Goal: Communication & Community: Answer question/provide support

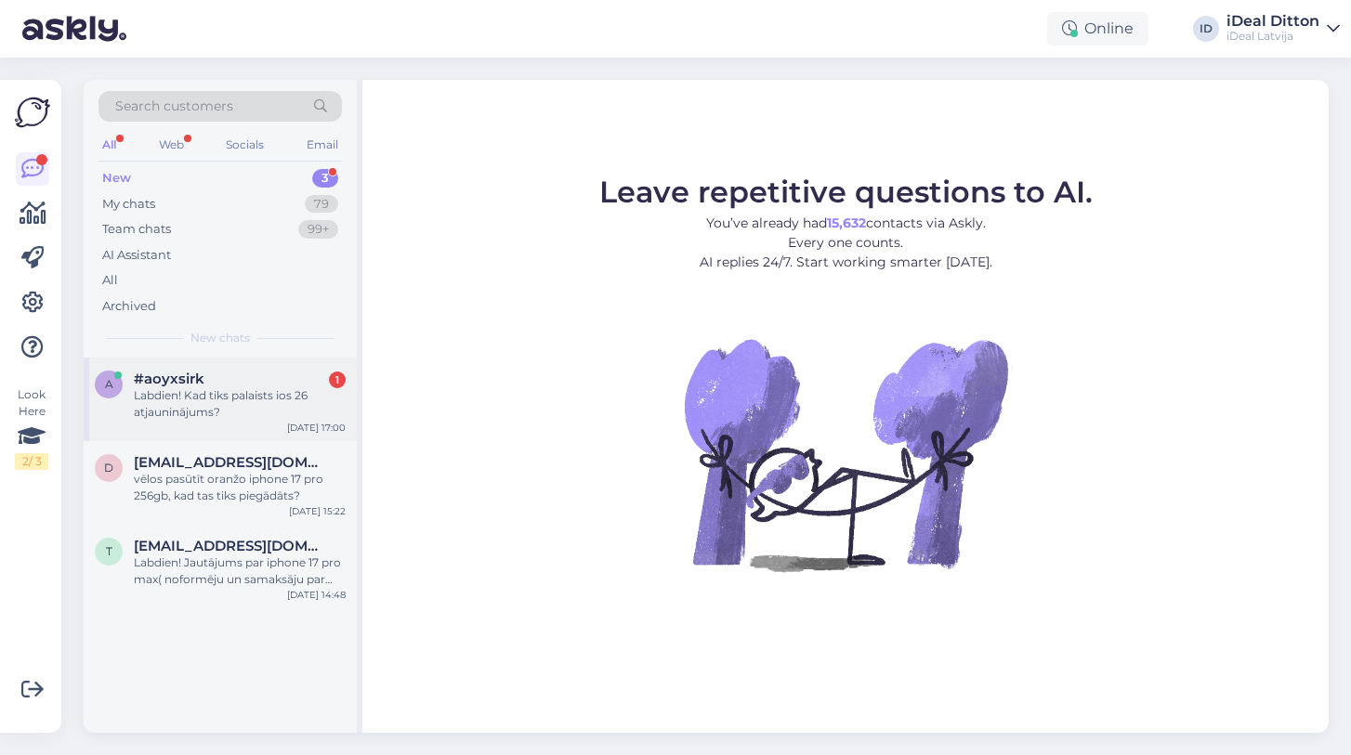
click at [264, 392] on div "Labdien! Kad tiks palaists ios 26 atjauninājums?" at bounding box center [240, 403] width 212 height 33
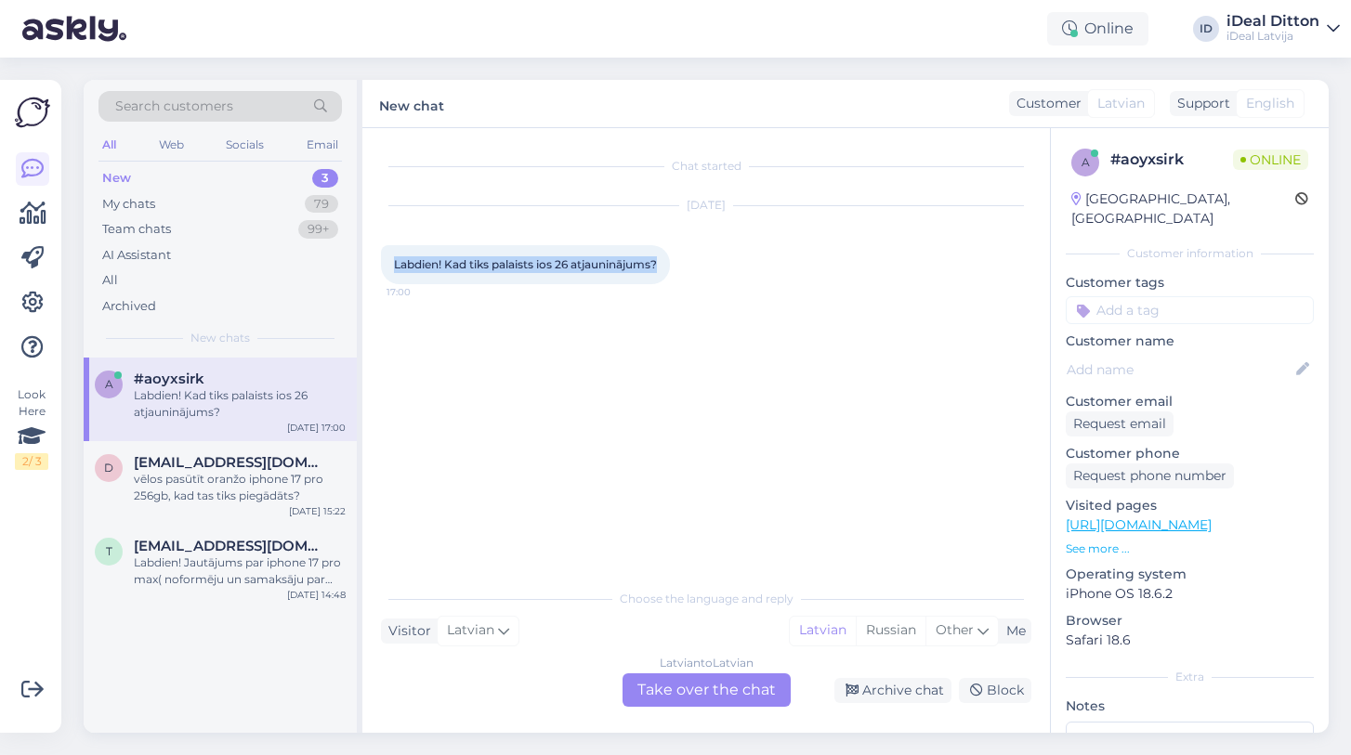
drag, startPoint x: 664, startPoint y: 265, endPoint x: 388, endPoint y: 267, distance: 275.9
click at [388, 267] on div "Labdien! Kad tiks palaists ios 26 atjauninājums? 17:00" at bounding box center [525, 264] width 289 height 39
copy span "Labdien! Kad tiks palaists ios 26 atjauninājums?"
click at [752, 691] on div "Latvian to Latvian Take over the chat" at bounding box center [706, 690] width 168 height 33
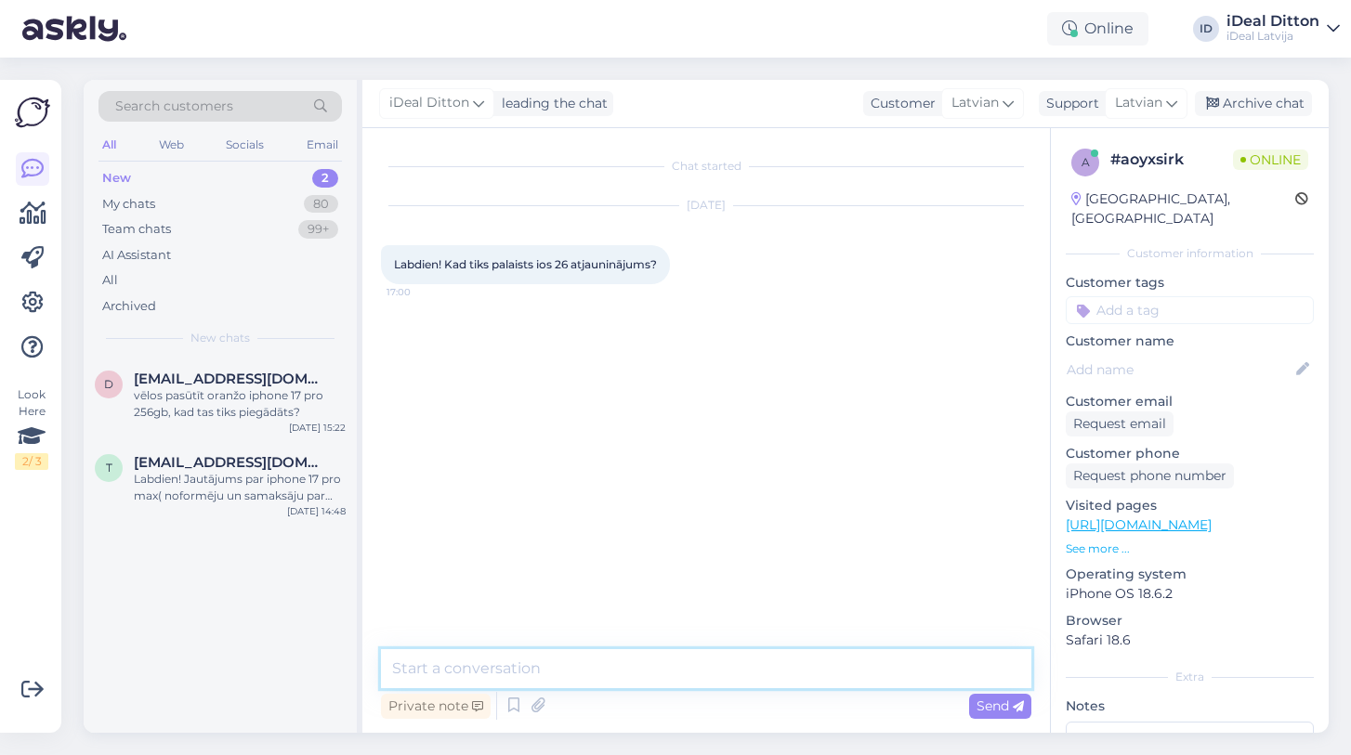
click at [624, 667] on textarea at bounding box center [706, 668] width 650 height 39
paste textarea "Labdien! iOS 26 oficiālais iznākšanas datums iOS ierīcēm ir [DATE]."
type textarea "Labdien! iOS 26 oficiālais iznākšanas datums iOS ierīcēm ir [DATE]."
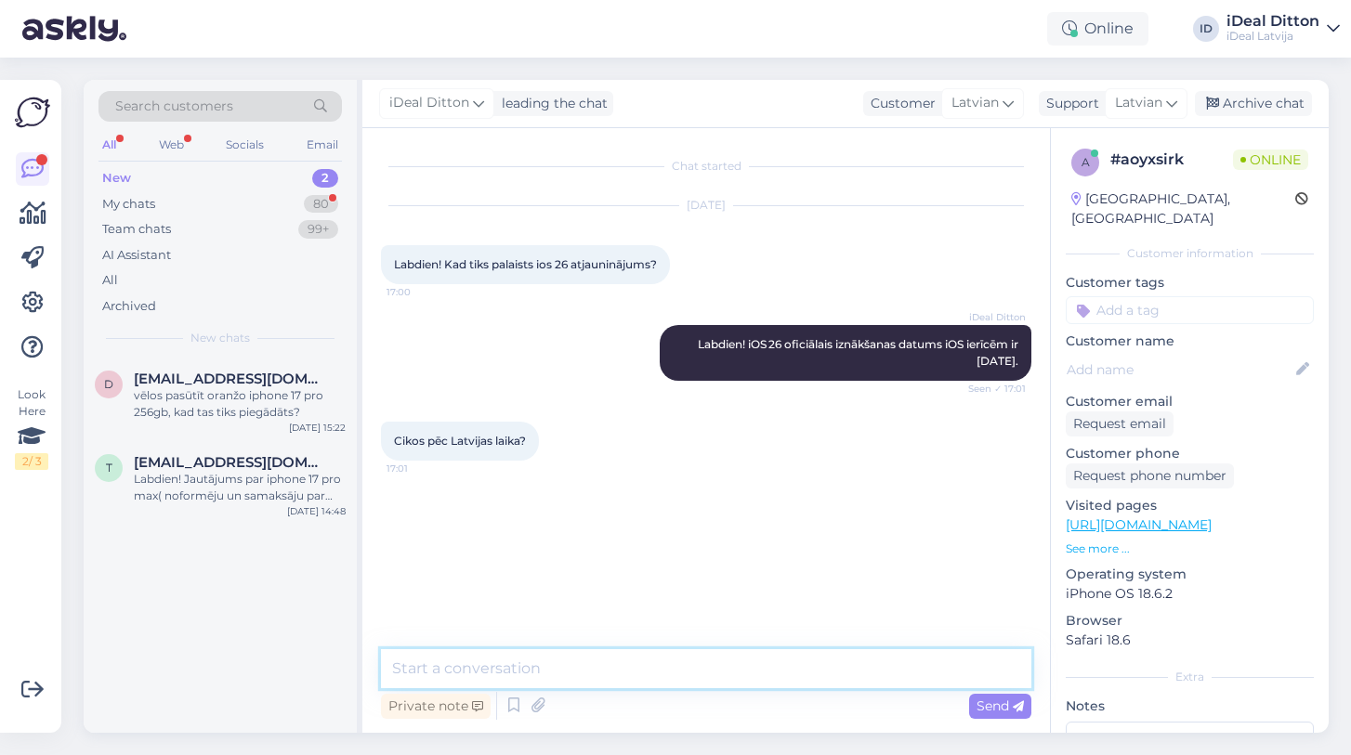
click at [705, 673] on textarea at bounding box center [706, 668] width 650 height 39
paste textarea "Sekojiet visai jaunākajai un precīzākajai informācijai oficiālajā Apple mājasla…"
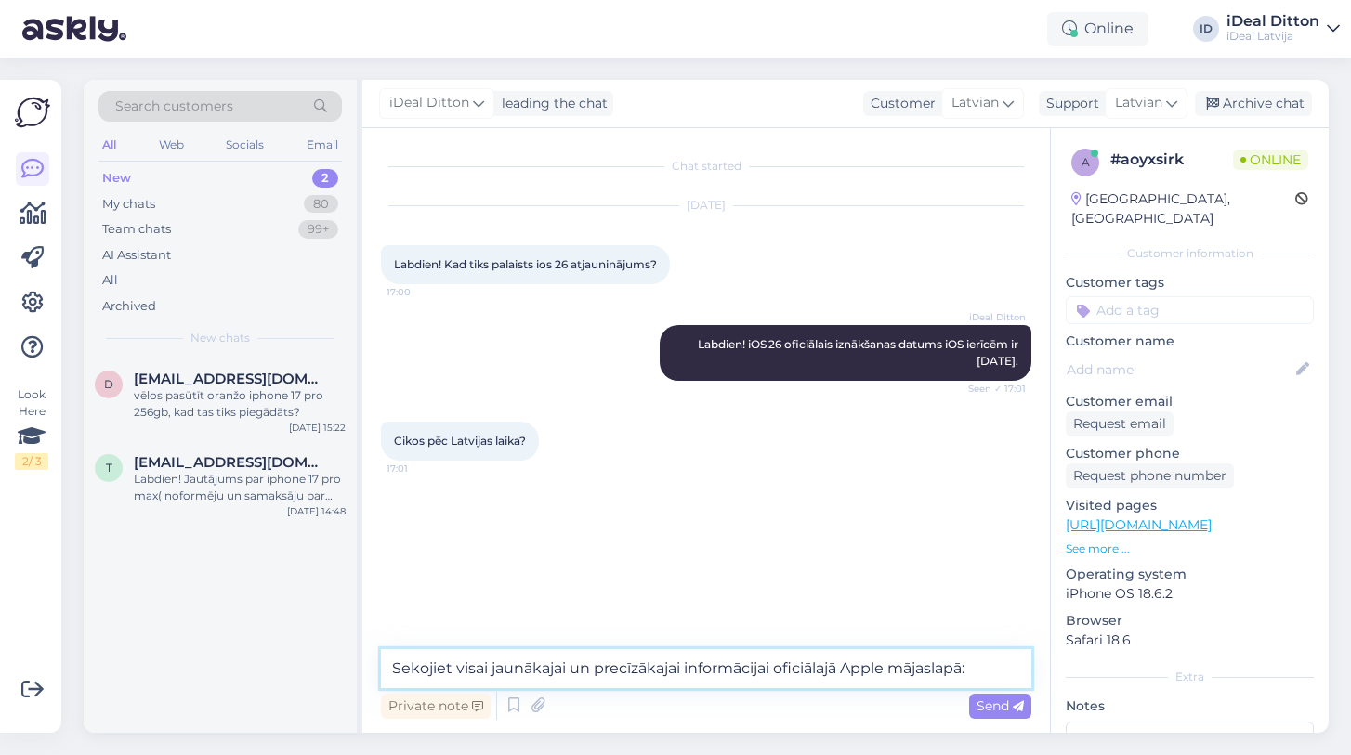
paste textarea "[URL][DOMAIN_NAME]"
type textarea "Sekojiet visai jaunākajai un precīzākajai informācijai oficiālajā Apple mājasla…"
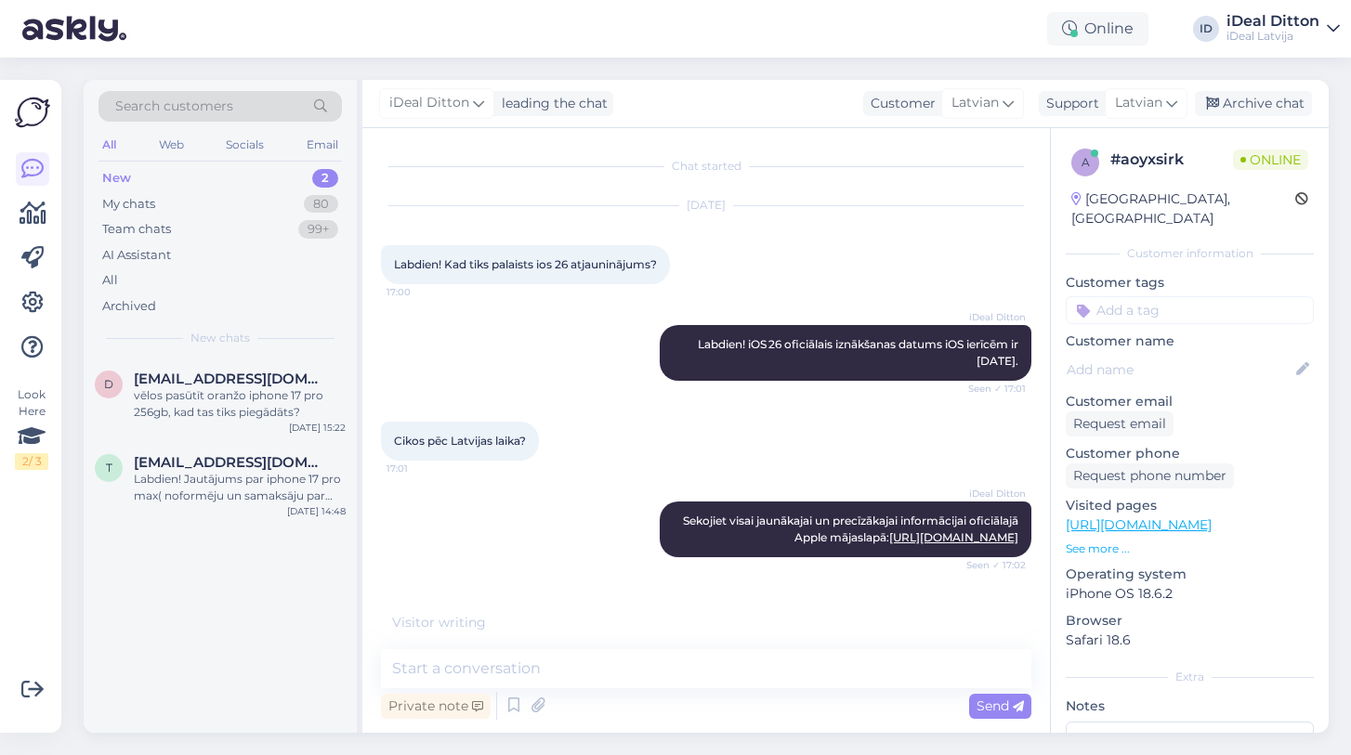
click at [124, 178] on div "New" at bounding box center [116, 178] width 29 height 19
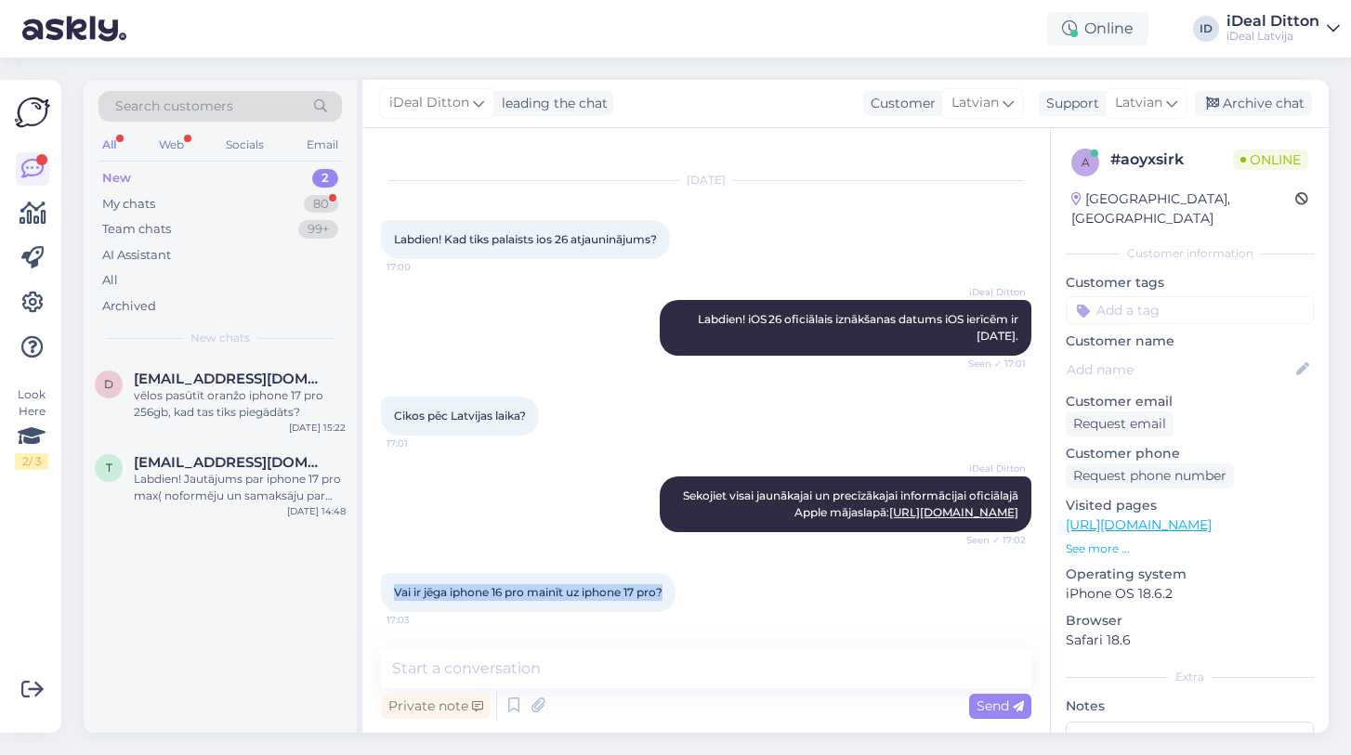
drag, startPoint x: 669, startPoint y: 592, endPoint x: 379, endPoint y: 598, distance: 289.9
click at [379, 598] on div "Chat started [DATE] Labdien! Kad tiks palaists ios 26 atjauninājums? 17:00 iDea…" at bounding box center [705, 430] width 687 height 605
copy span "Vai ir jēga iphone 16 pro mainīt uz iphone 17 pro?"
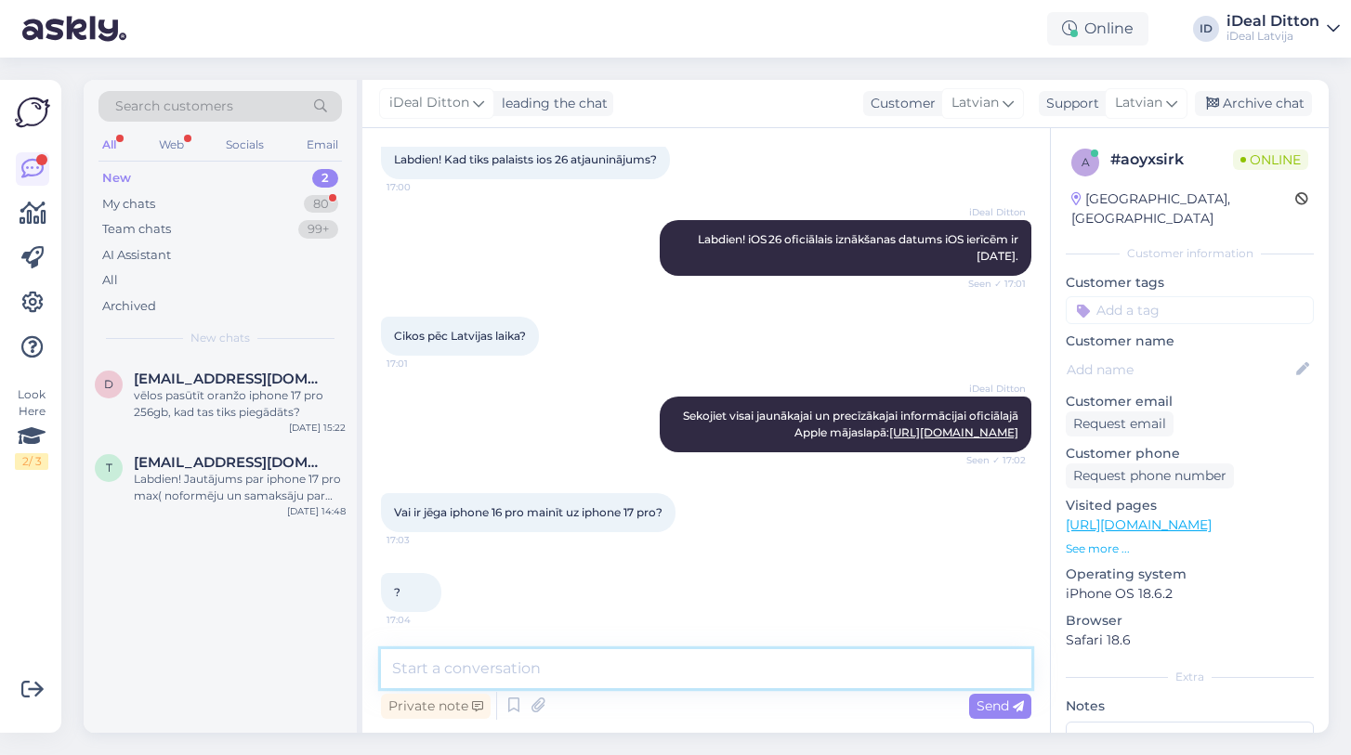
click at [599, 664] on textarea at bounding box center [706, 668] width 650 height 39
paste textarea "iPhone 17 Pro noteikti ir solis uz priekšu — jaudīgāks procesors, vēl labākas k…"
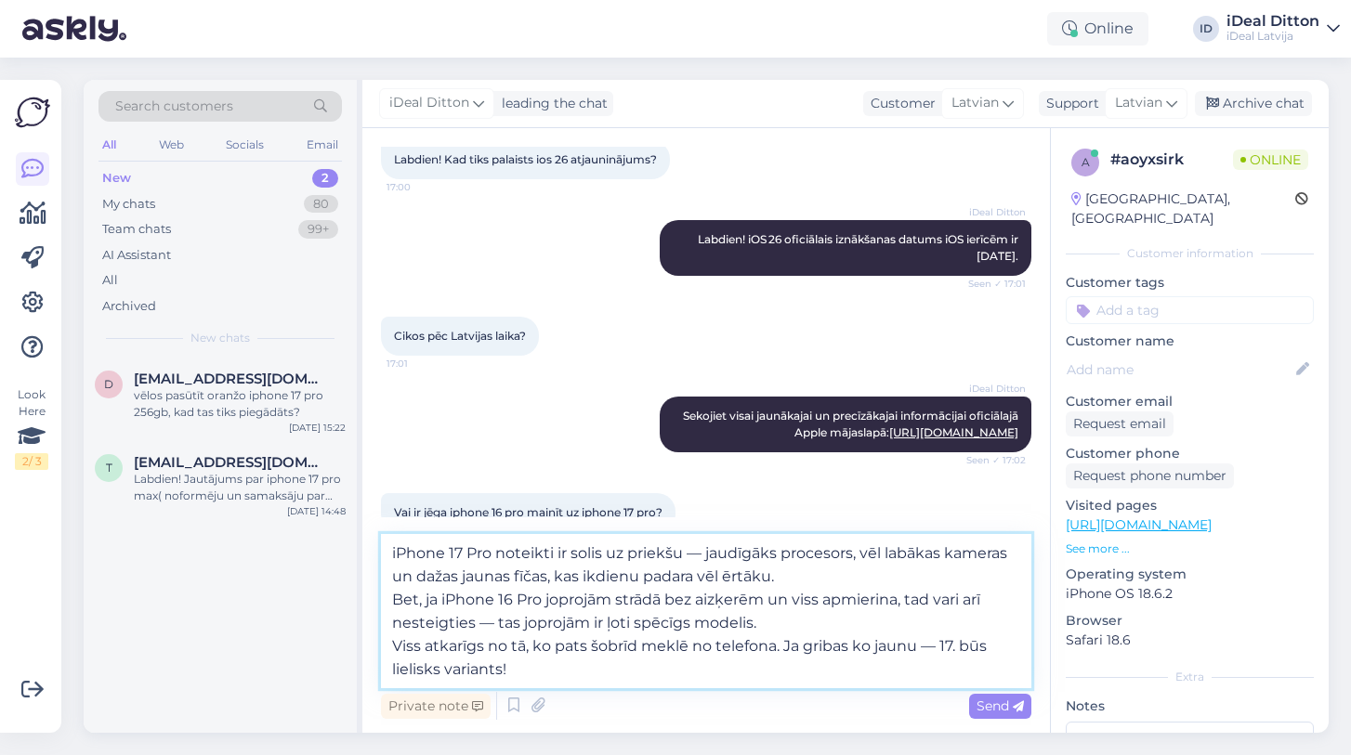
click at [391, 646] on textarea "iPhone 17 Pro noteikti ir solis uz priekšu — jaudīgāks procesors, vēl labākas k…" at bounding box center [706, 611] width 650 height 154
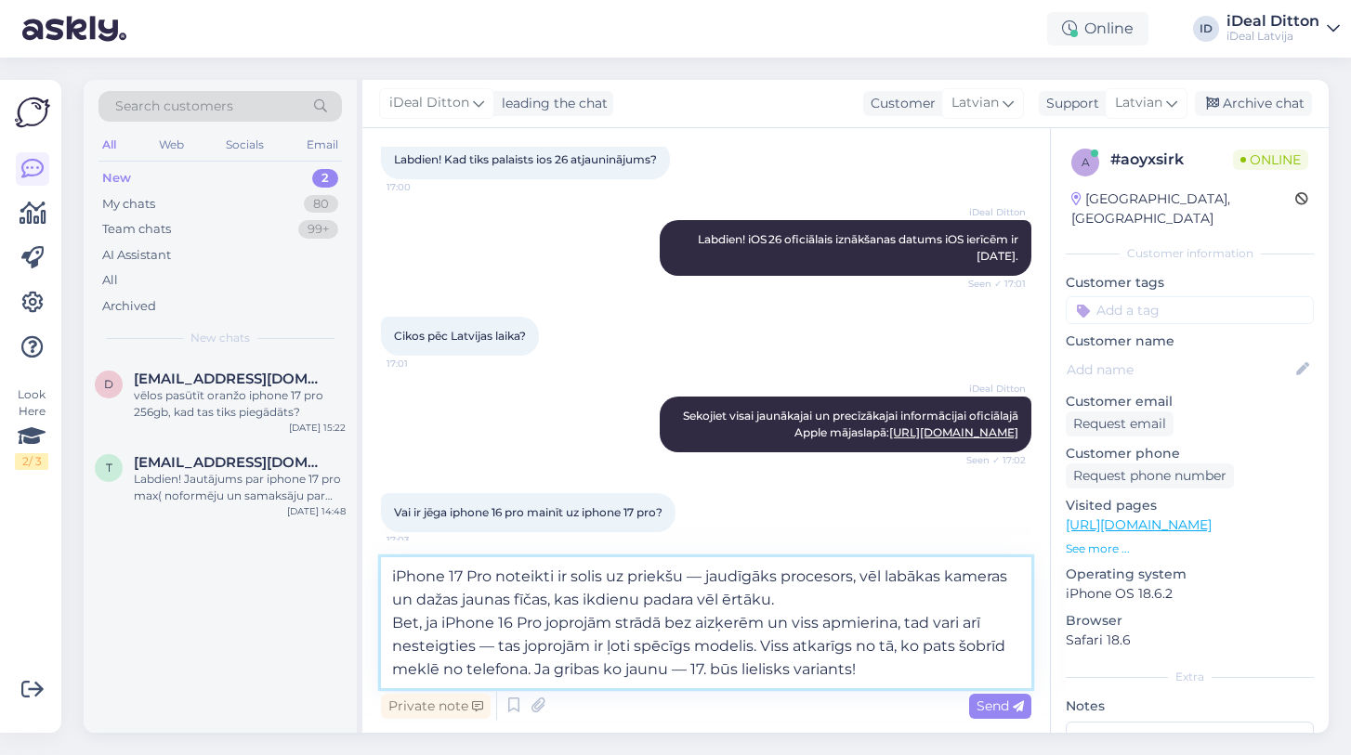
click at [395, 626] on textarea "iPhone 17 Pro noteikti ir solis uz priekšu — jaudīgāks procesors, vēl labākas k…" at bounding box center [706, 622] width 650 height 131
type textarea "iPhone 17 Pro noteikti ir solis uz priekšu — jaudīgāks procesors, vēl labākas k…"
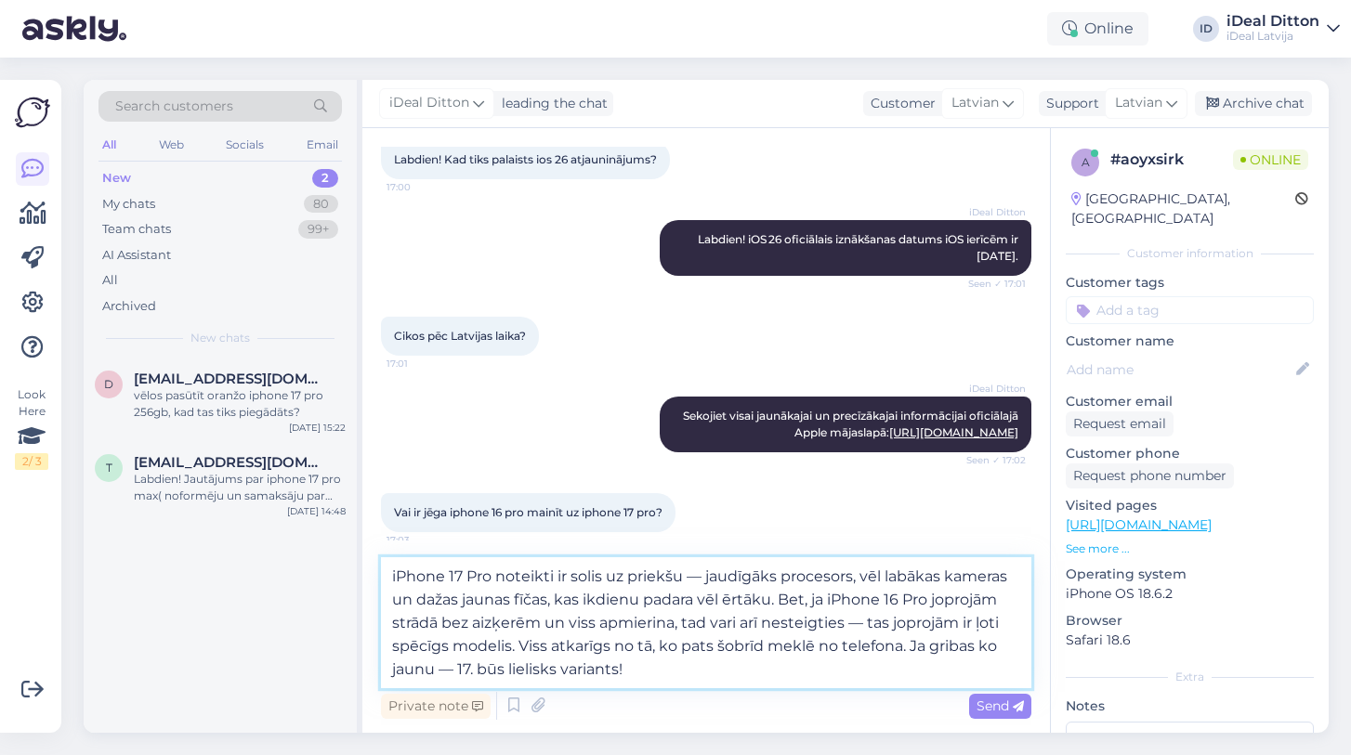
click at [661, 668] on textarea "iPhone 17 Pro noteikti ir solis uz priekšu — jaudīgāks procesors, vēl labākas k…" at bounding box center [706, 622] width 650 height 131
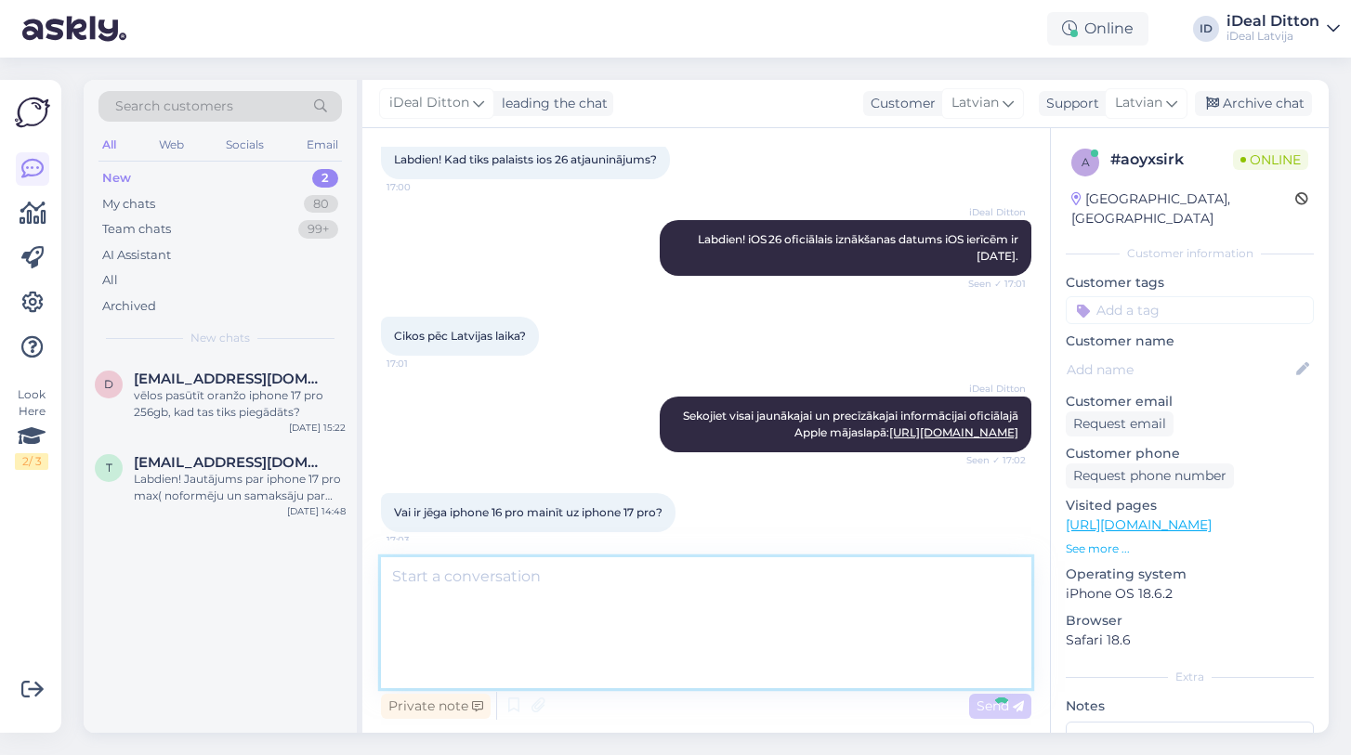
scroll to position [285, 0]
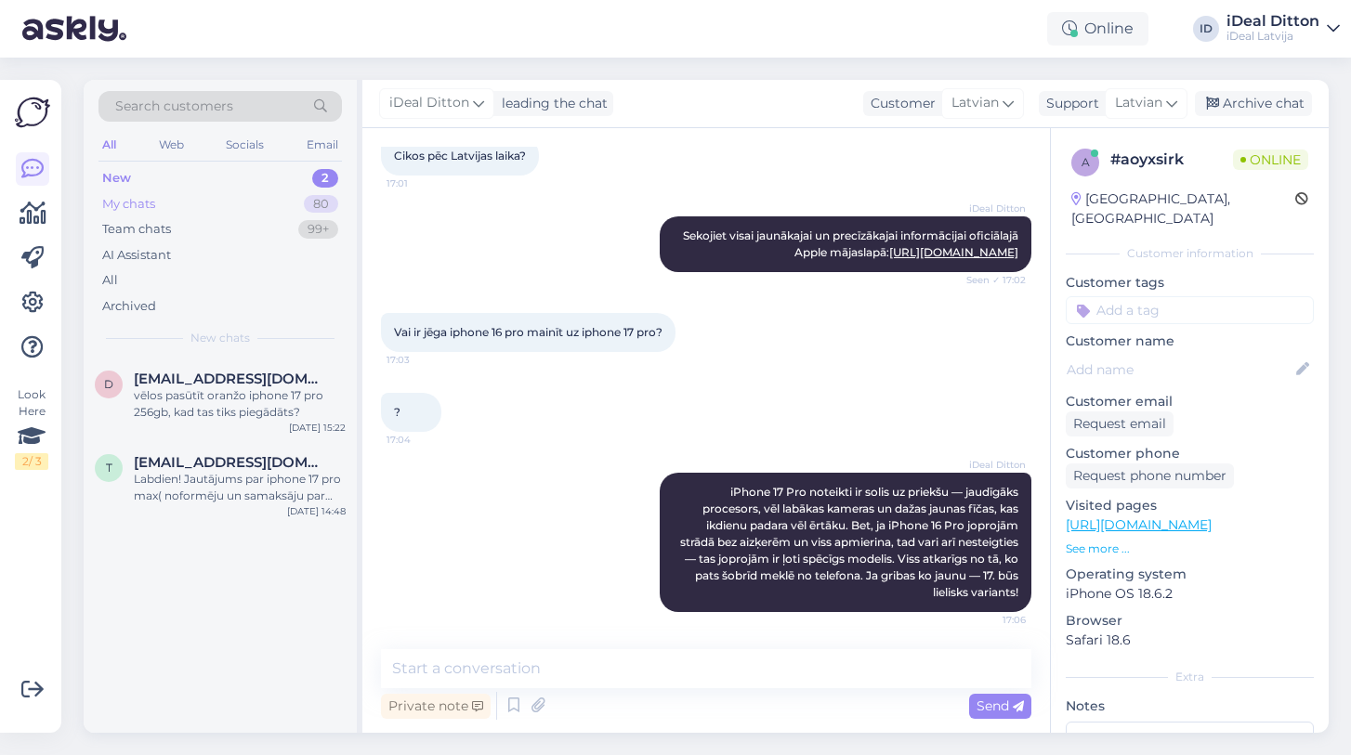
click at [113, 199] on div "My chats" at bounding box center [128, 204] width 53 height 19
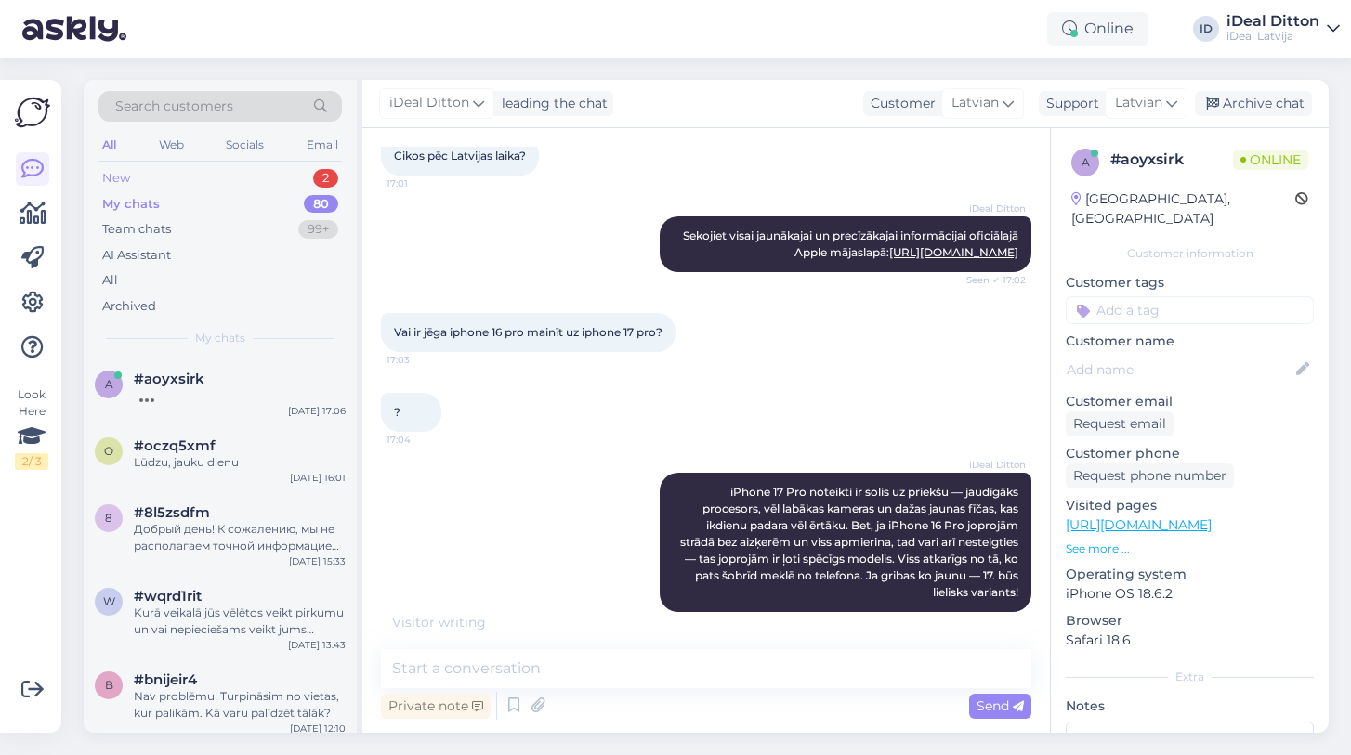
click at [116, 172] on div "New" at bounding box center [116, 178] width 28 height 19
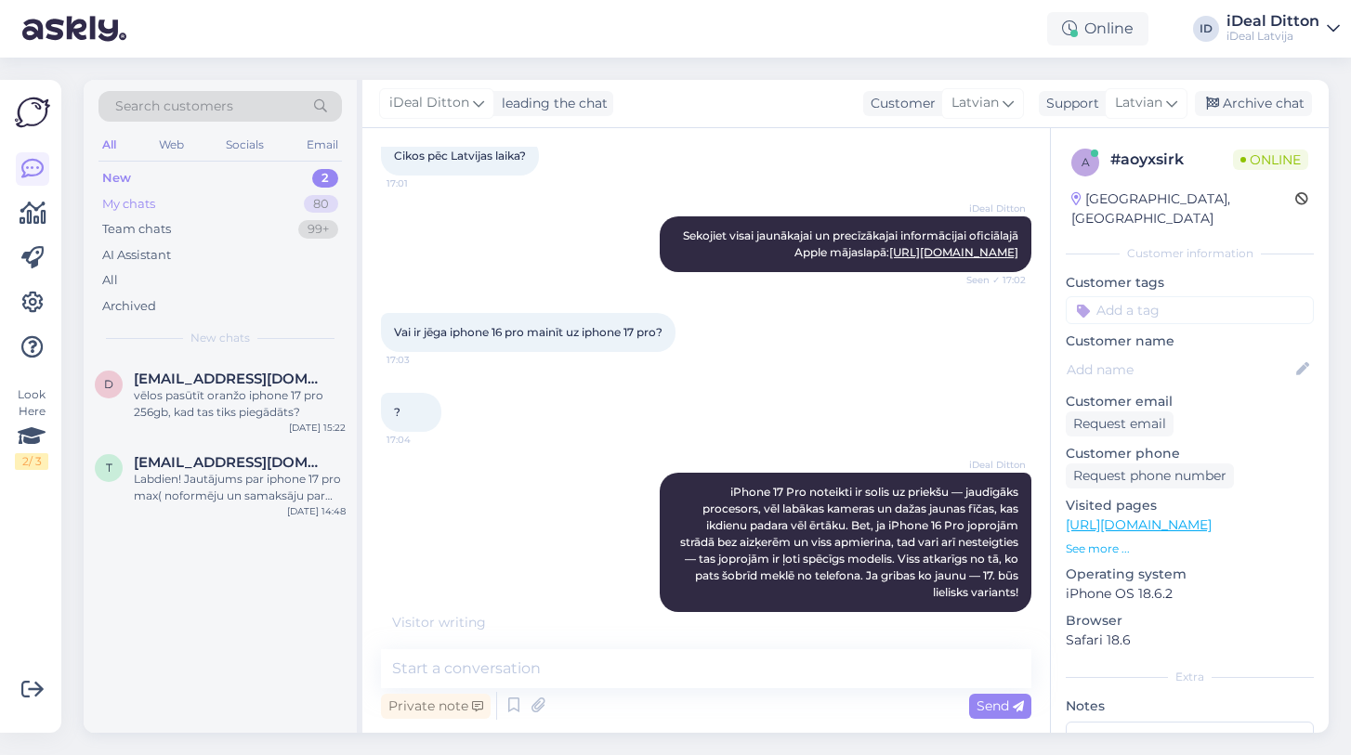
click at [124, 203] on div "My chats" at bounding box center [128, 204] width 53 height 19
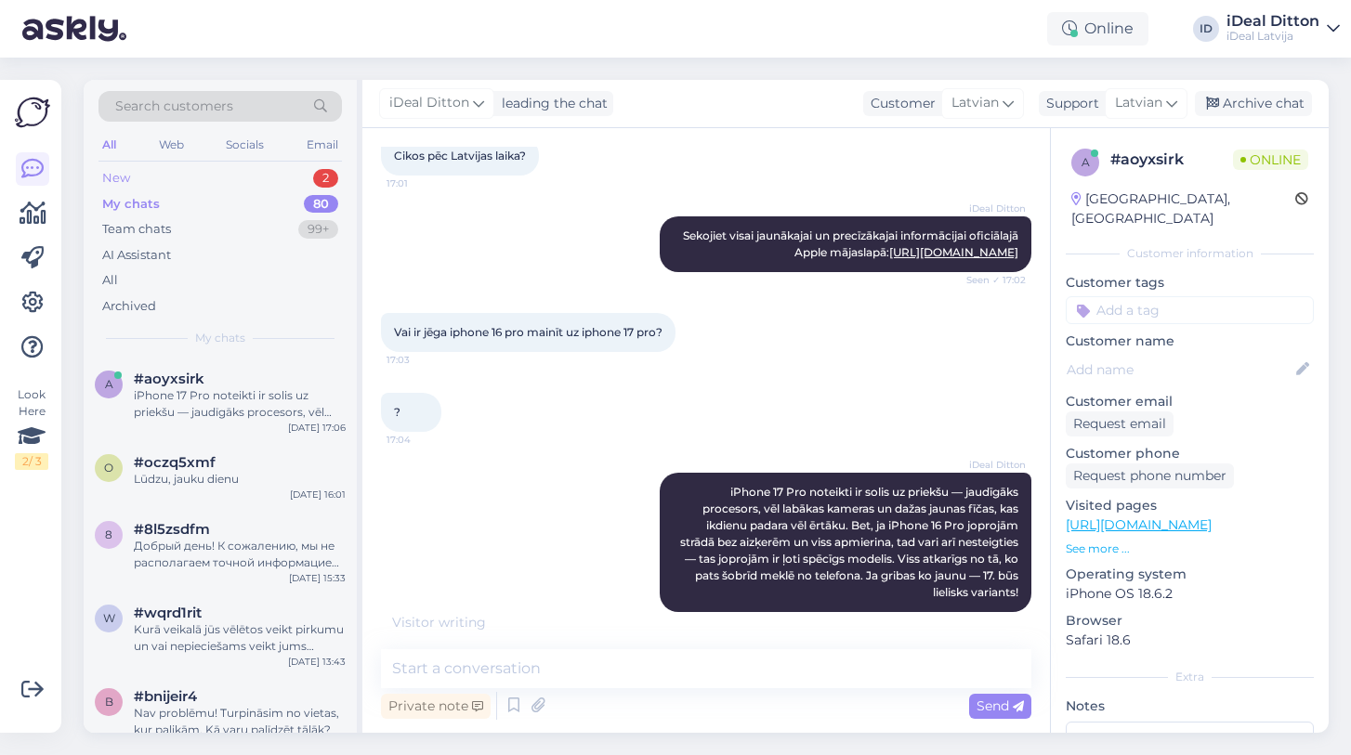
click at [128, 174] on div "New" at bounding box center [116, 178] width 28 height 19
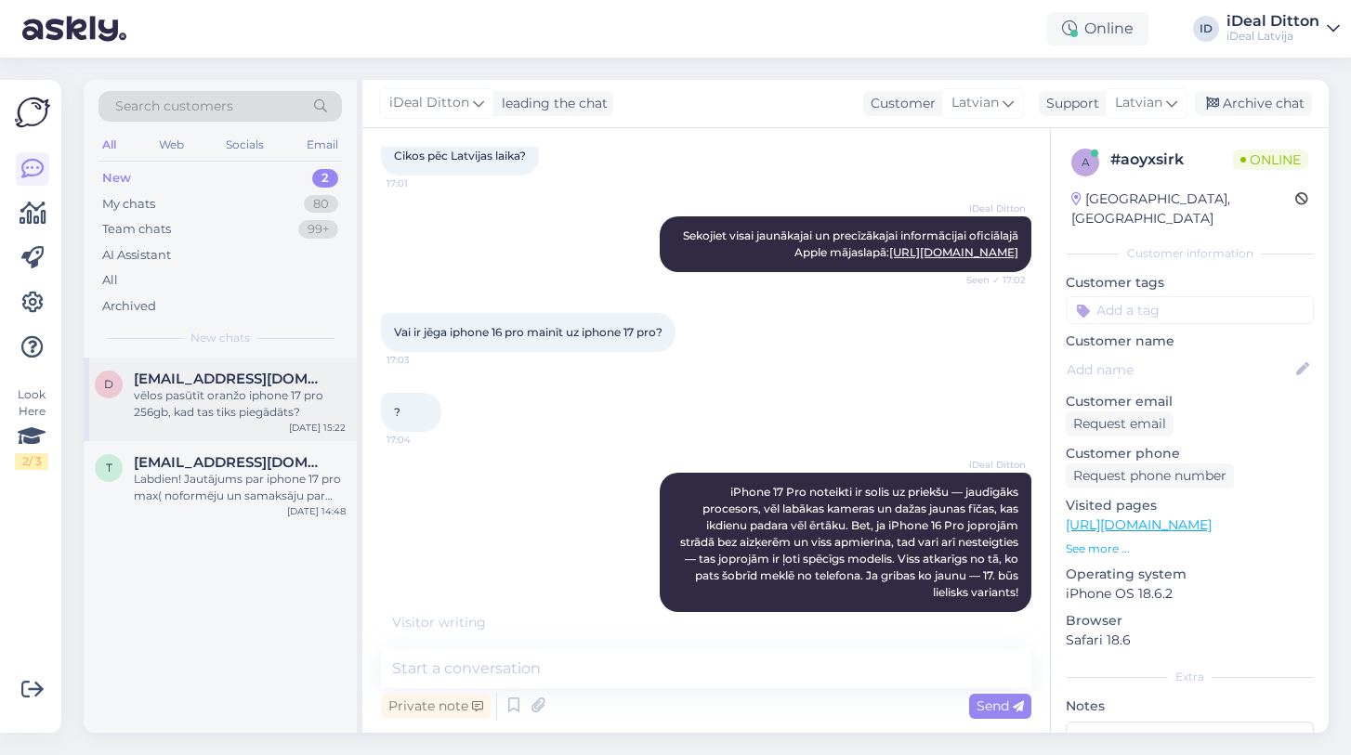
click at [186, 394] on div "vēlos pasūtīt oranžo iphone 17 pro 256gb, kad tas tiks piegādāts?" at bounding box center [240, 403] width 212 height 33
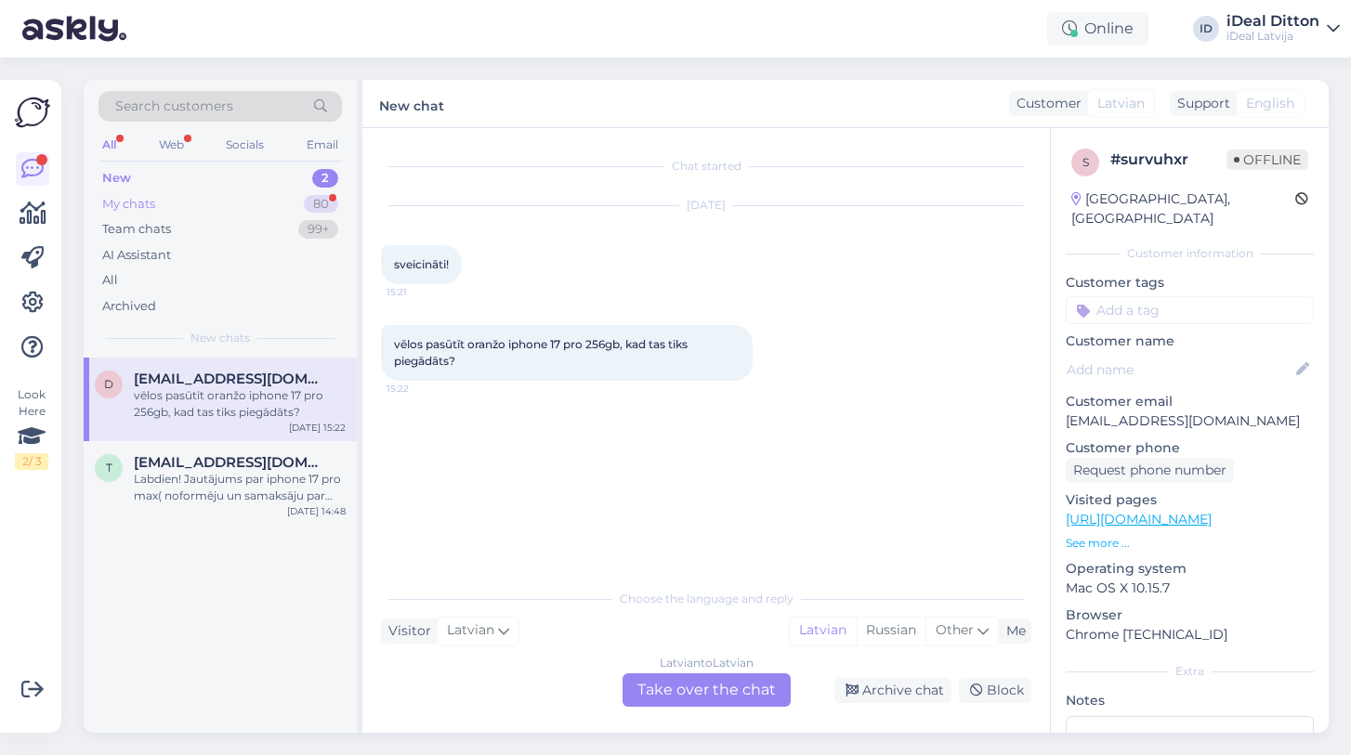
click at [142, 205] on div "My chats" at bounding box center [128, 204] width 53 height 19
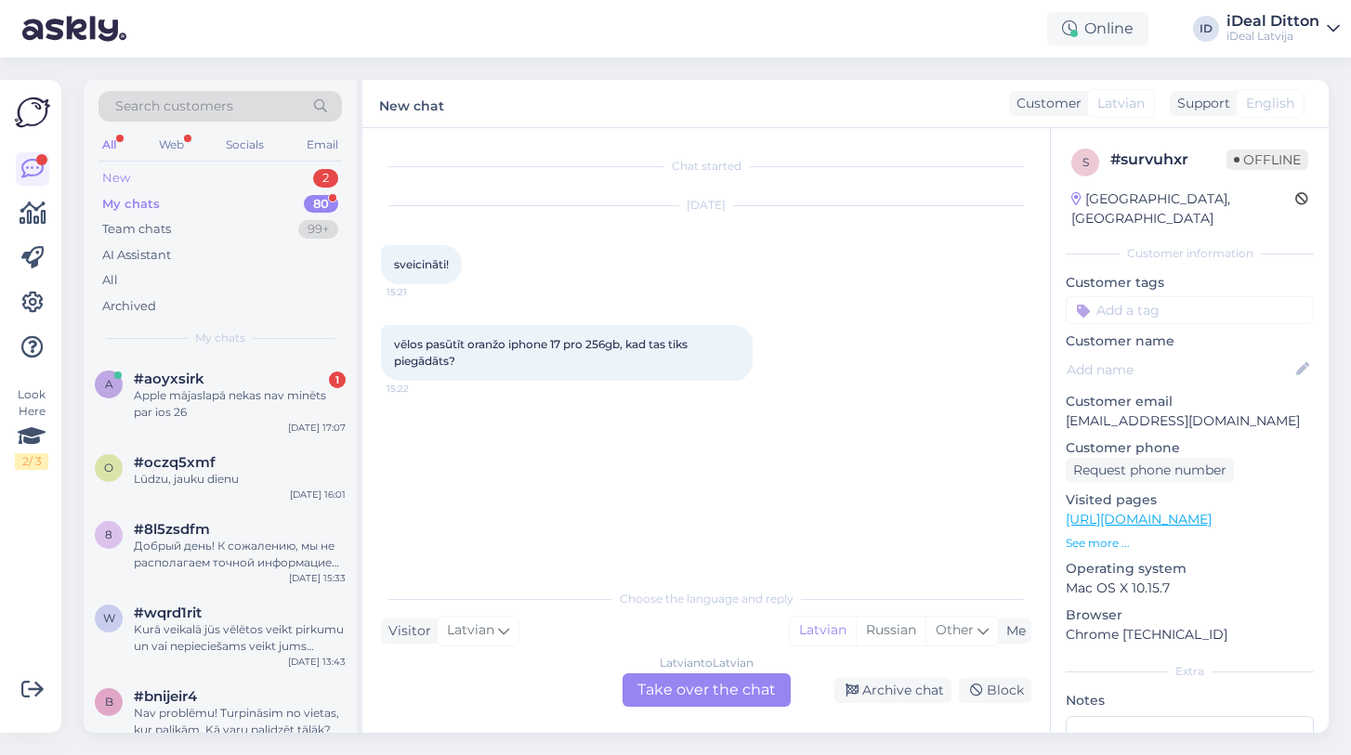
click at [127, 178] on div "New" at bounding box center [116, 178] width 28 height 19
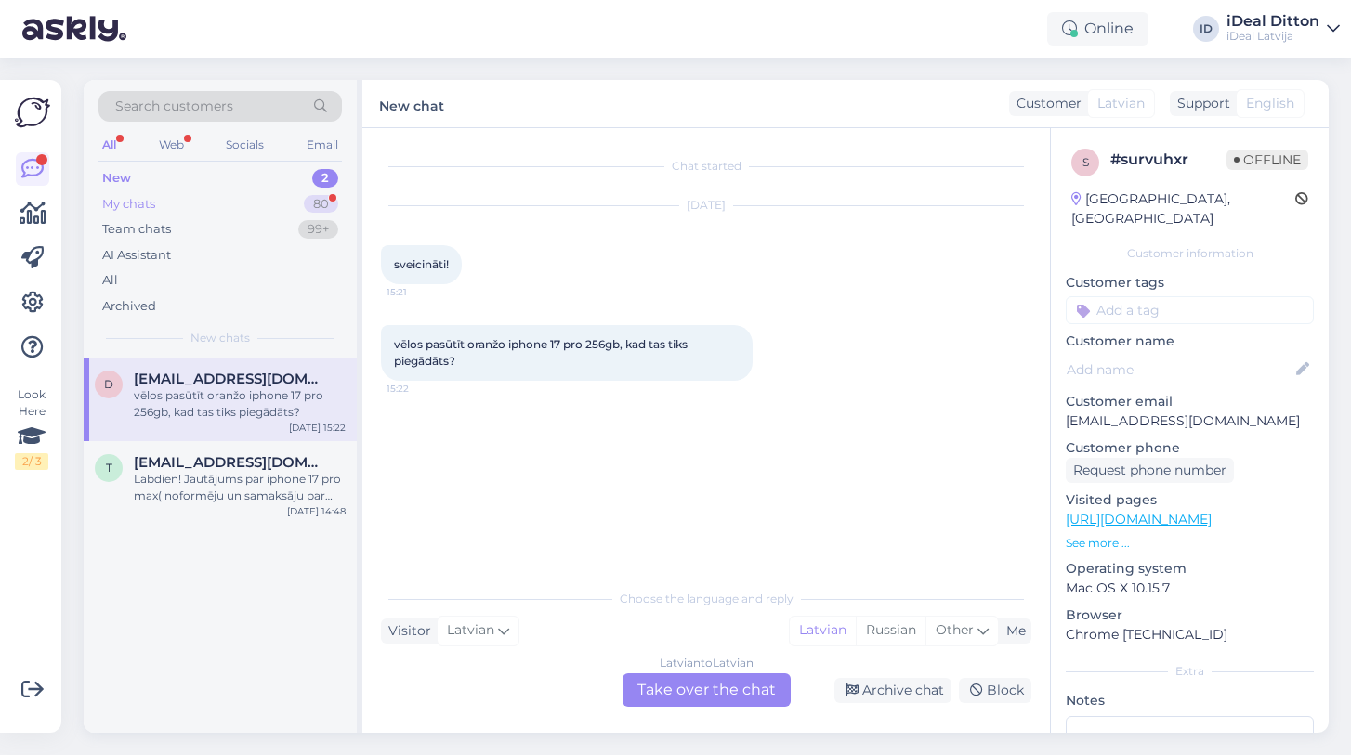
click at [122, 195] on div "My chats" at bounding box center [128, 204] width 53 height 19
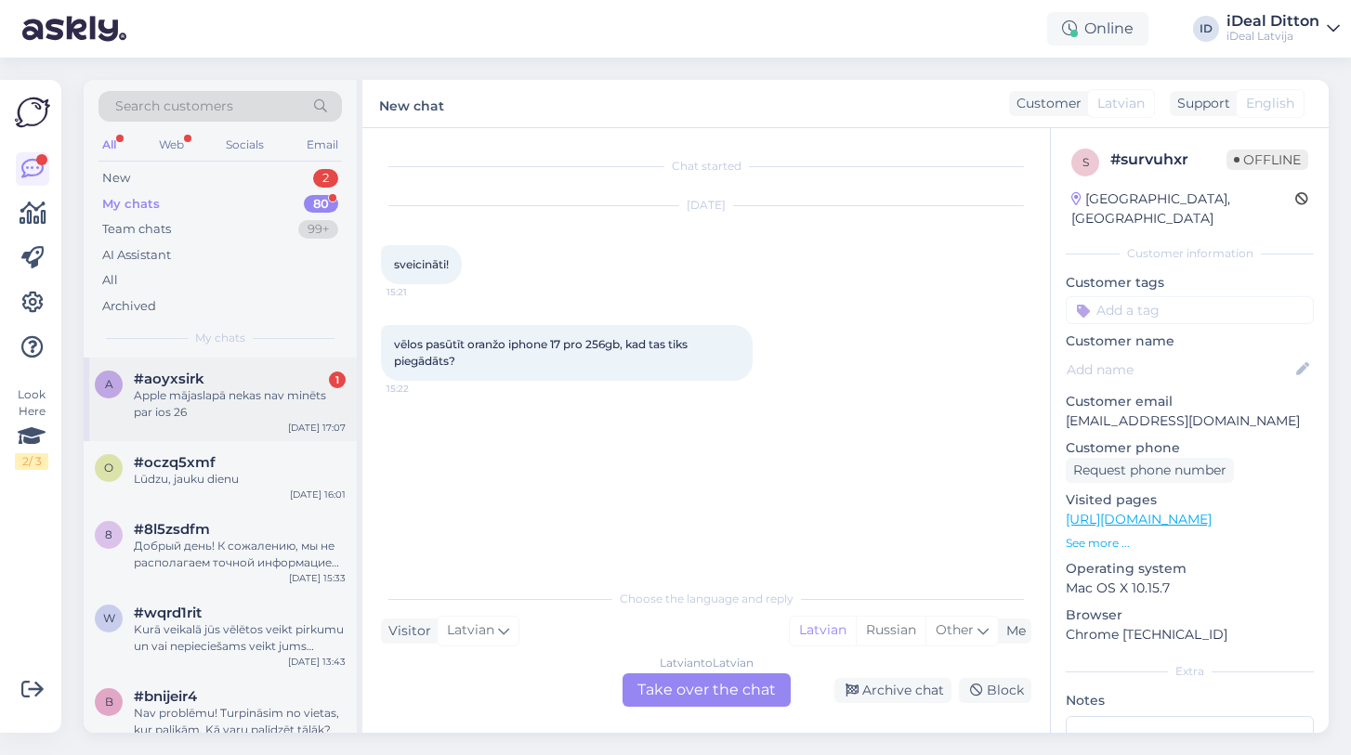
click at [172, 416] on div "Apple mājaslapā nekas nav minēts par ios 26" at bounding box center [240, 403] width 212 height 33
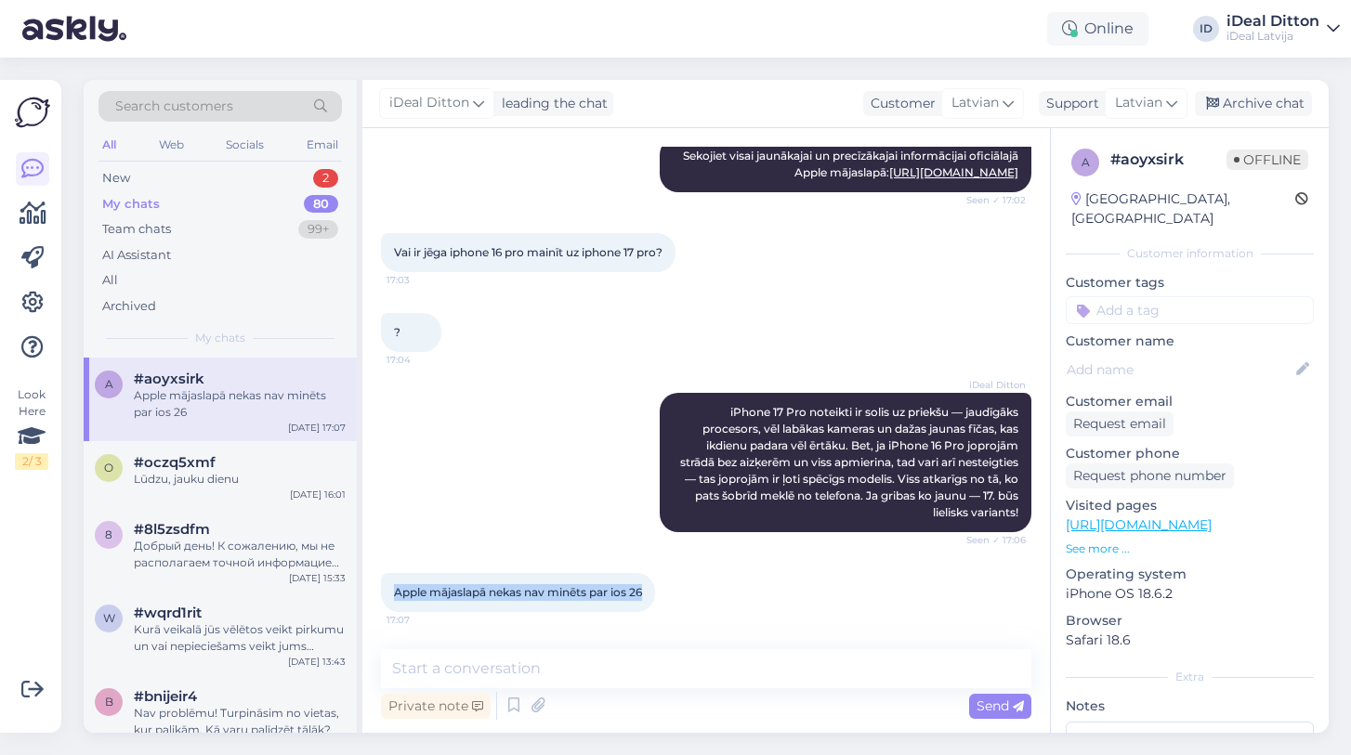
drag, startPoint x: 652, startPoint y: 590, endPoint x: 389, endPoint y: 593, distance: 262.9
click at [389, 593] on div "Apple mājaslapā nekas nav minēts par ios 26 17:07" at bounding box center [518, 592] width 274 height 39
copy span "Apple mājaslapā nekas nav minēts par ios 26"
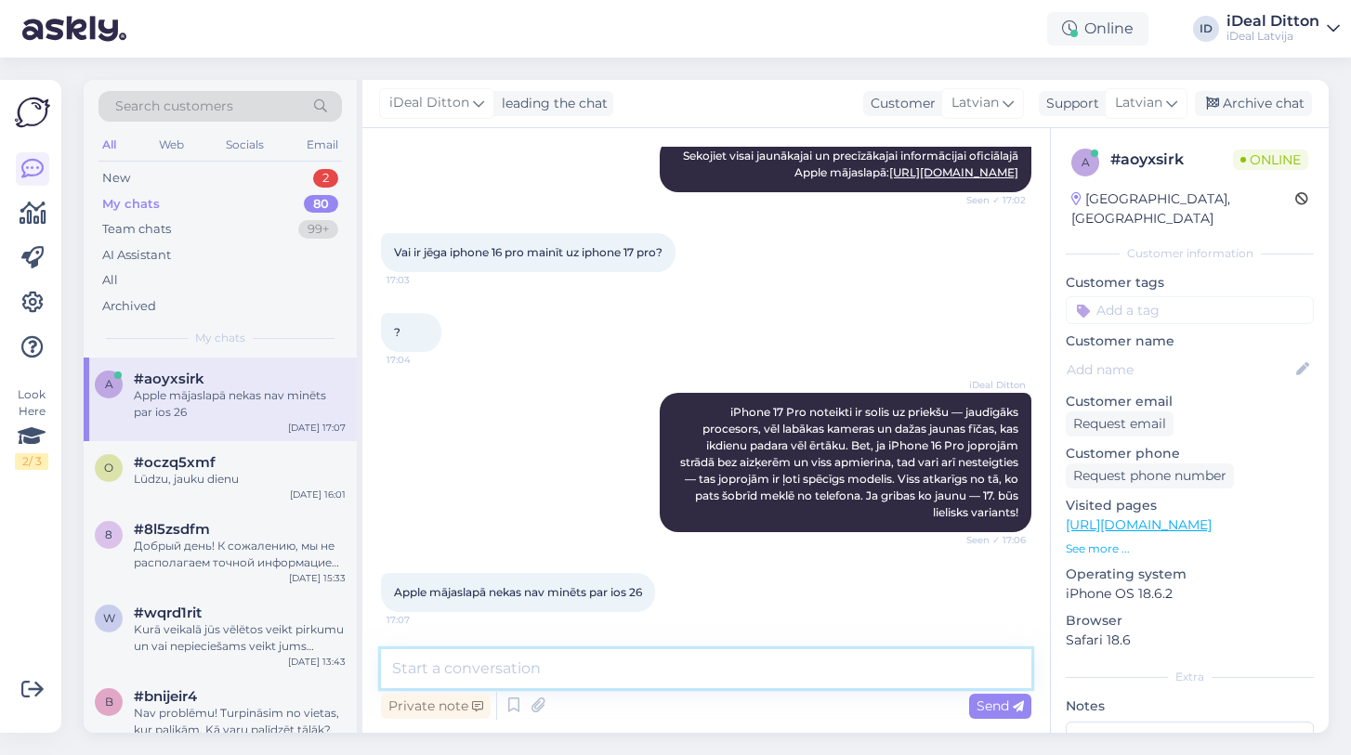
click at [677, 674] on textarea at bounding box center [706, 668] width 650 height 39
paste textarea "espējams, informācija par iOS 26 vēl nav pilnībā atjaunināta Apple mājaslapā va…"
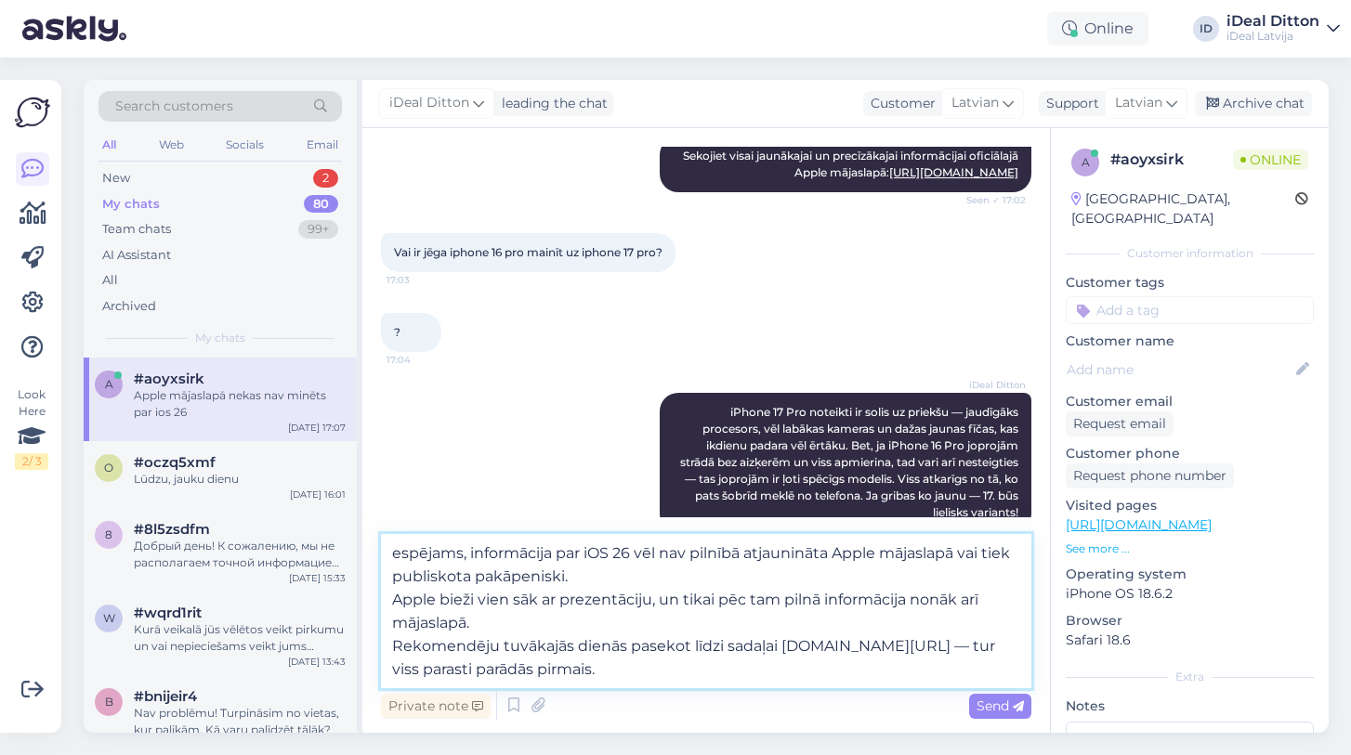
click at [393, 595] on textarea "espējams, informācija par iOS 26 vēl nav pilnībā atjaunināta Apple mājaslapā va…" at bounding box center [706, 611] width 650 height 154
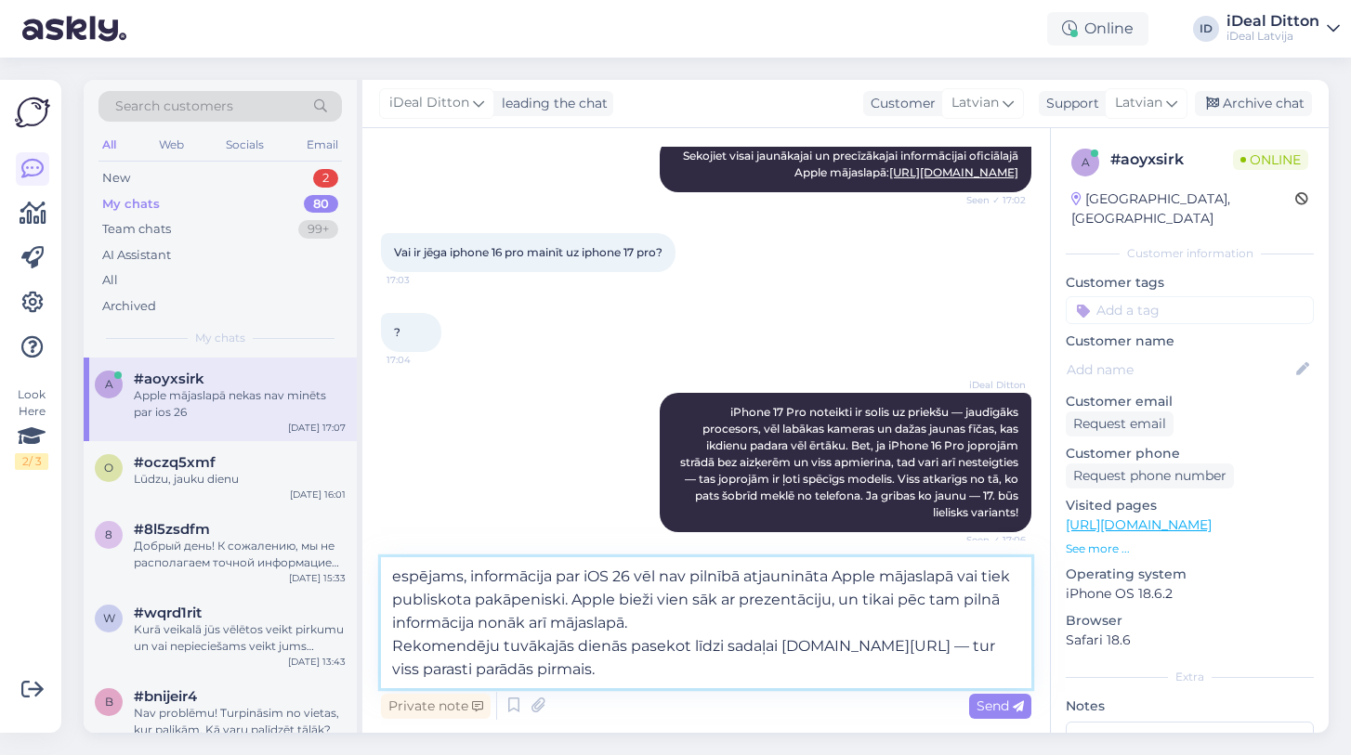
click at [397, 647] on textarea "espējams, informācija par iOS 26 vēl nav pilnībā atjaunināta Apple mājaslapā va…" at bounding box center [706, 622] width 650 height 131
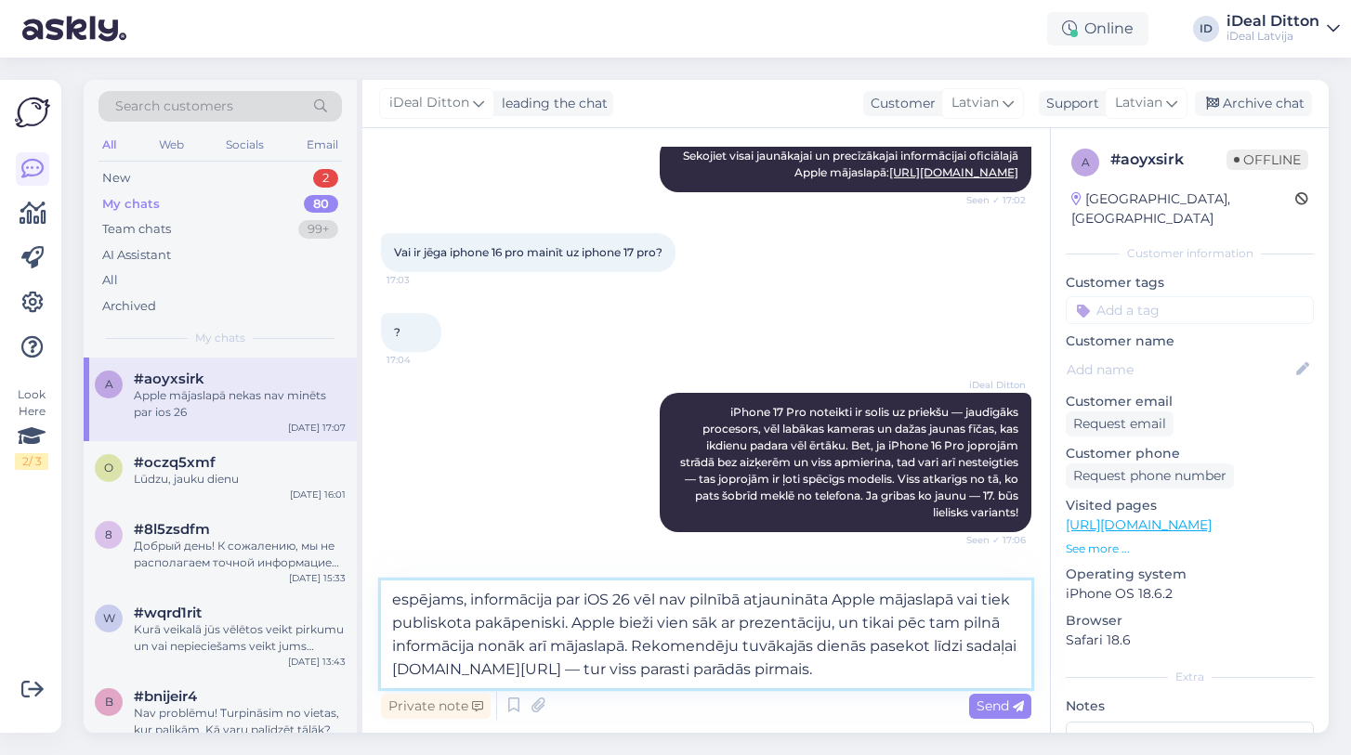
drag, startPoint x: 553, startPoint y: 670, endPoint x: 450, endPoint y: 674, distance: 103.2
click at [449, 675] on textarea "espējams, informācija par iOS 26 vēl nav pilnībā atjaunināta Apple mājaslapā va…" at bounding box center [706, 635] width 650 height 108
paste textarea "[URL][DOMAIN_NAME]"
type textarea "espējams, informācija par iOS 26 vēl nav pilnībā atjaunināta Apple mājaslapā va…"
click at [971, 672] on textarea "espējams, informācija par iOS 26 vēl nav pilnībā atjaunināta Apple mājaslapā va…" at bounding box center [706, 635] width 650 height 108
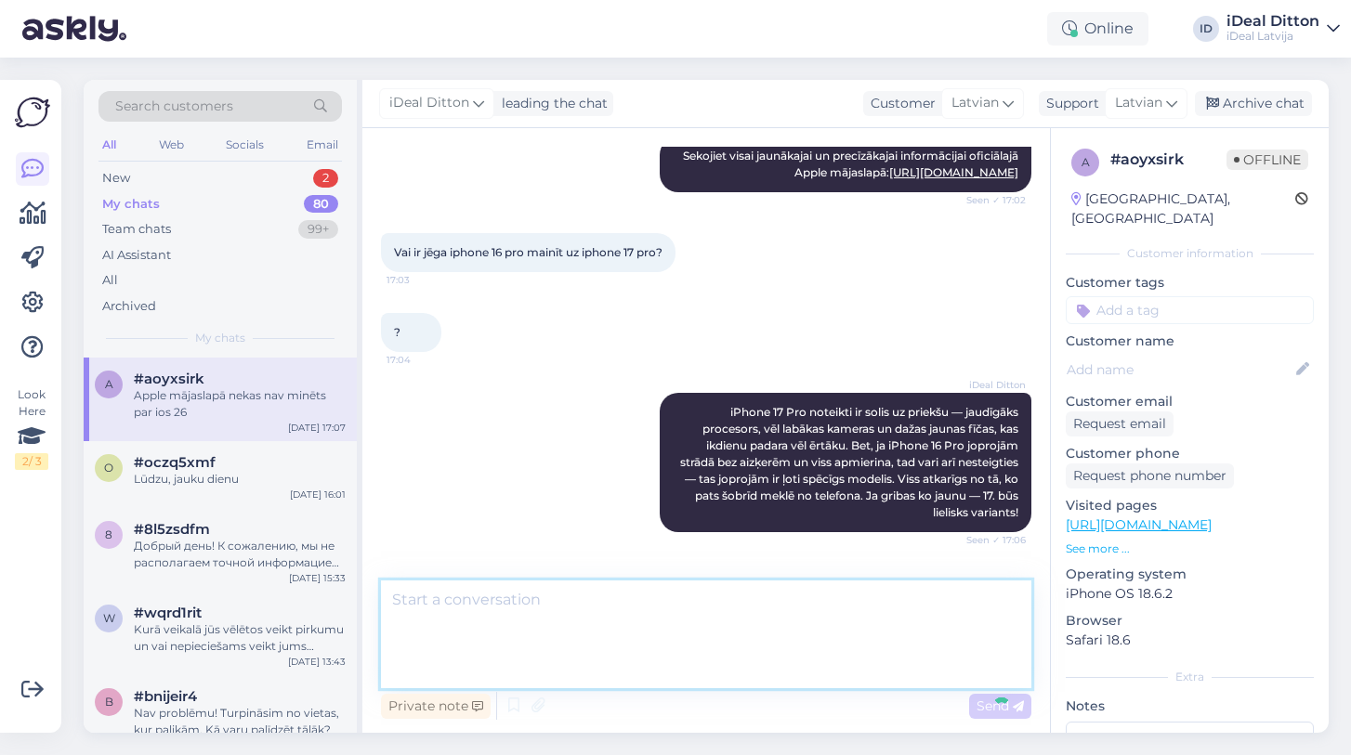
scroll to position [529, 0]
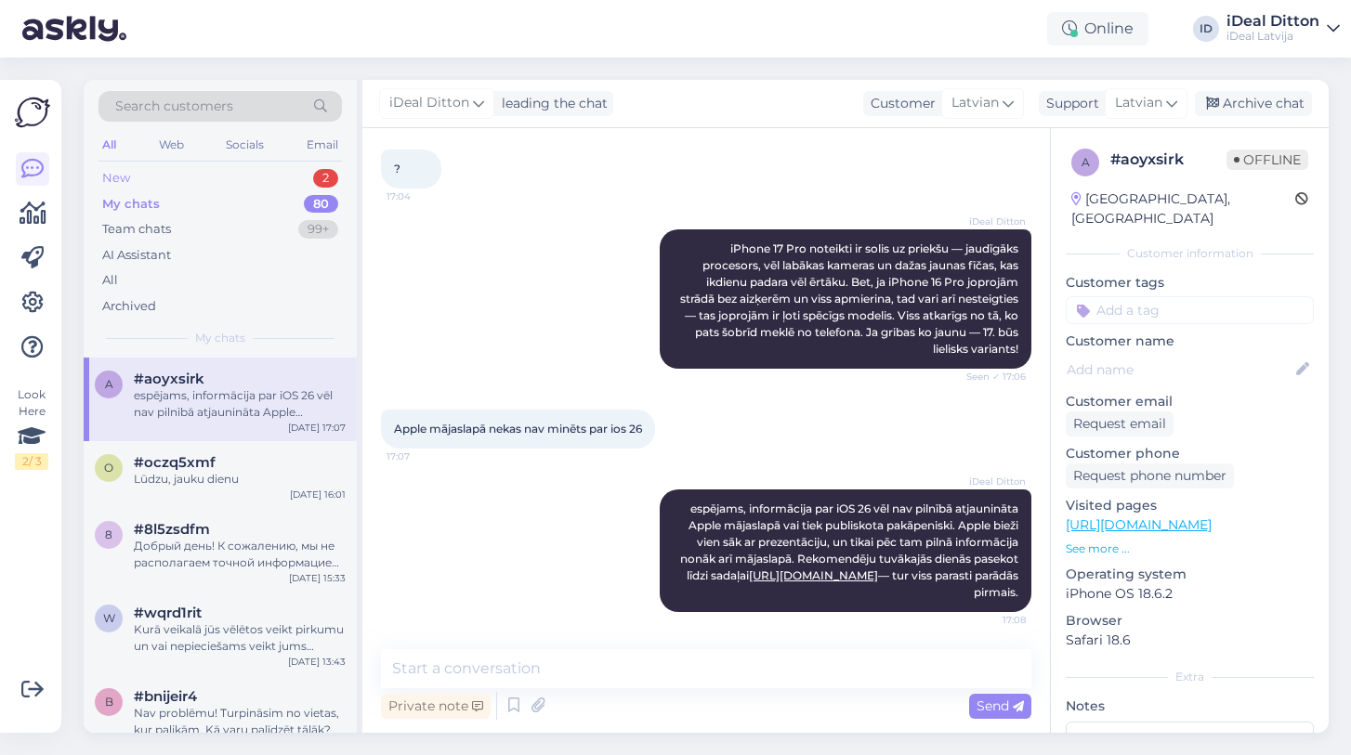
click at [128, 177] on div "New" at bounding box center [116, 178] width 28 height 19
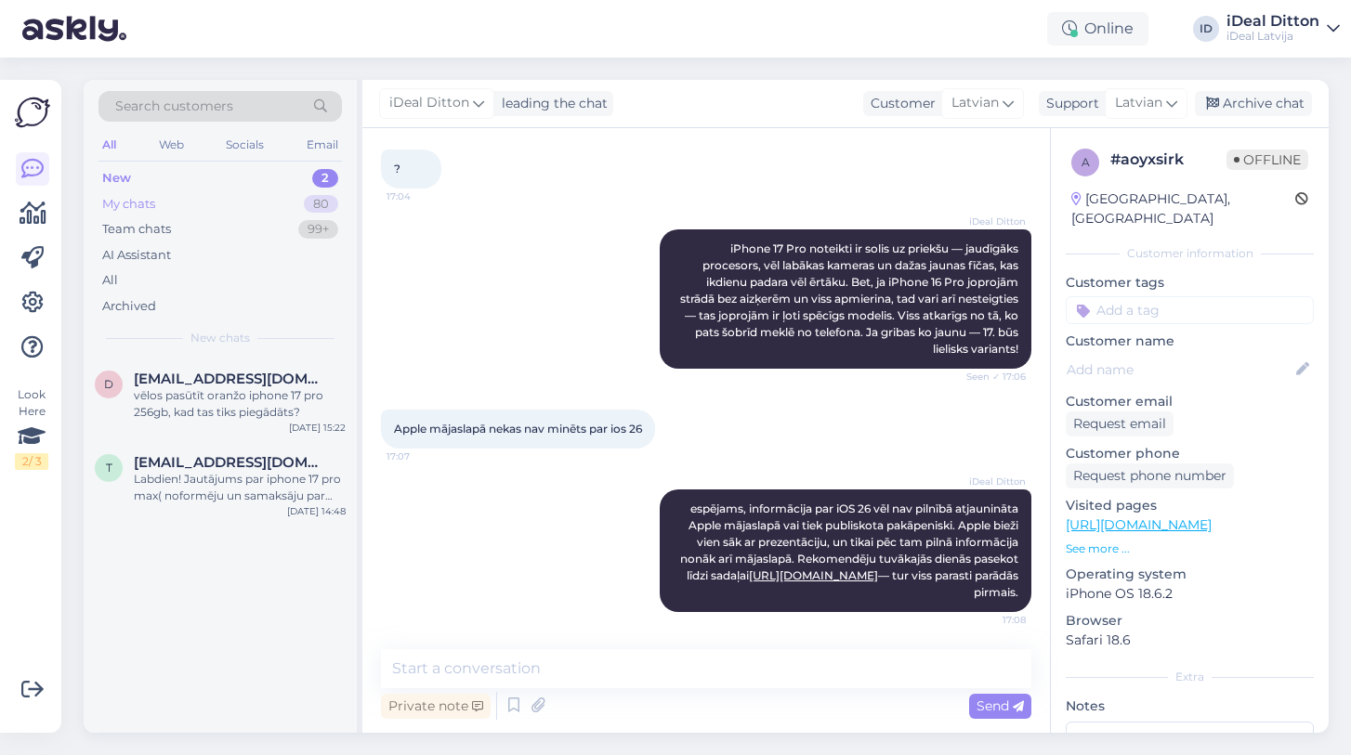
click at [116, 198] on div "My chats" at bounding box center [128, 204] width 53 height 19
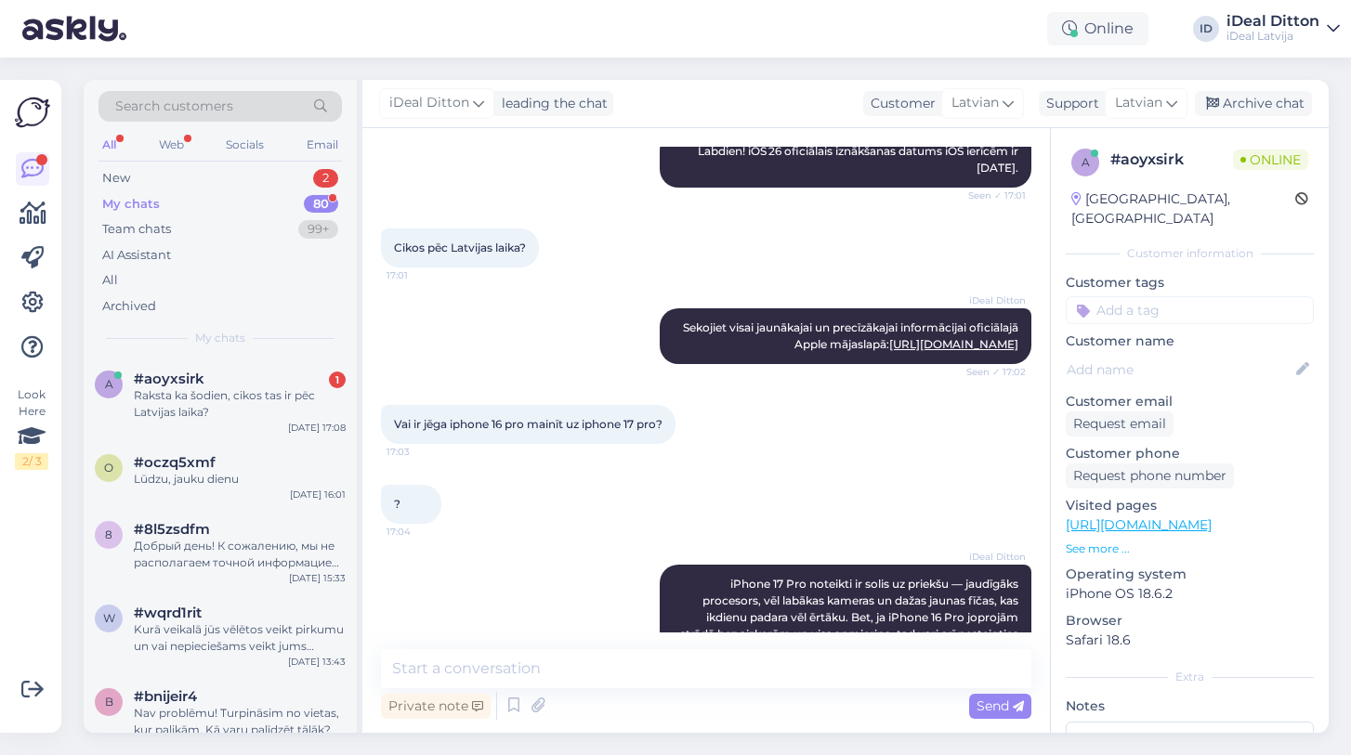
scroll to position [196, 0]
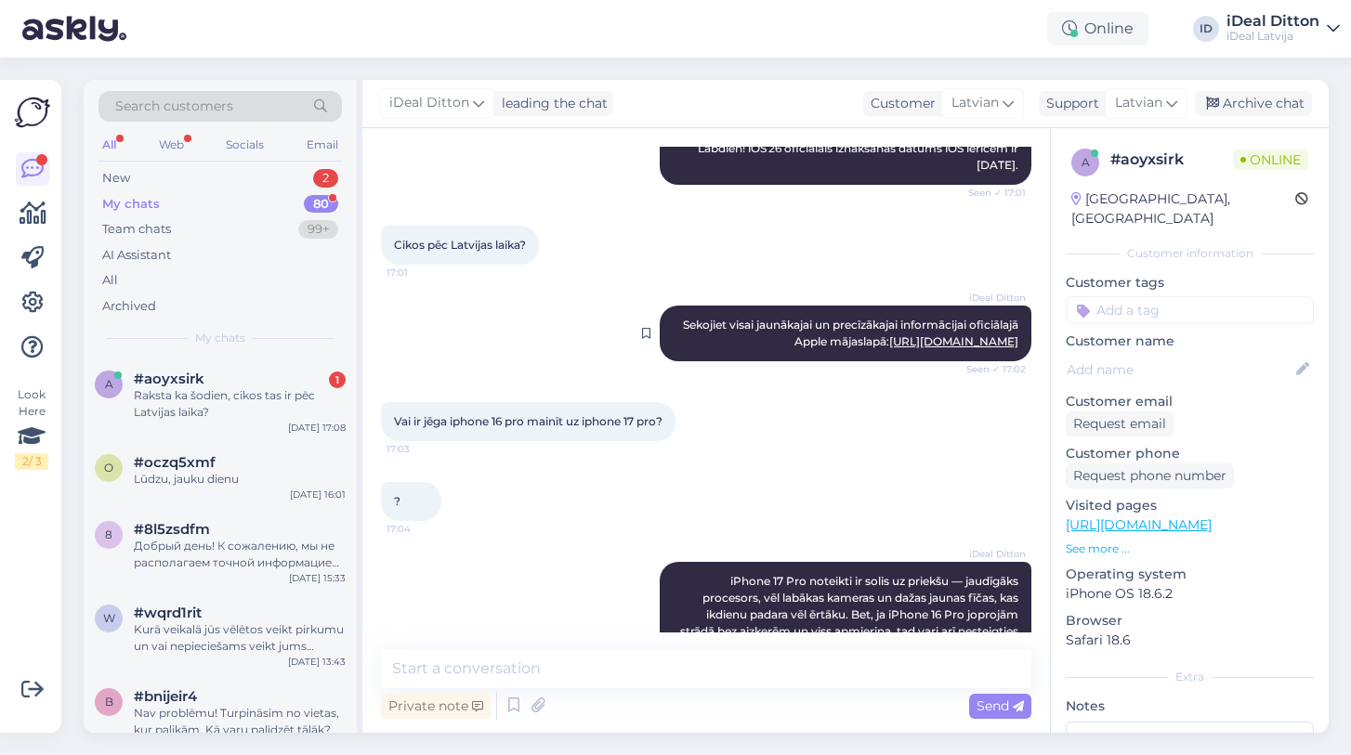
drag, startPoint x: 676, startPoint y: 322, endPoint x: 1027, endPoint y: 345, distance: 351.9
copy span "Sekojiet visai jaunākajai un precīzākajai informācijai oficiālajā Apple mājasla…"
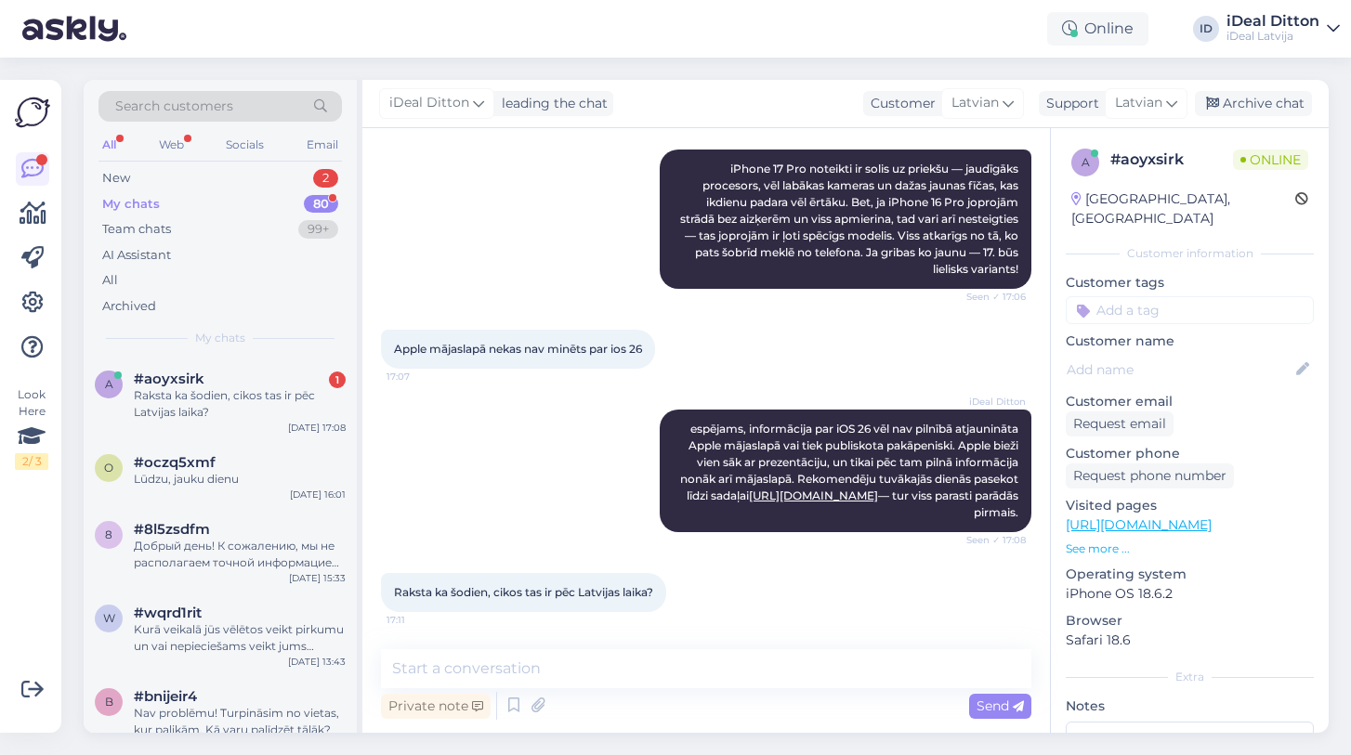
scroll to position [608, 0]
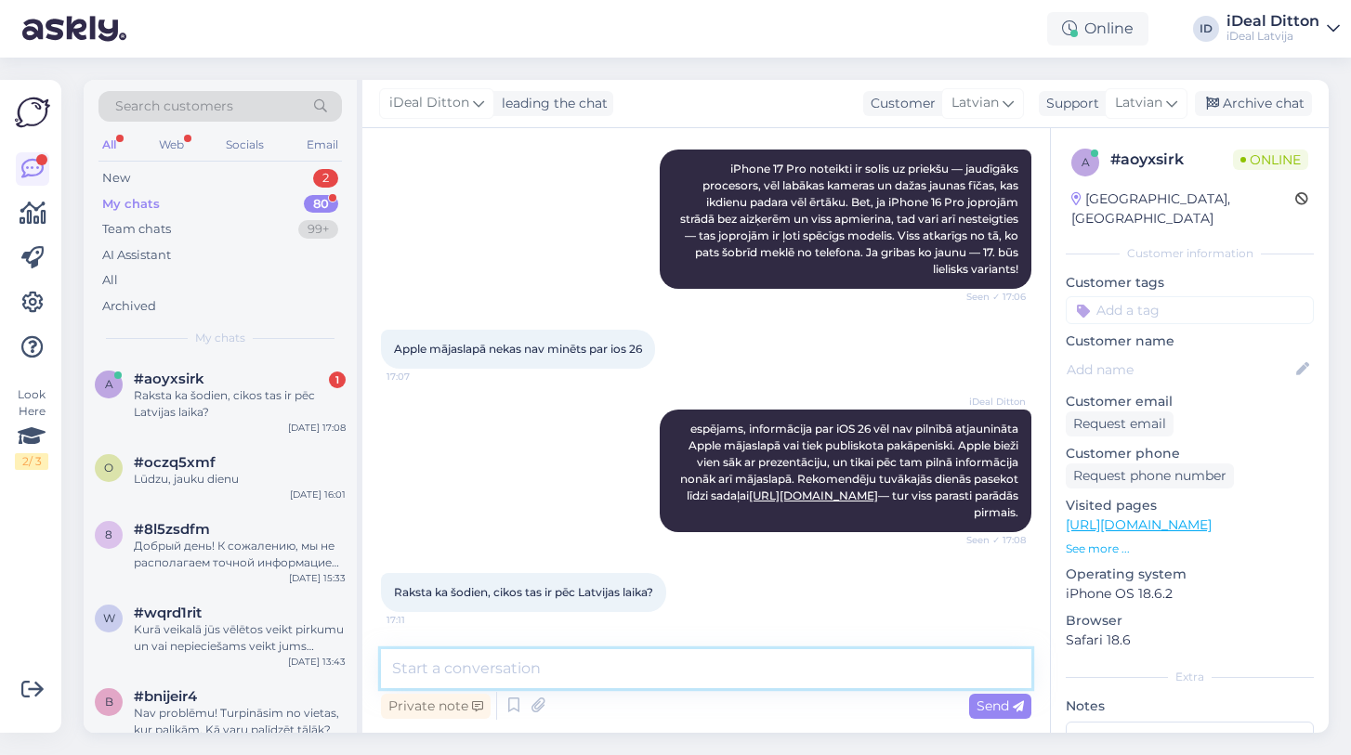
click at [470, 672] on textarea at bounding box center [706, 668] width 650 height 39
paste textarea "Sekojiet visai jaunākajai un precīzākajai informācijai oficiālajā Apple mājasla…"
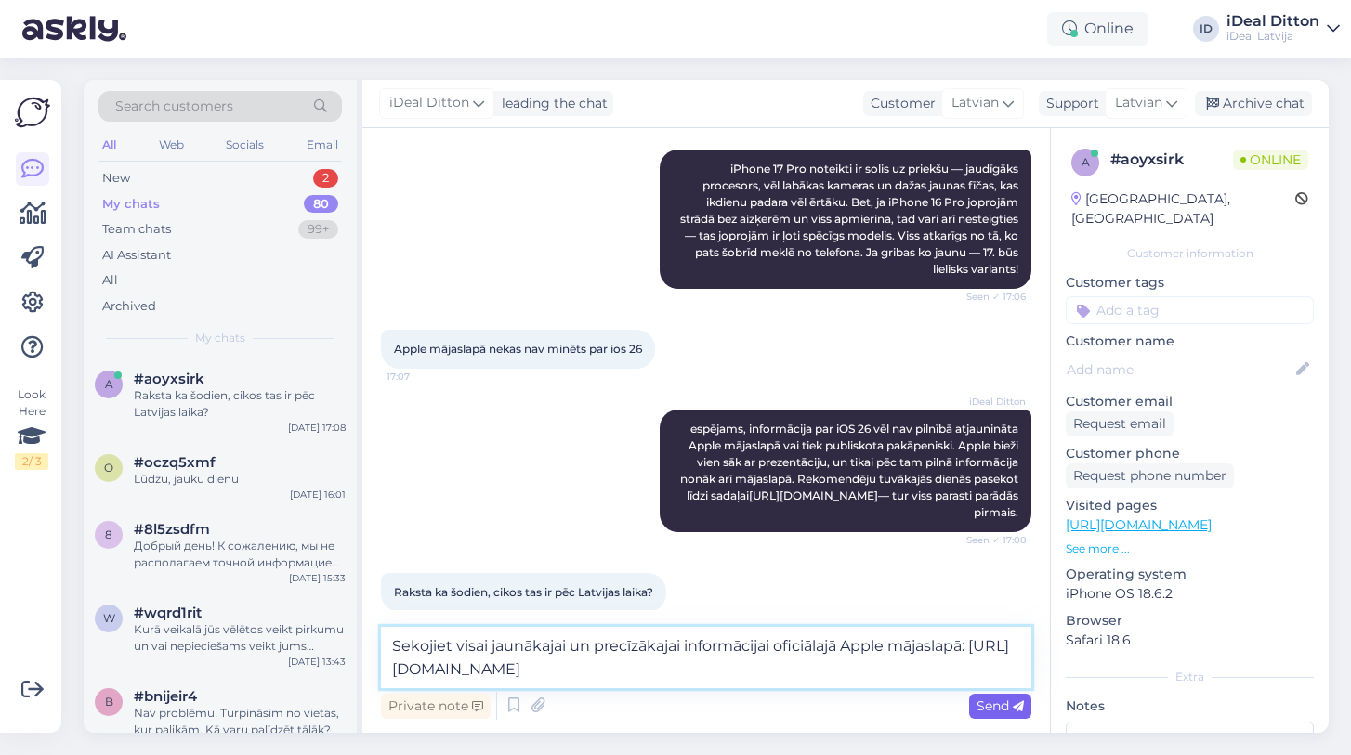
type textarea "Sekojiet visai jaunākajai un precīzākajai informācijai oficiālajā Apple mājasla…"
click at [998, 704] on span "Send" at bounding box center [999, 706] width 47 height 17
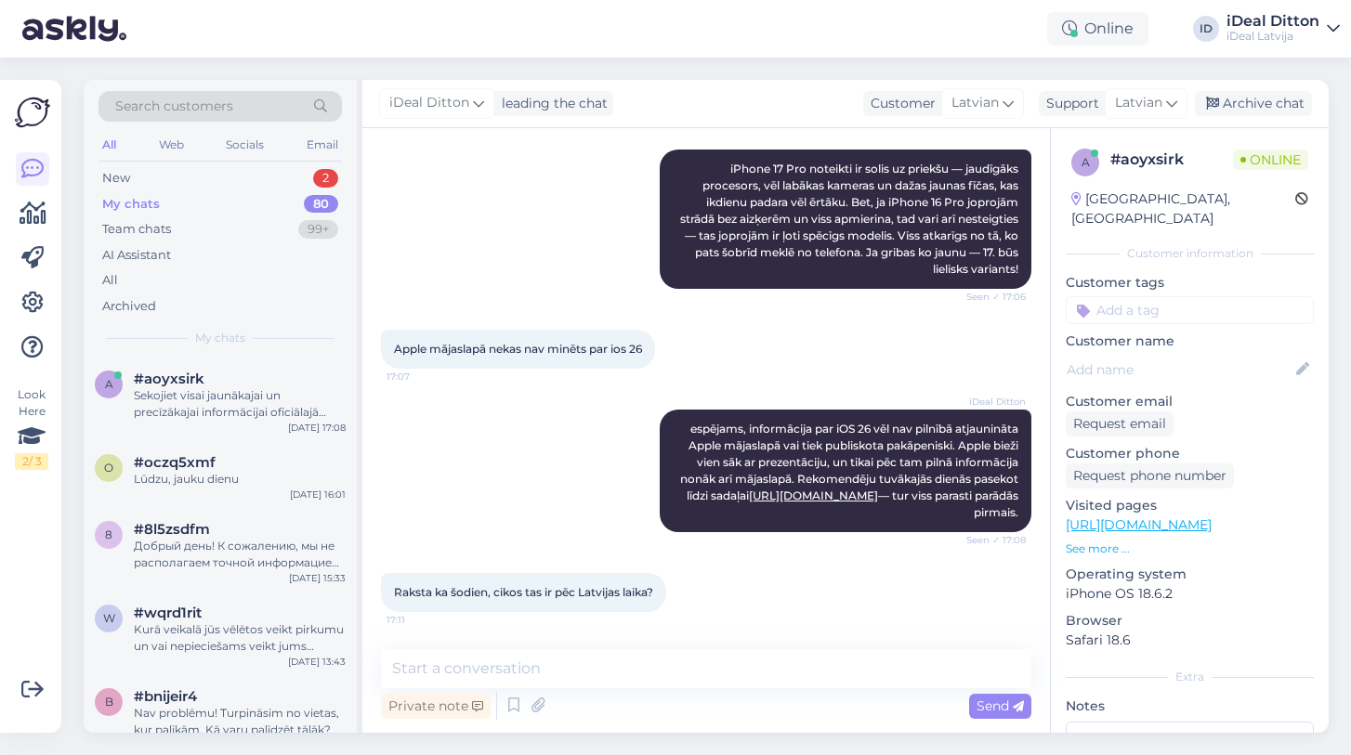
scroll to position [705, 0]
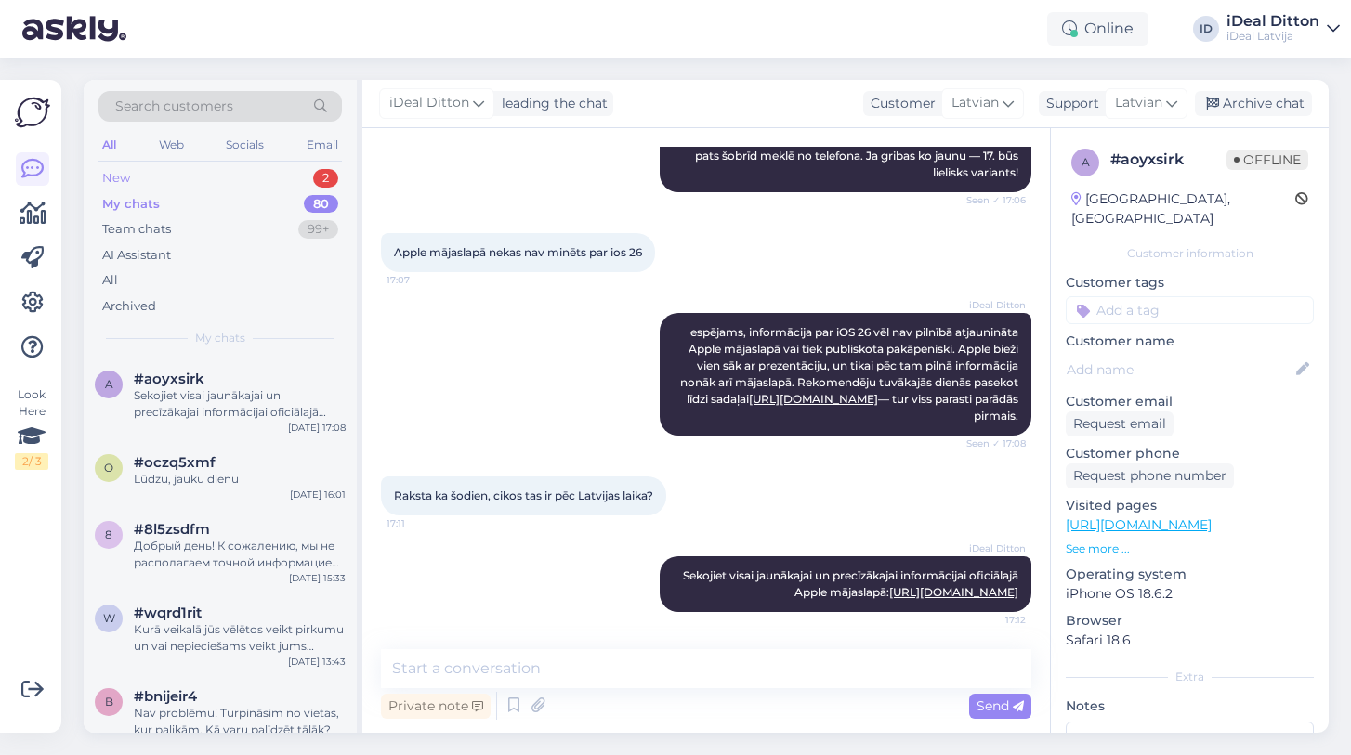
click at [118, 180] on div "New" at bounding box center [116, 178] width 28 height 19
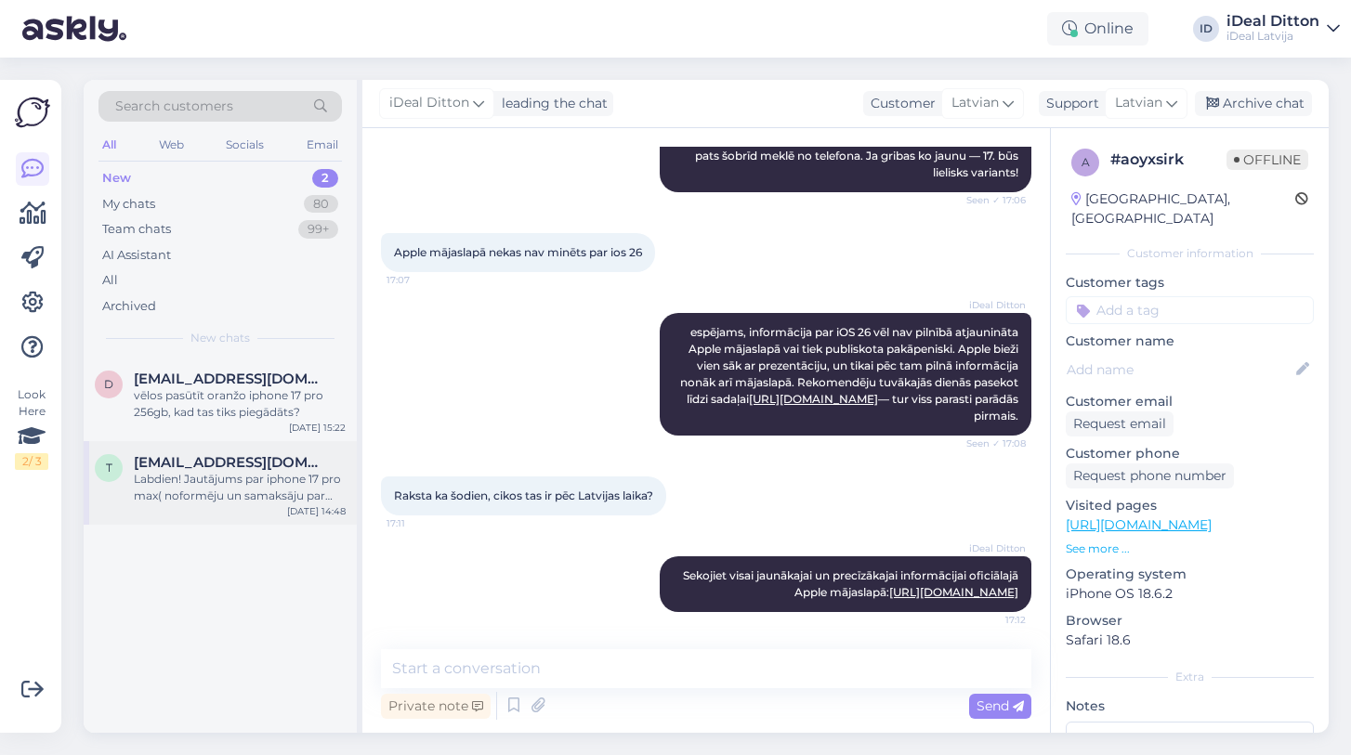
click at [272, 471] on div "Labdien! Jautājums par iphone 17 pro max( noformēju un samaksāju par telefonu k…" at bounding box center [240, 487] width 212 height 33
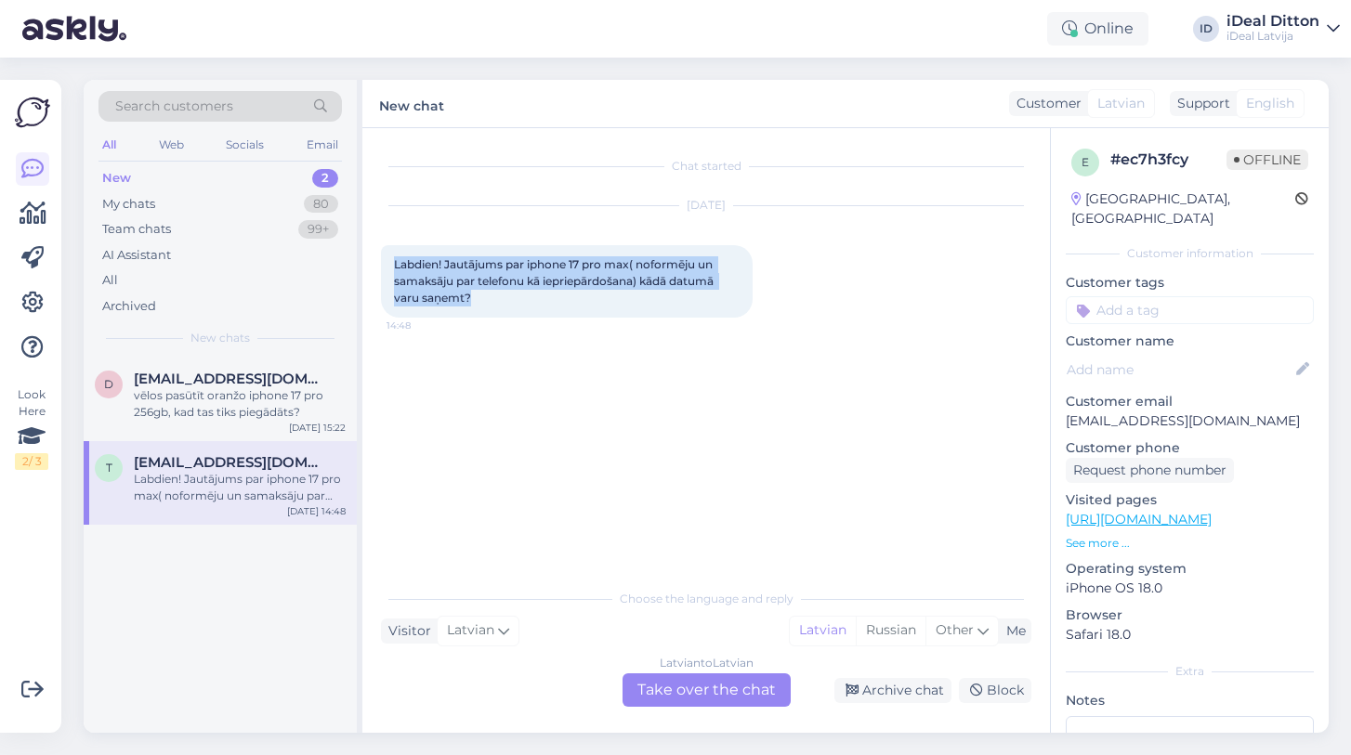
drag, startPoint x: 481, startPoint y: 295, endPoint x: 375, endPoint y: 250, distance: 115.3
click at [375, 250] on div "Chat started [DATE] Labdien! Jautājums par iphone 17 pro max( noformēju un sama…" at bounding box center [705, 430] width 687 height 605
copy span "Labdien! Jautājums par iphone 17 pro max( noformēju un samaksāju par telefonu k…"
click at [662, 687] on div "Latvian to Latvian Take over the chat" at bounding box center [706, 690] width 168 height 33
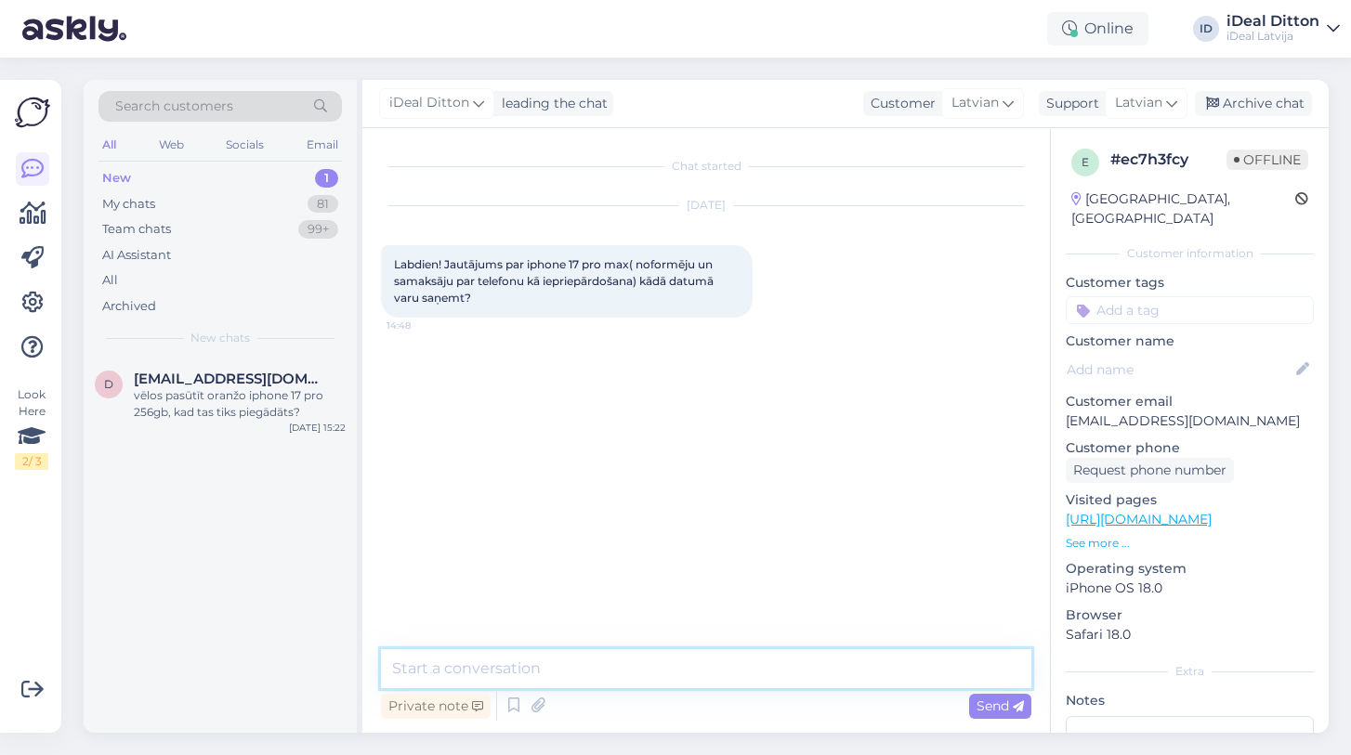
click at [566, 670] on textarea at bounding box center [706, 668] width 650 height 39
paste textarea "Labdien! Paldies par Jūsu pasūtījumu! iPhone 17 Pro Max piegādes uzsāksies tikl…"
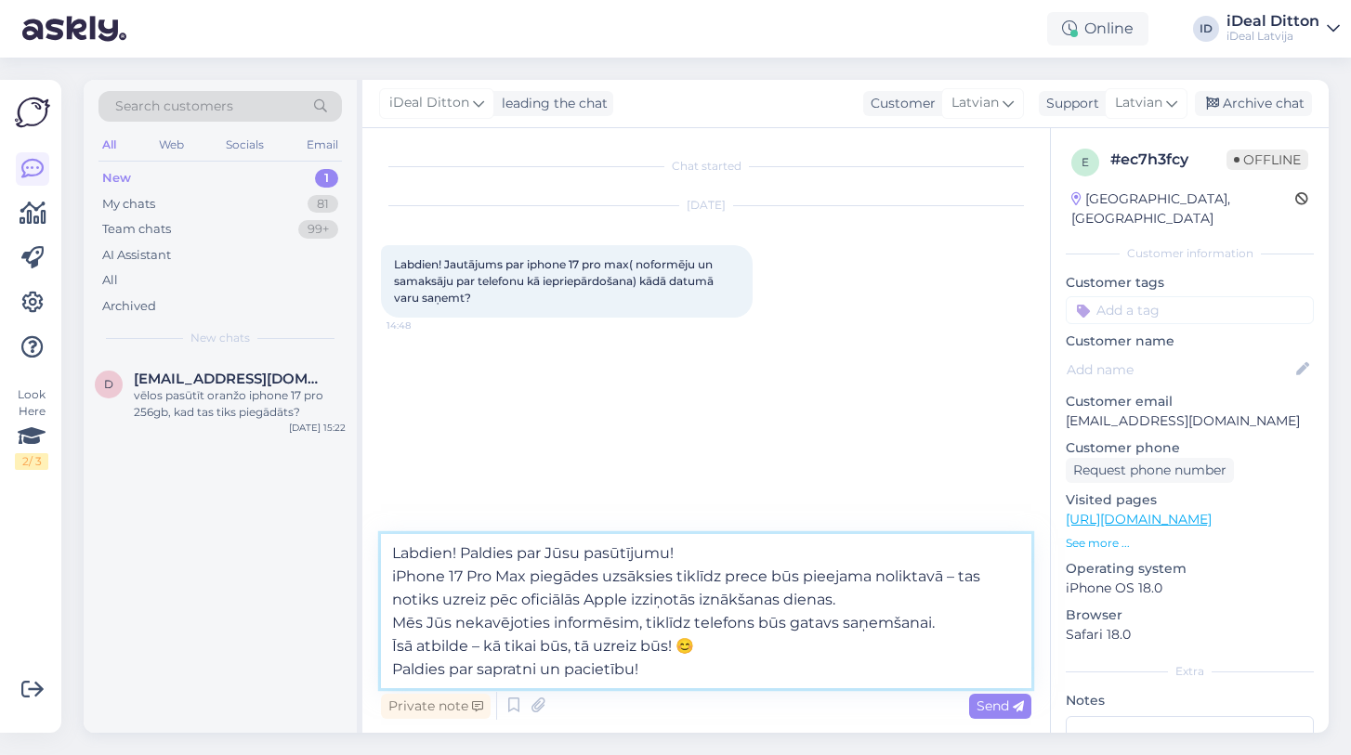
click at [390, 574] on textarea "Labdien! Paldies par Jūsu pasūtījumu! iPhone 17 Pro Max piegādes uzsāksies tikl…" at bounding box center [706, 611] width 650 height 154
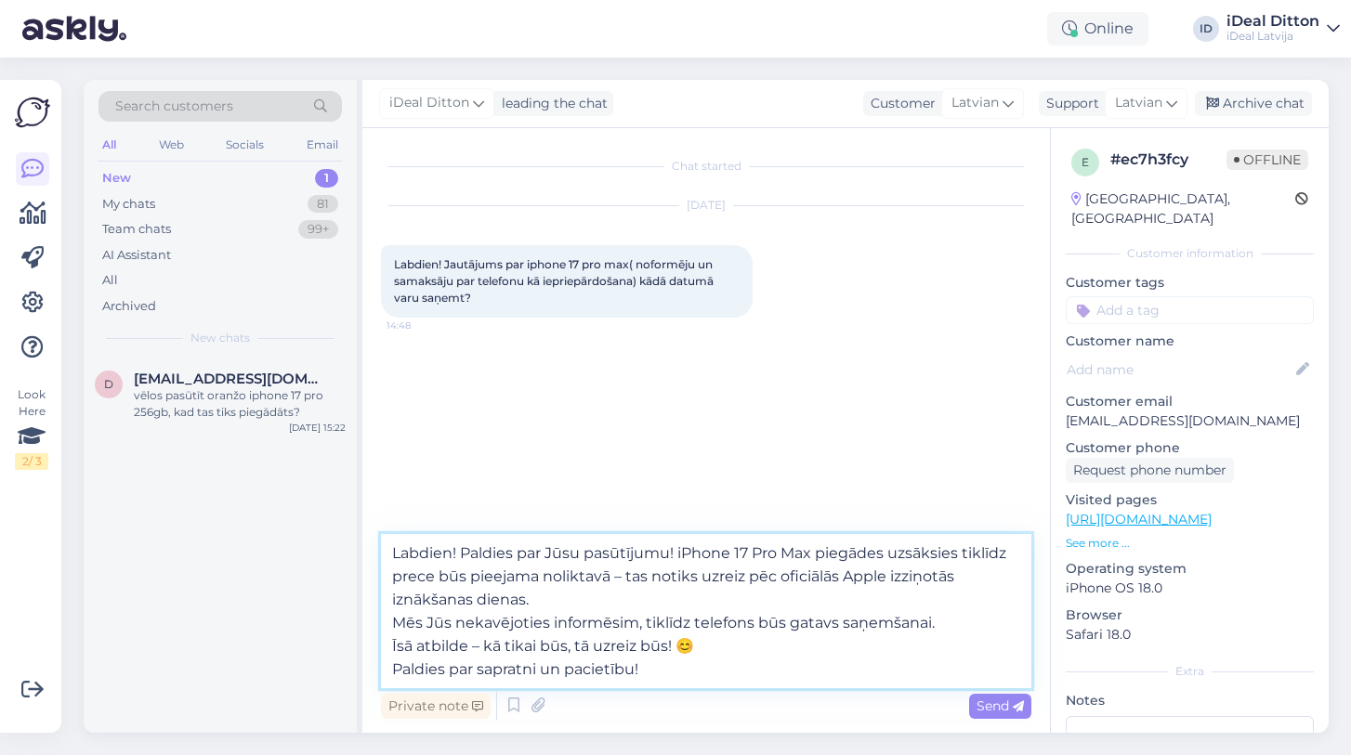
drag, startPoint x: 721, startPoint y: 646, endPoint x: 383, endPoint y: 639, distance: 338.2
click at [383, 639] on textarea "Labdien! Paldies par Jūsu pasūtījumu! iPhone 17 Pro Max piegādes uzsāksies tikl…" at bounding box center [706, 611] width 650 height 154
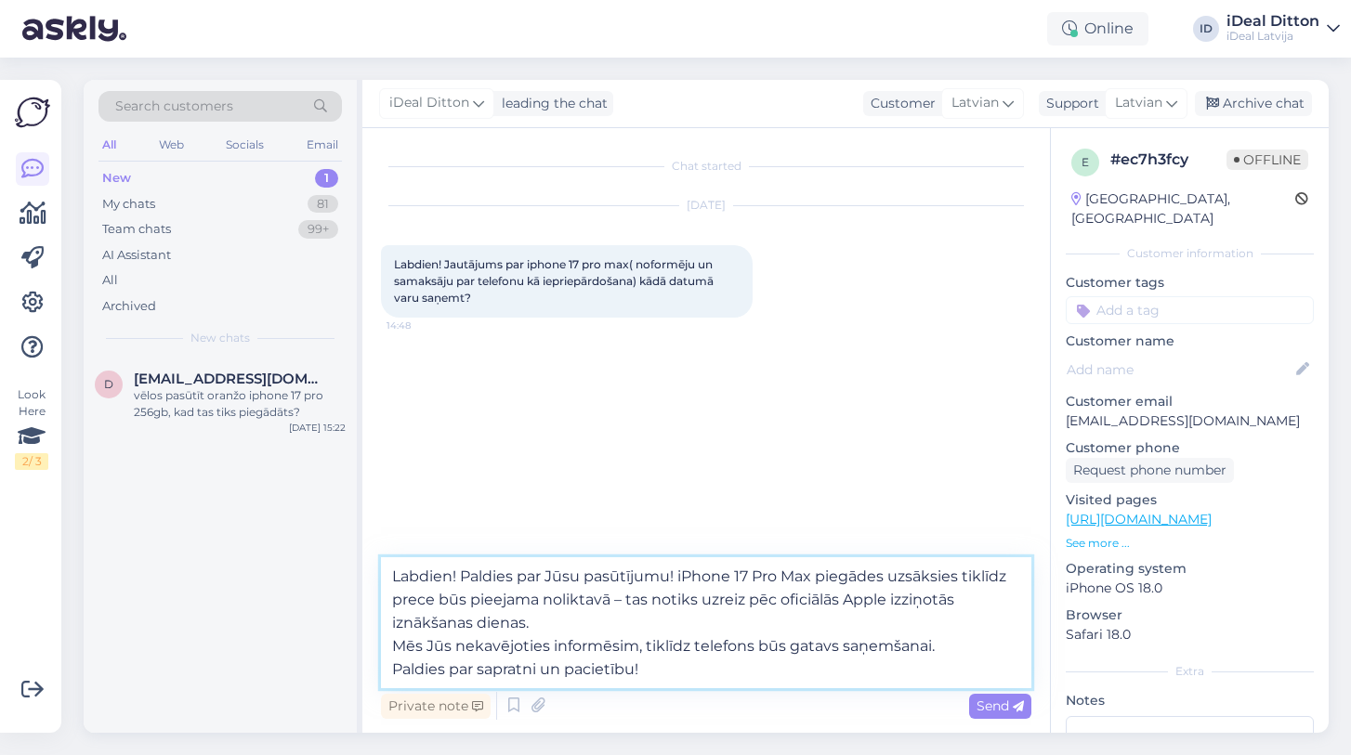
click at [395, 644] on textarea "Labdien! Paldies par Jūsu pasūtījumu! iPhone 17 Pro Max piegādes uzsāksies tikl…" at bounding box center [706, 622] width 650 height 131
click at [395, 669] on textarea "Labdien! Paldies par Jūsu pasūtījumu! iPhone 17 Pro Max piegādes uzsāksies tikl…" at bounding box center [706, 622] width 650 height 131
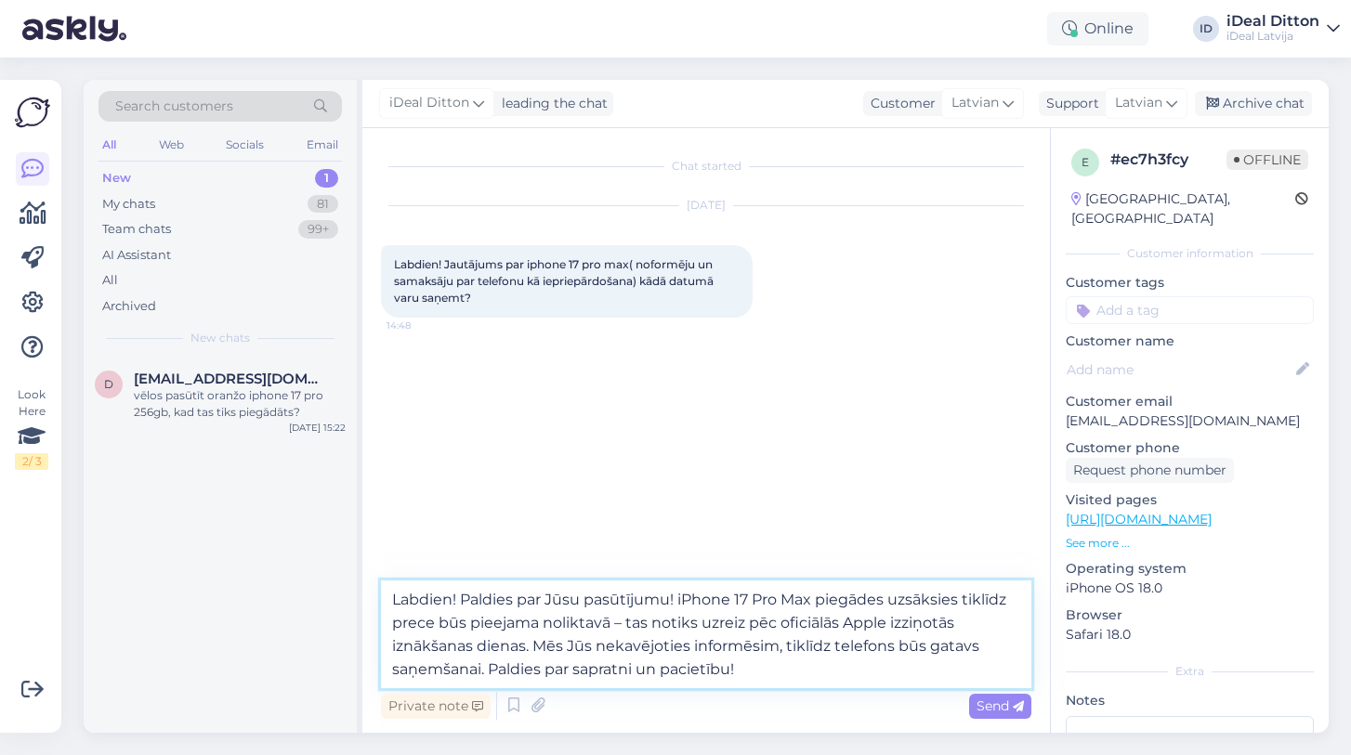
click at [767, 674] on textarea "Labdien! Paldies par Jūsu pasūtījumu! iPhone 17 Pro Max piegādes uzsāksies tikl…" at bounding box center [706, 635] width 650 height 108
type textarea "Labdien! Paldies par Jūsu pasūtījumu! iPhone 17 Pro Max piegādes uzsāksies tikl…"
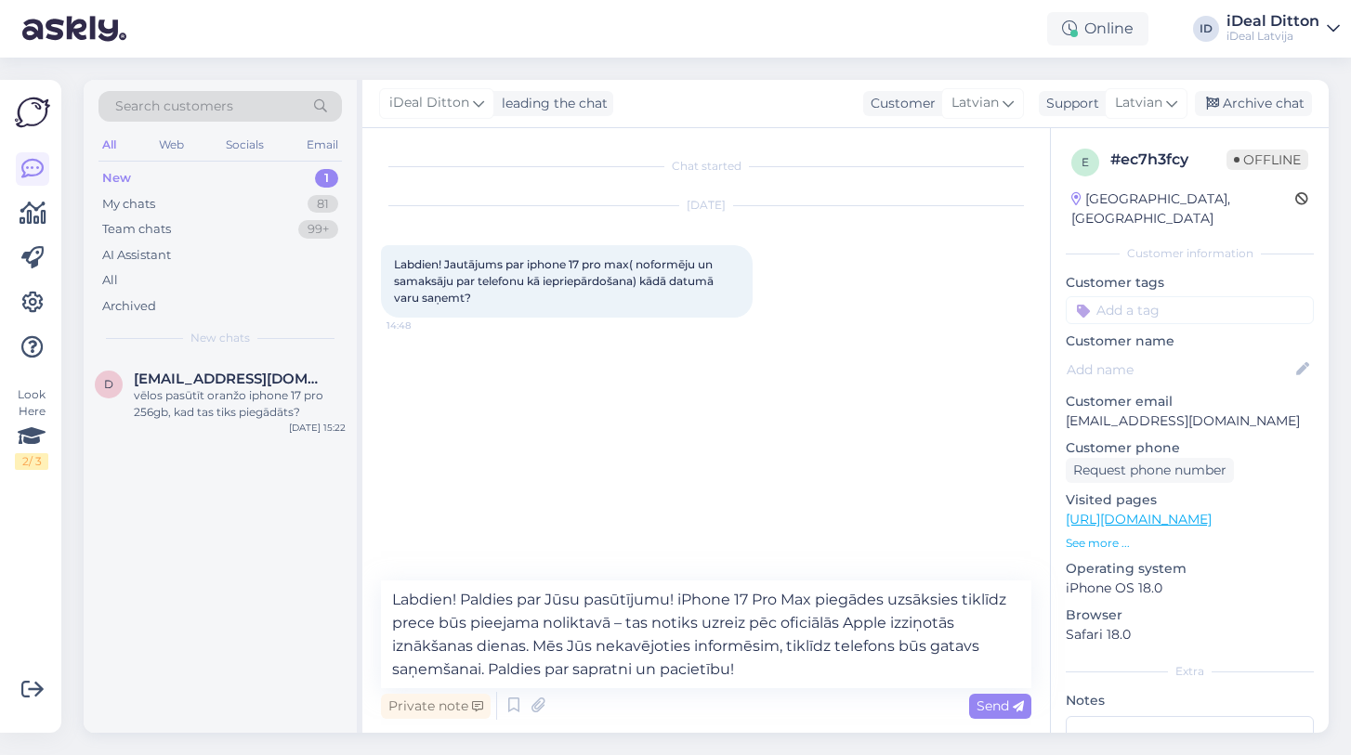
click at [978, 704] on span "Send" at bounding box center [999, 706] width 47 height 17
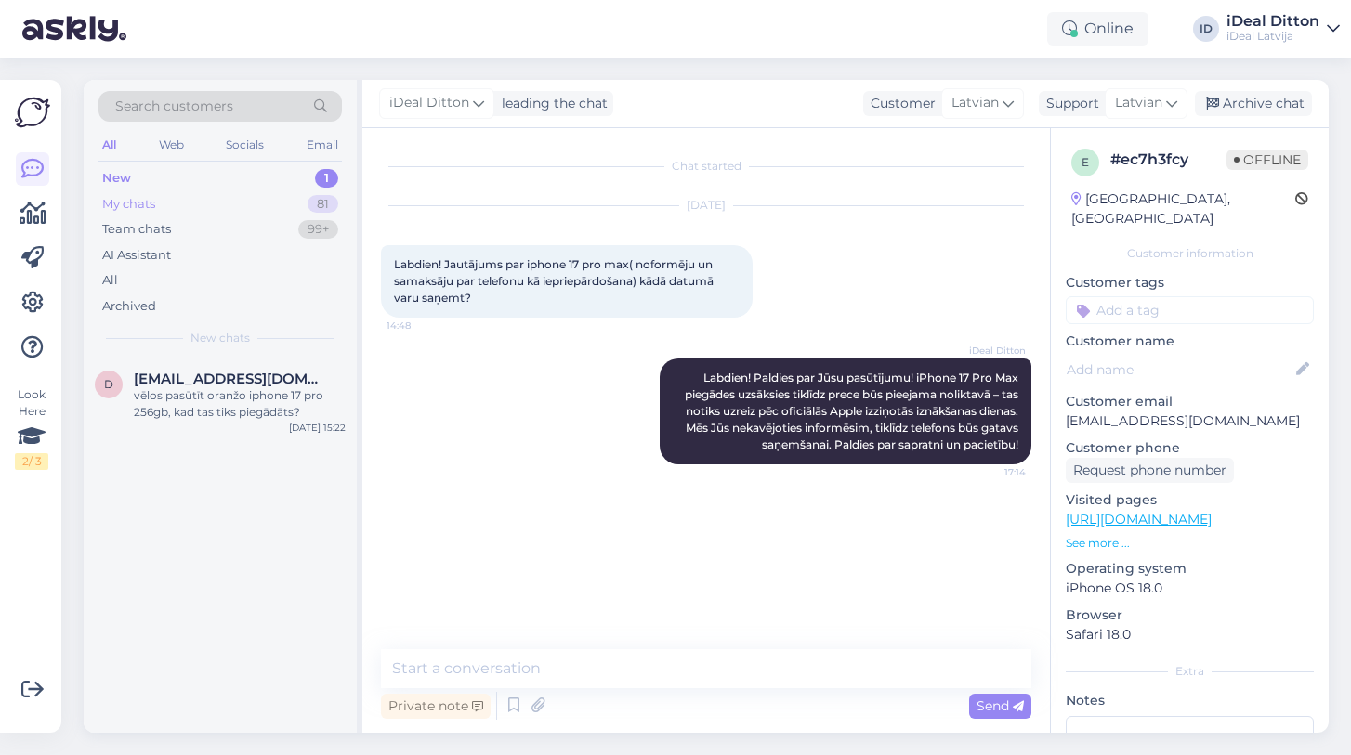
click at [116, 205] on div "My chats" at bounding box center [128, 204] width 53 height 19
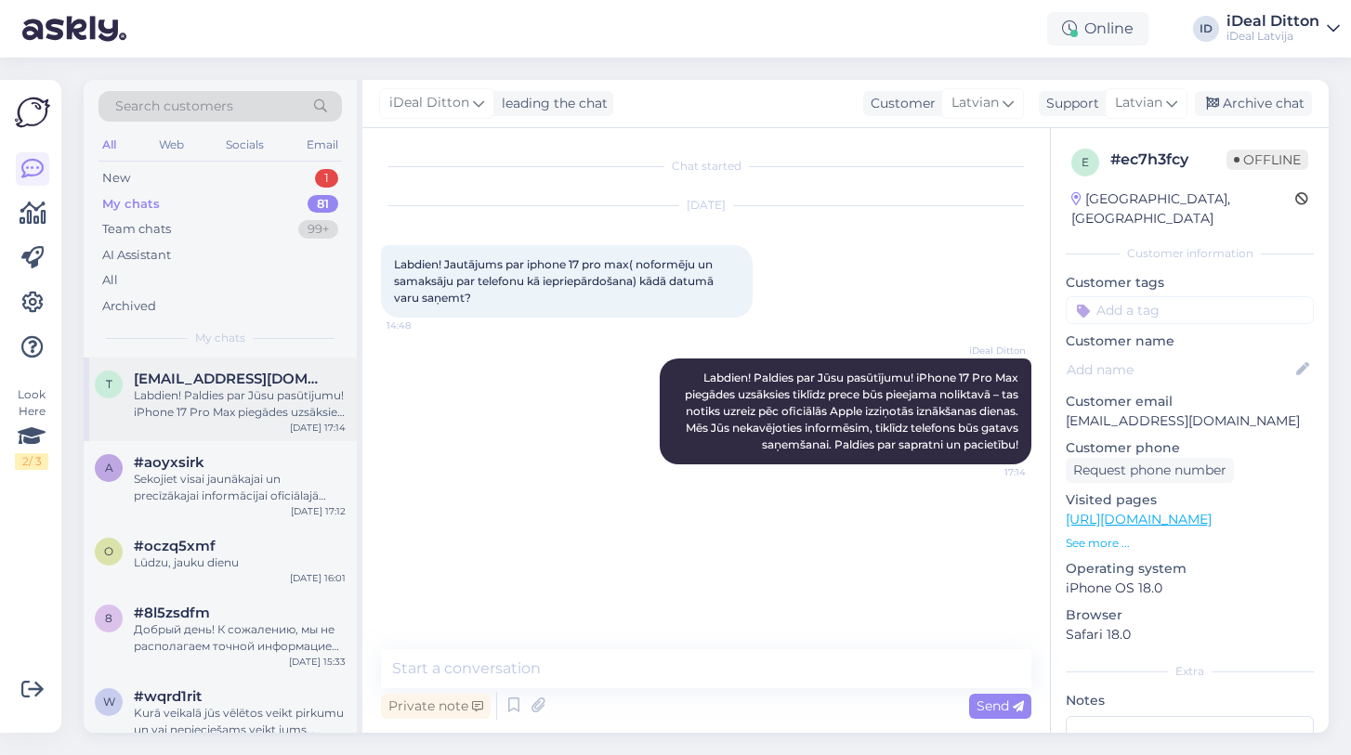
click at [191, 418] on div "t [EMAIL_ADDRESS][DOMAIN_NAME] Labdien! Paldies par Jūsu pasūtījumu! iPhone 17 …" at bounding box center [220, 400] width 273 height 84
click at [187, 485] on div "Sekojiet visai jaunākajai un precīzākajai informācijai oficiālajā Apple mājasla…" at bounding box center [240, 487] width 212 height 33
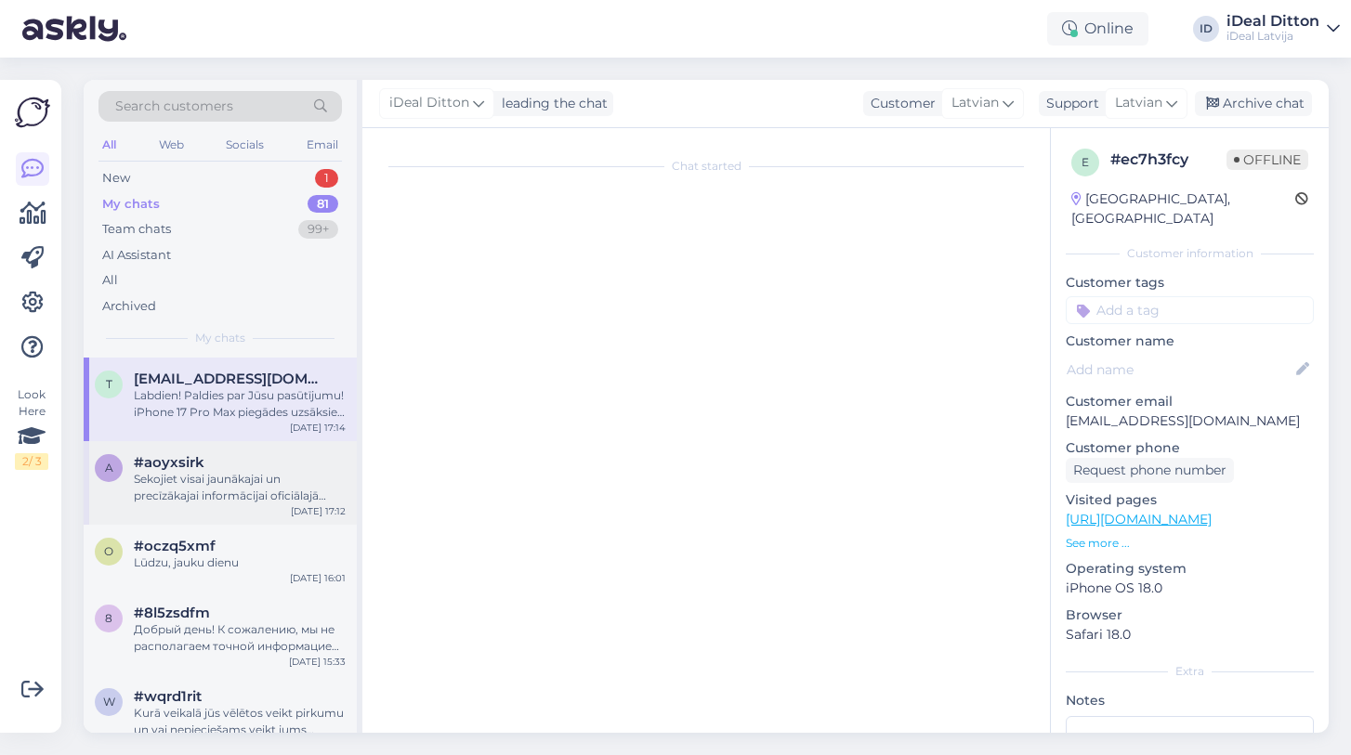
scroll to position [705, 0]
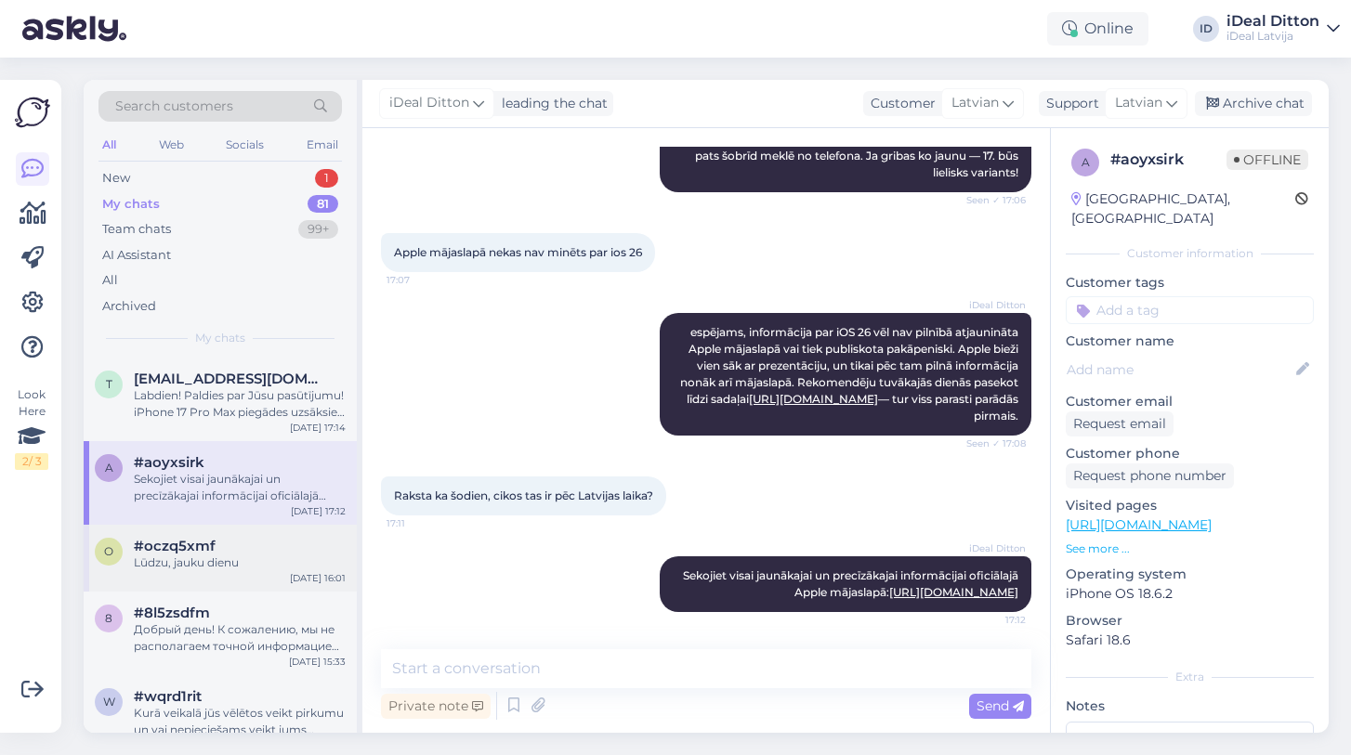
click at [185, 547] on span "#oczq5xmf" at bounding box center [175, 546] width 82 height 17
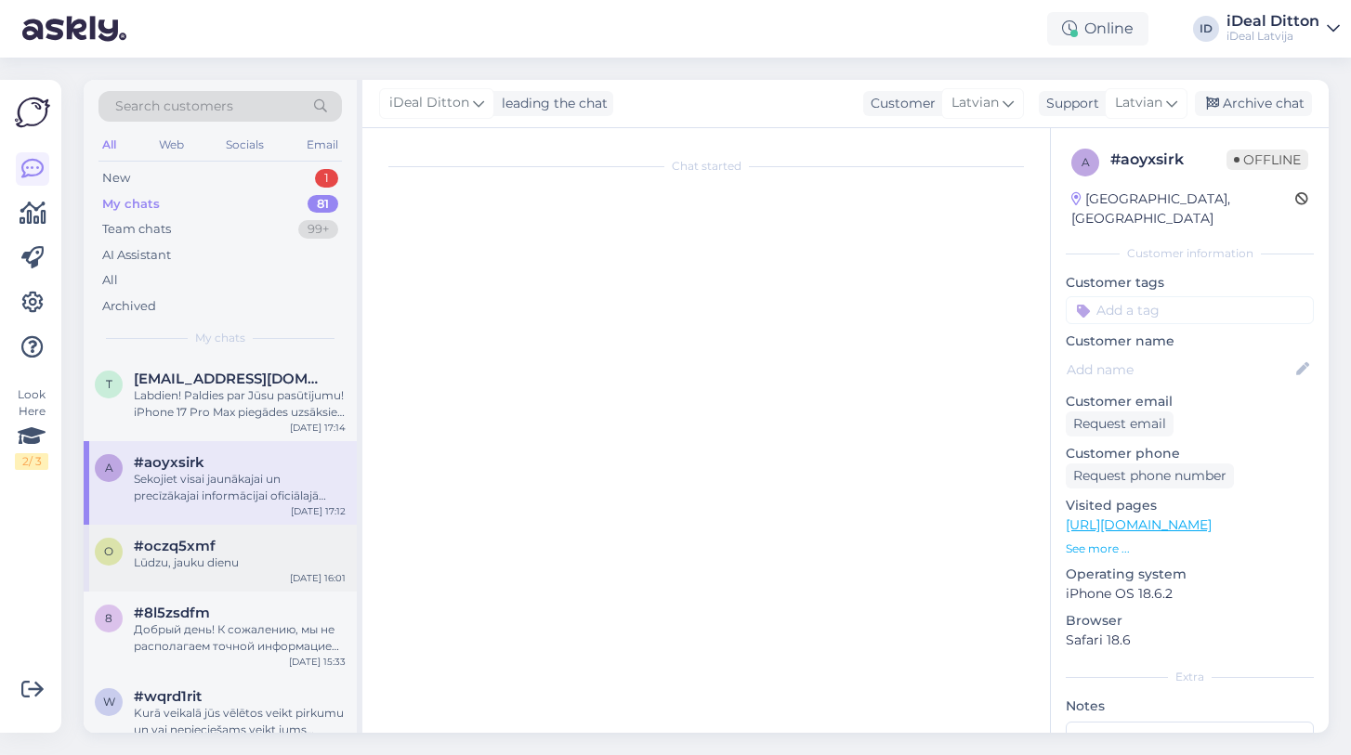
scroll to position [0, 0]
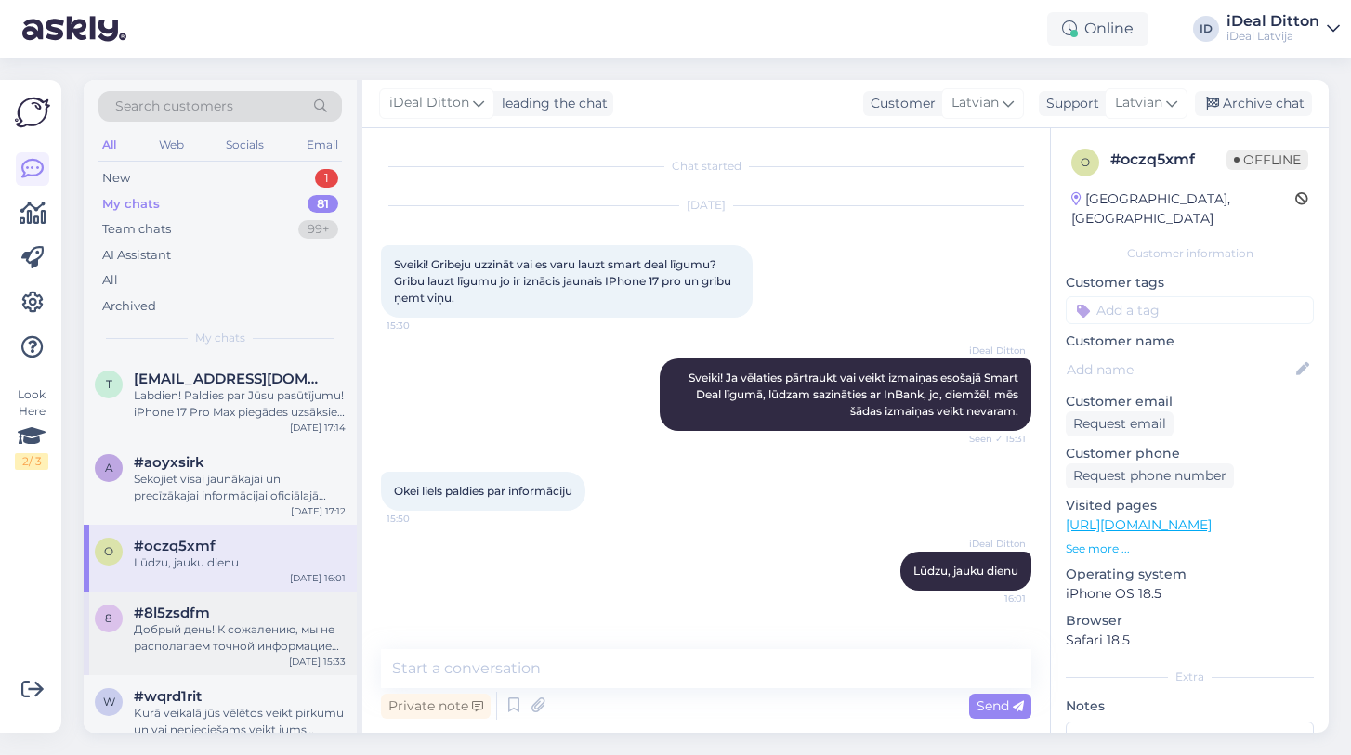
click at [176, 624] on div "Добрый день! К сожалению, мы не располагаем точной информацией о следующих пост…" at bounding box center [240, 637] width 212 height 33
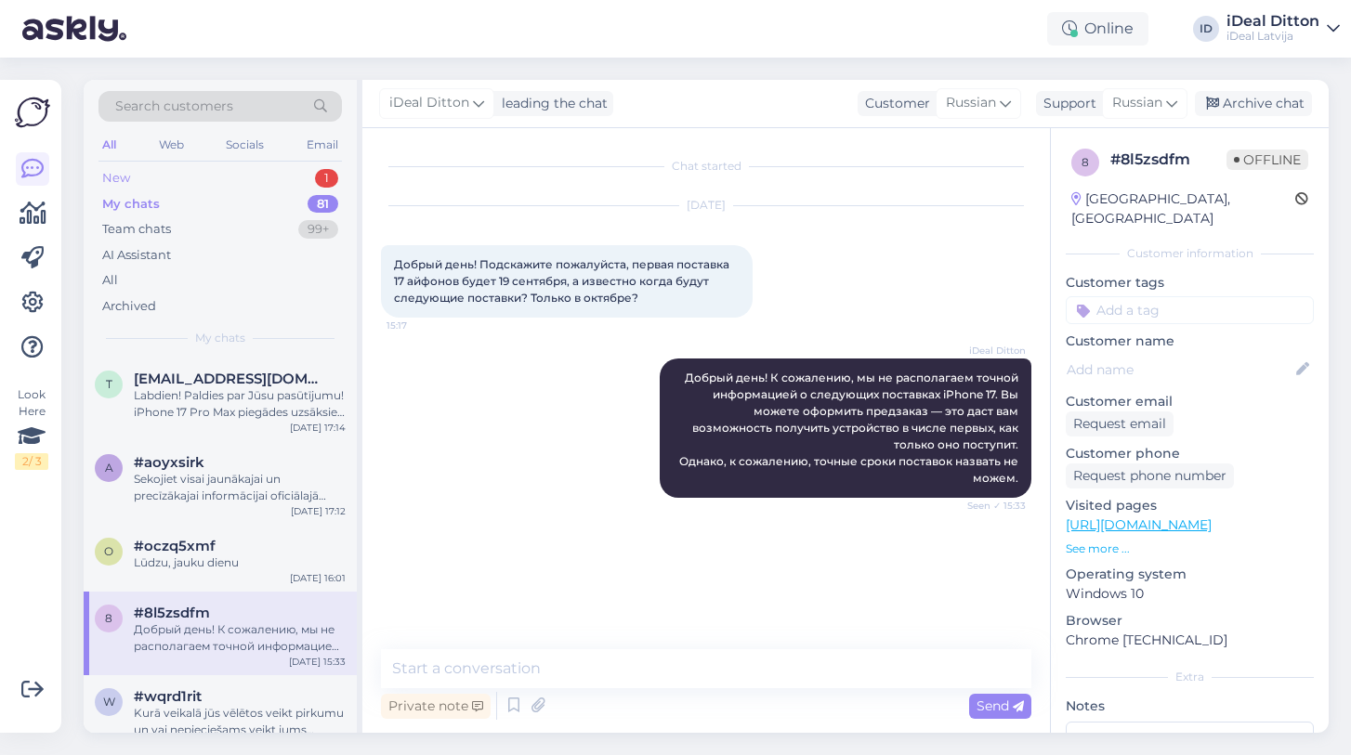
click at [125, 177] on div "New" at bounding box center [116, 178] width 28 height 19
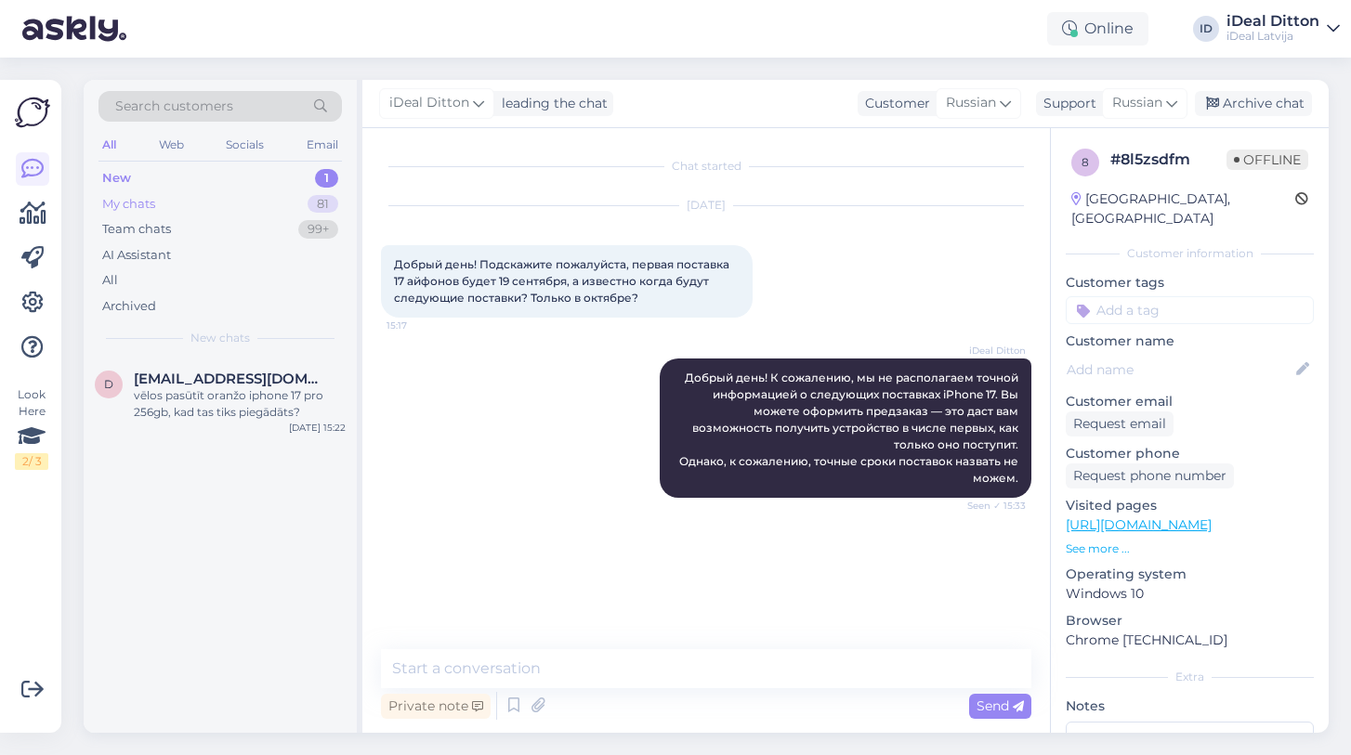
click at [127, 202] on div "My chats" at bounding box center [128, 204] width 53 height 19
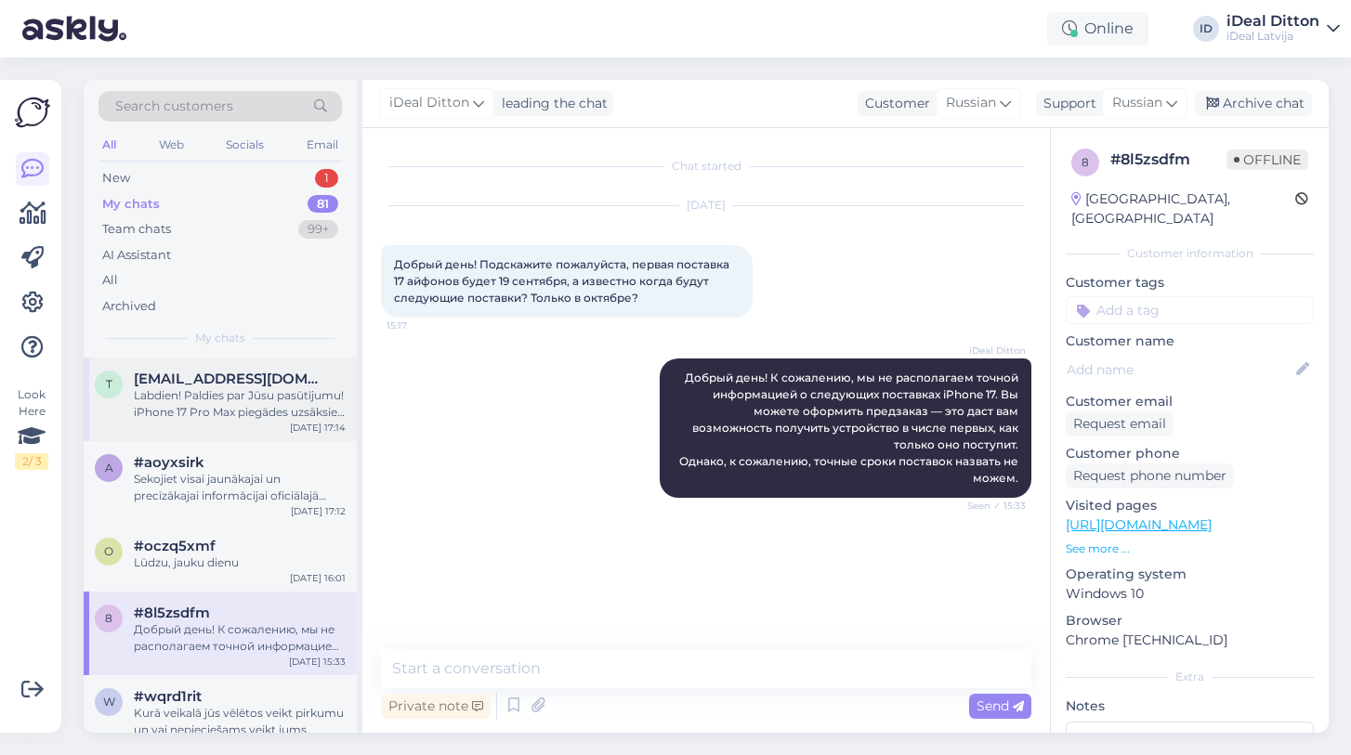
click at [216, 418] on div "t [EMAIL_ADDRESS][DOMAIN_NAME] Labdien! Paldies par Jūsu pasūtījumu! iPhone 17 …" at bounding box center [220, 400] width 273 height 84
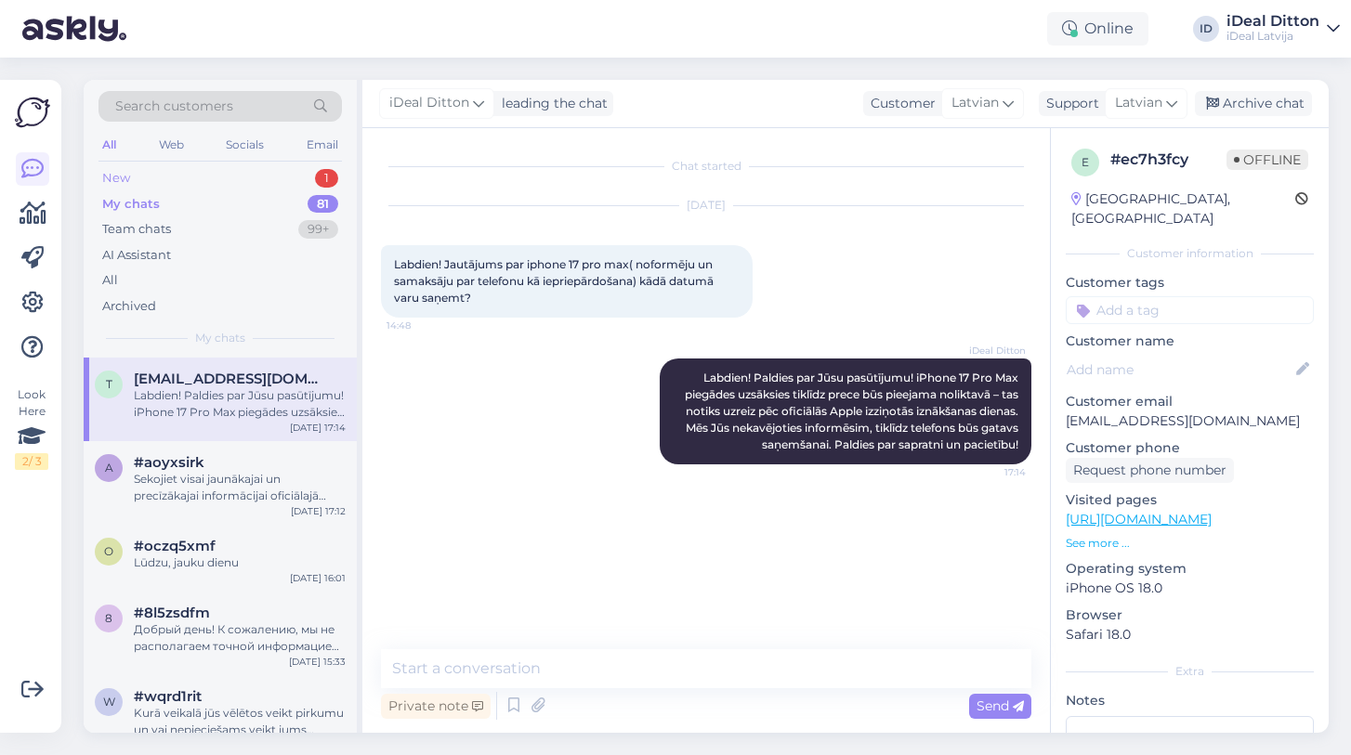
click at [114, 181] on div "New" at bounding box center [116, 178] width 28 height 19
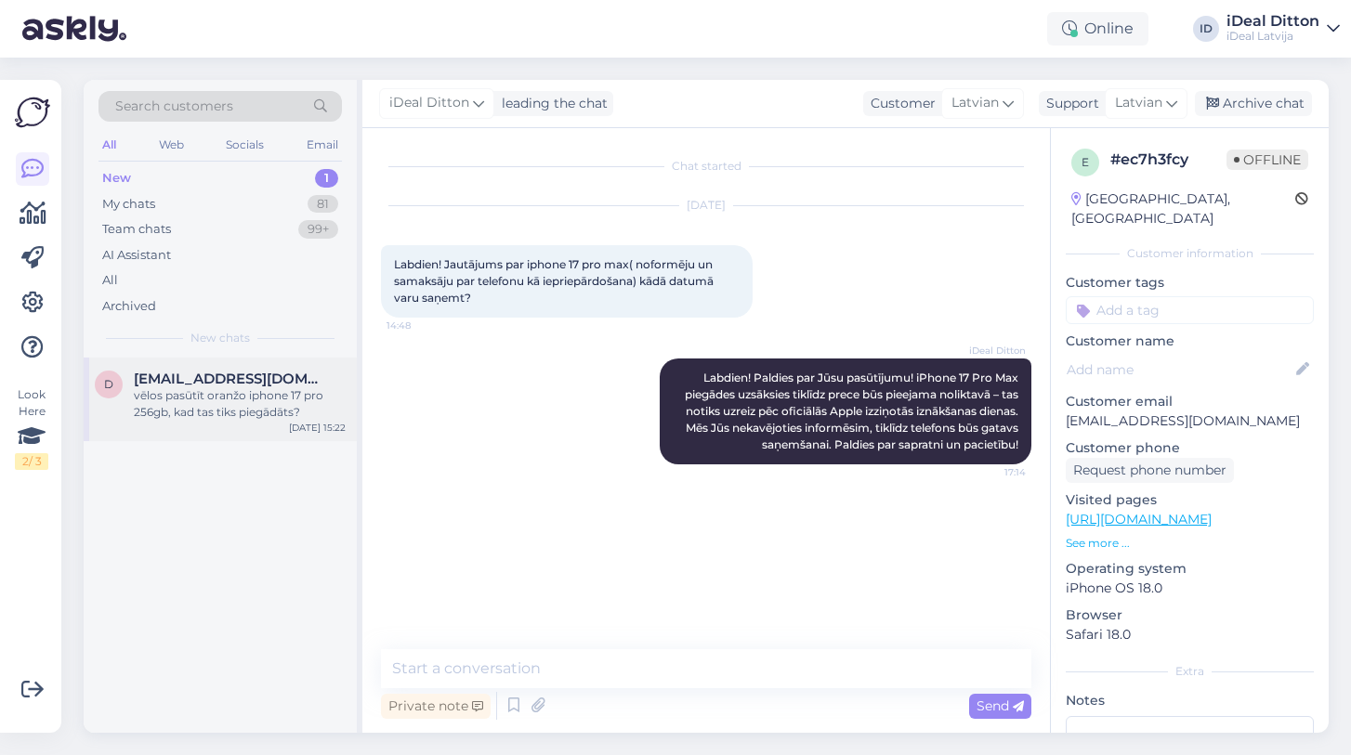
click at [255, 414] on div "vēlos pasūtīt oranžo iphone 17 pro 256gb, kad tas tiks piegādāts?" at bounding box center [240, 403] width 212 height 33
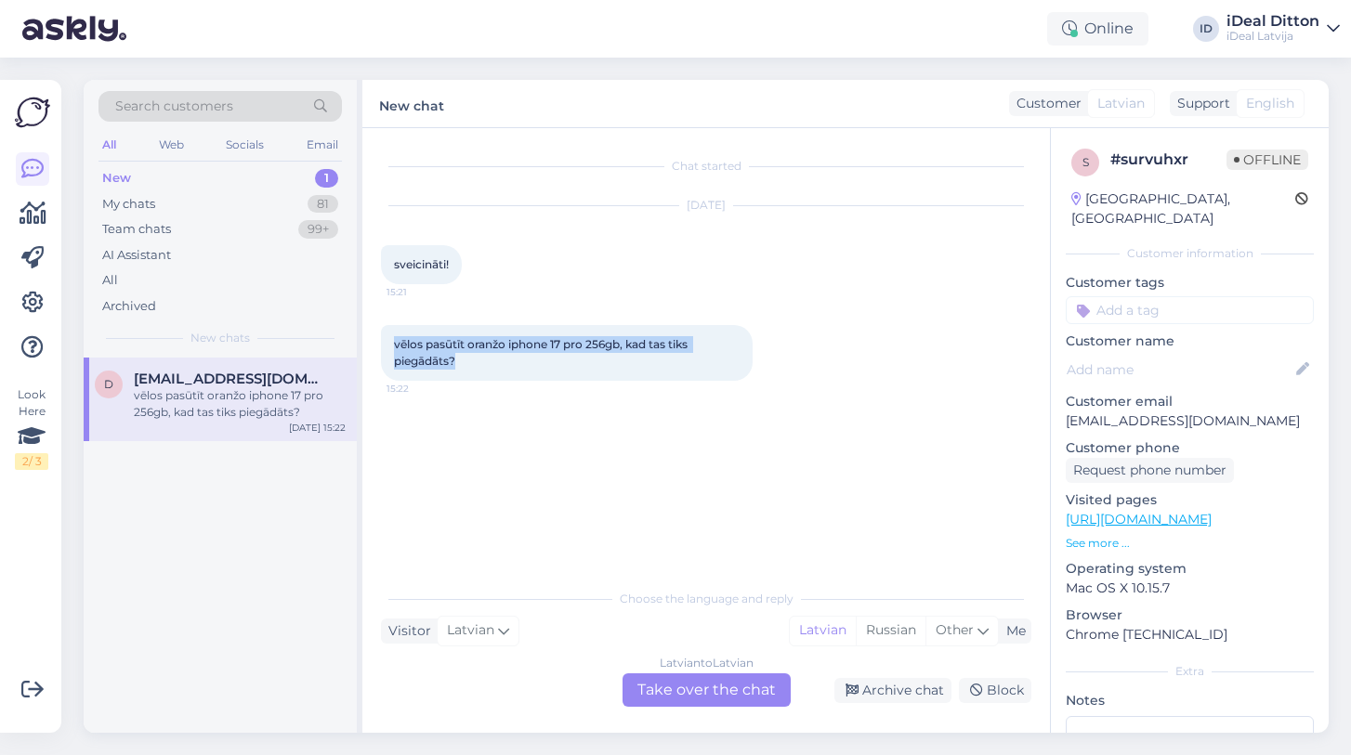
drag, startPoint x: 470, startPoint y: 366, endPoint x: 381, endPoint y: 344, distance: 91.9
click at [381, 344] on div "vēlos pasūtīt oranžo iphone 17 pro 256gb, kad tas tiks piegādāts? 15:22" at bounding box center [567, 353] width 372 height 56
copy span "vēlos pasūtīt oranžo iphone 17 pro 256gb, kad tas tiks piegādāts?"
click at [658, 699] on div "Latvian to Latvian Take over the chat" at bounding box center [706, 690] width 168 height 33
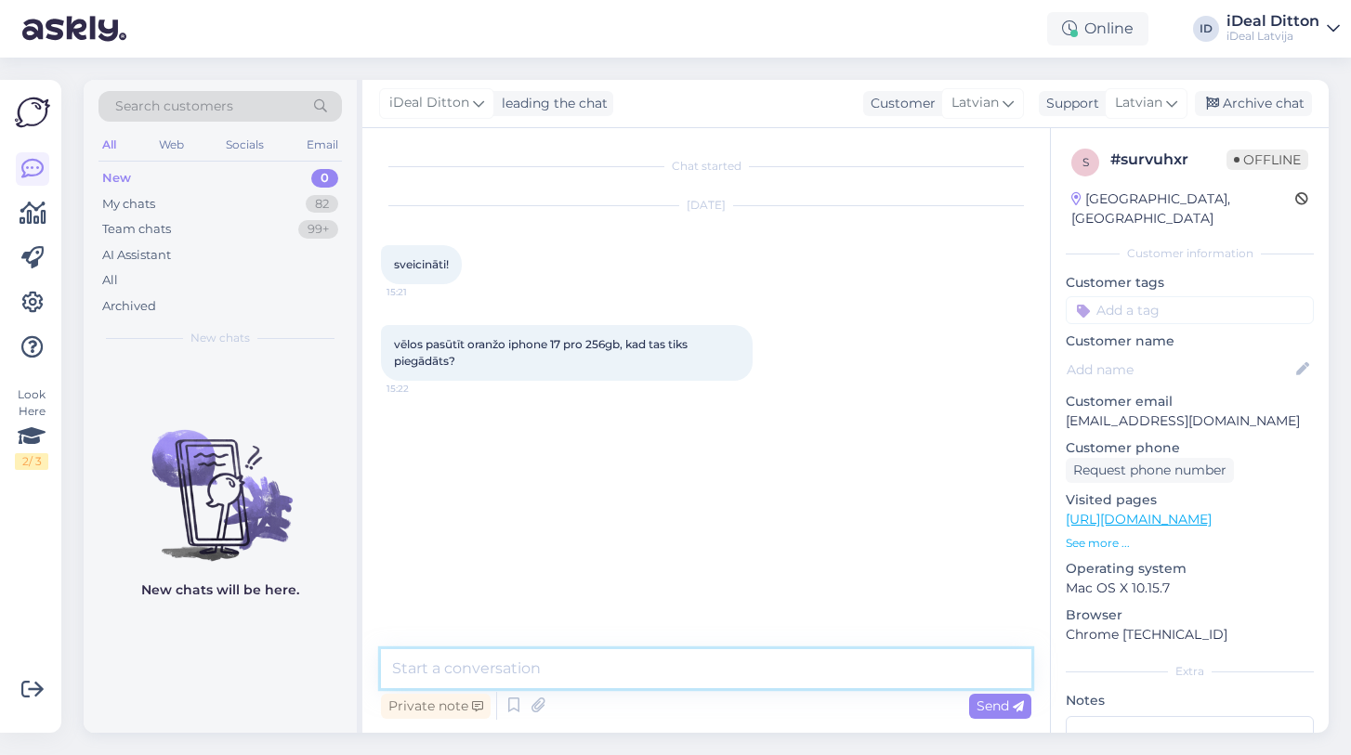
click at [549, 673] on textarea at bounding box center [706, 668] width 650 height 39
paste textarea "Labdien! Paldies par interesi par iPhone 17 Pro 256GB oranžā krāsā. Piegādes ti…"
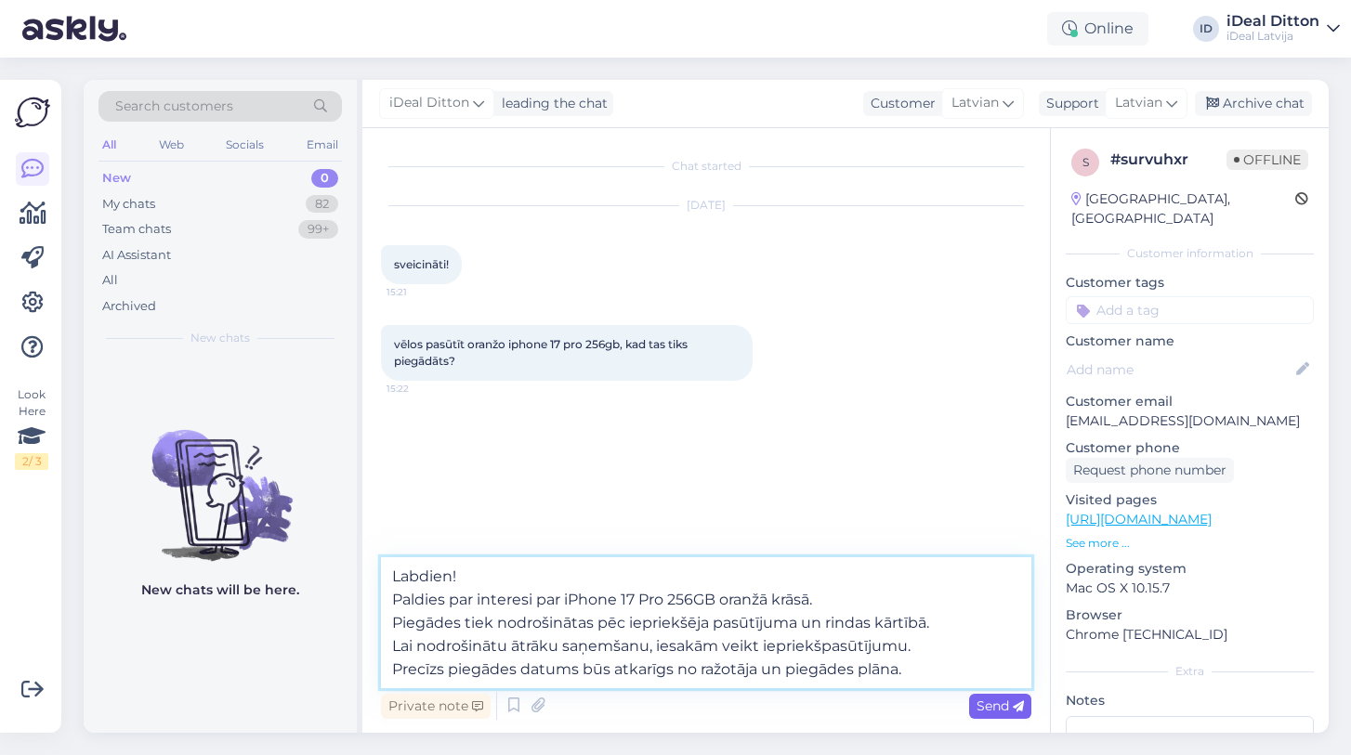
type textarea "Labdien! Paldies par interesi par iPhone 17 Pro 256GB oranžā krāsā. Piegādes ti…"
click at [1014, 701] on icon at bounding box center [1018, 706] width 11 height 11
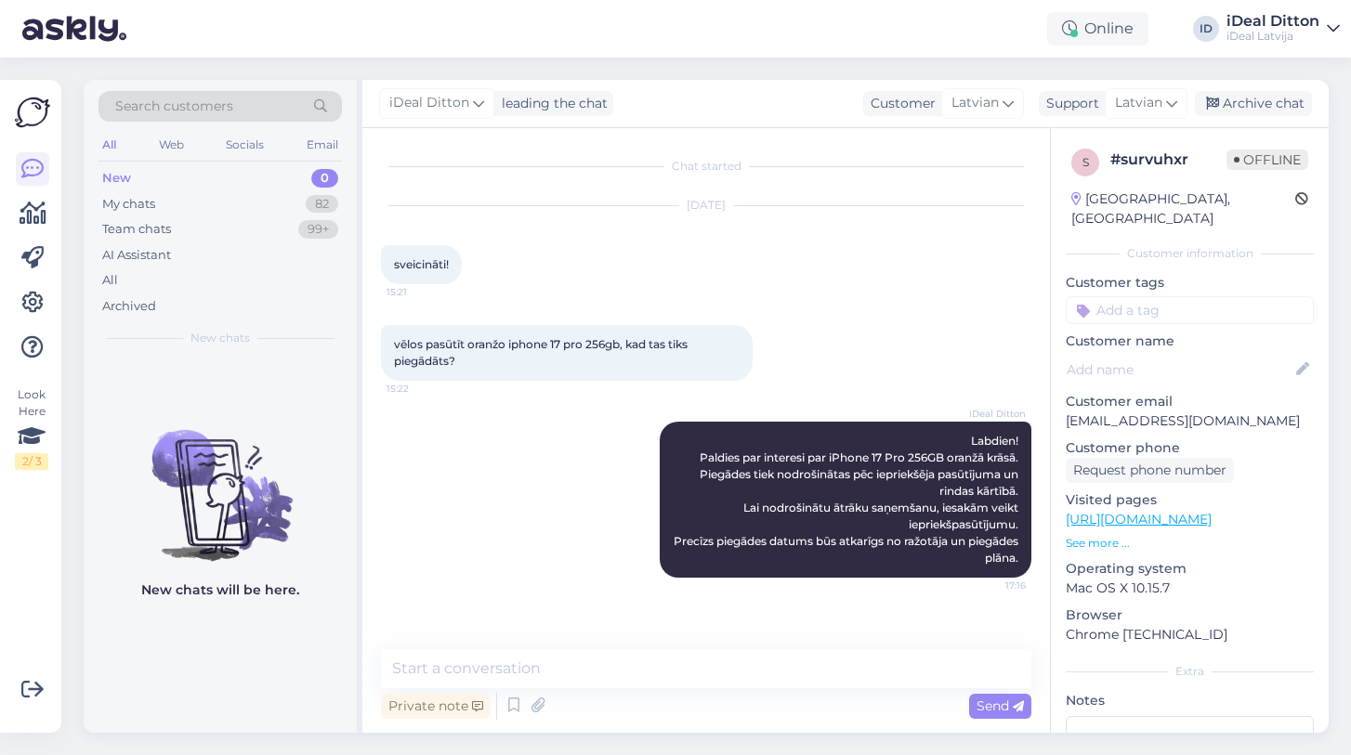
click at [124, 169] on div "New" at bounding box center [116, 178] width 29 height 19
click at [117, 208] on div "My chats" at bounding box center [128, 204] width 53 height 19
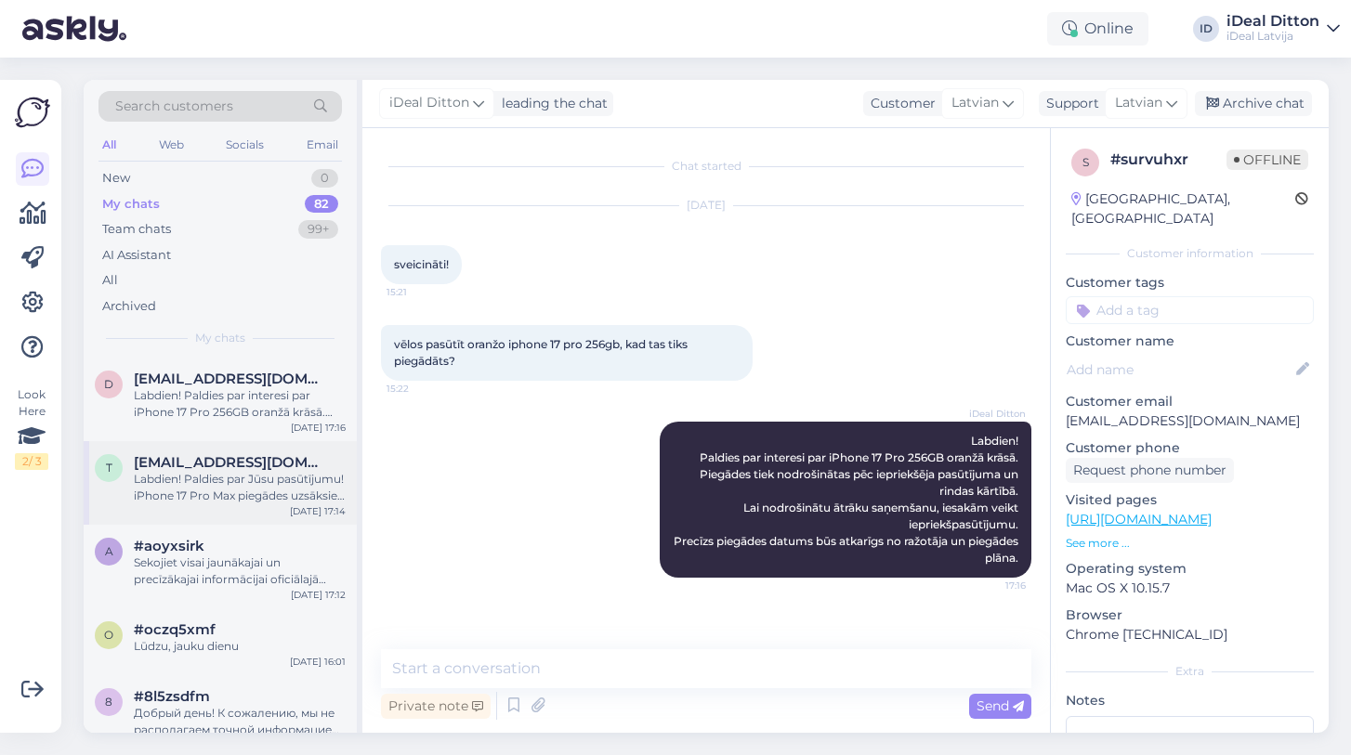
click at [198, 471] on div "Labdien! Paldies par Jūsu pasūtījumu! iPhone 17 Pro Max piegādes uzsāksies tikl…" at bounding box center [240, 487] width 212 height 33
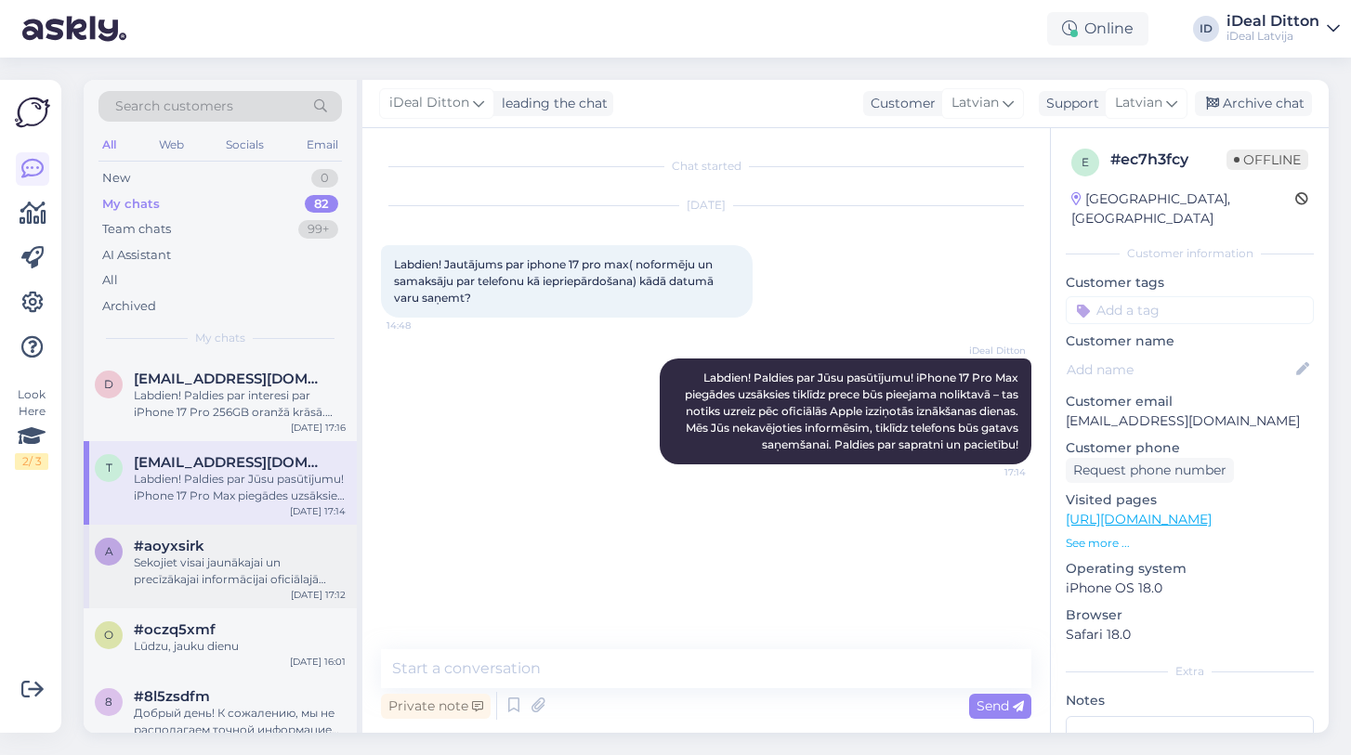
click at [191, 557] on div "Sekojiet visai jaunākajai un precīzākajai informācijai oficiālajā Apple mājasla…" at bounding box center [240, 571] width 212 height 33
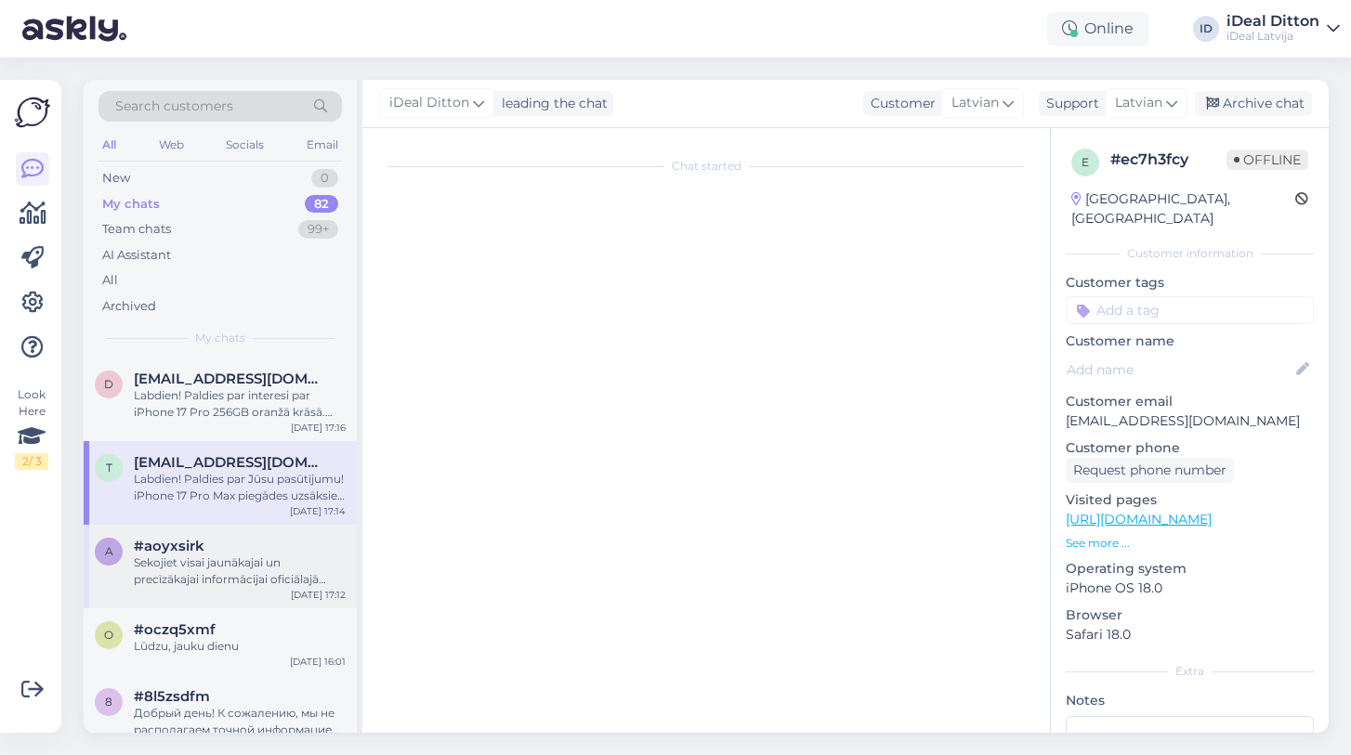
scroll to position [705, 0]
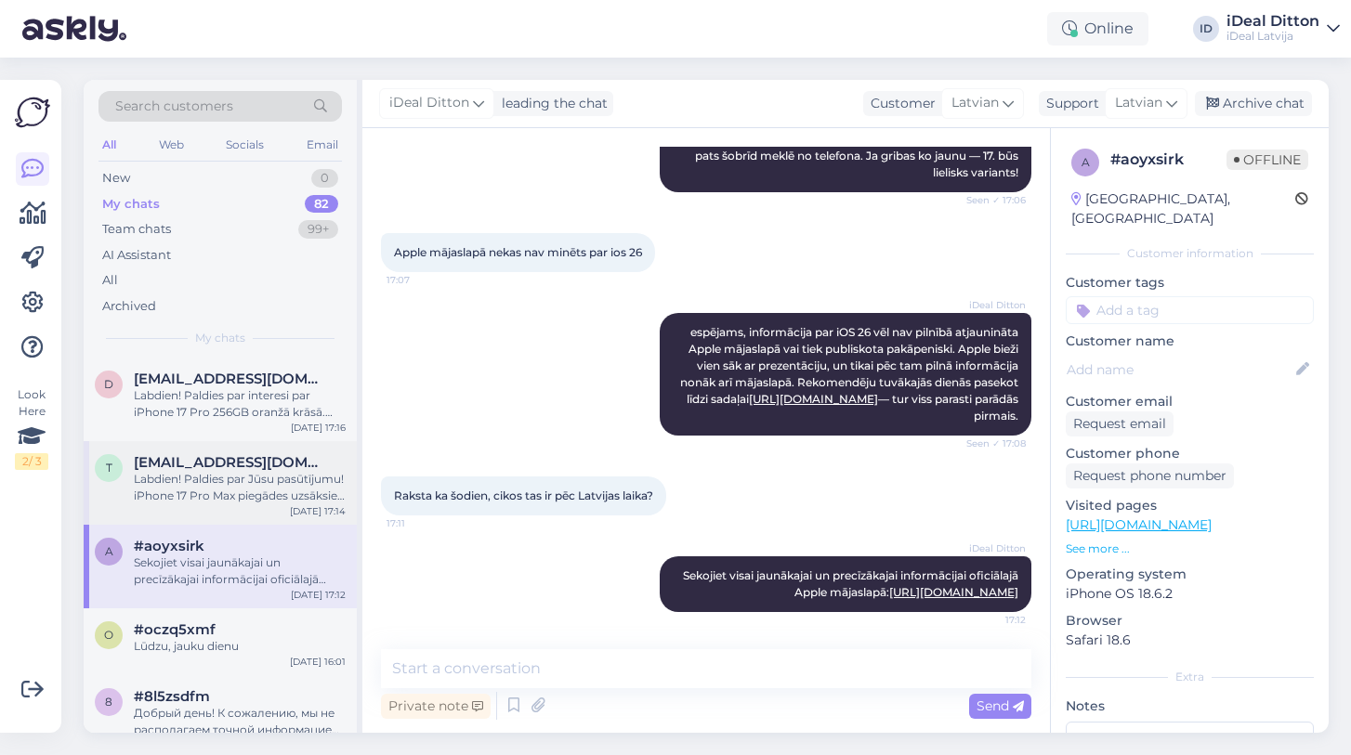
click at [236, 489] on div "Labdien! Paldies par Jūsu pasūtījumu! iPhone 17 Pro Max piegādes uzsāksies tikl…" at bounding box center [240, 487] width 212 height 33
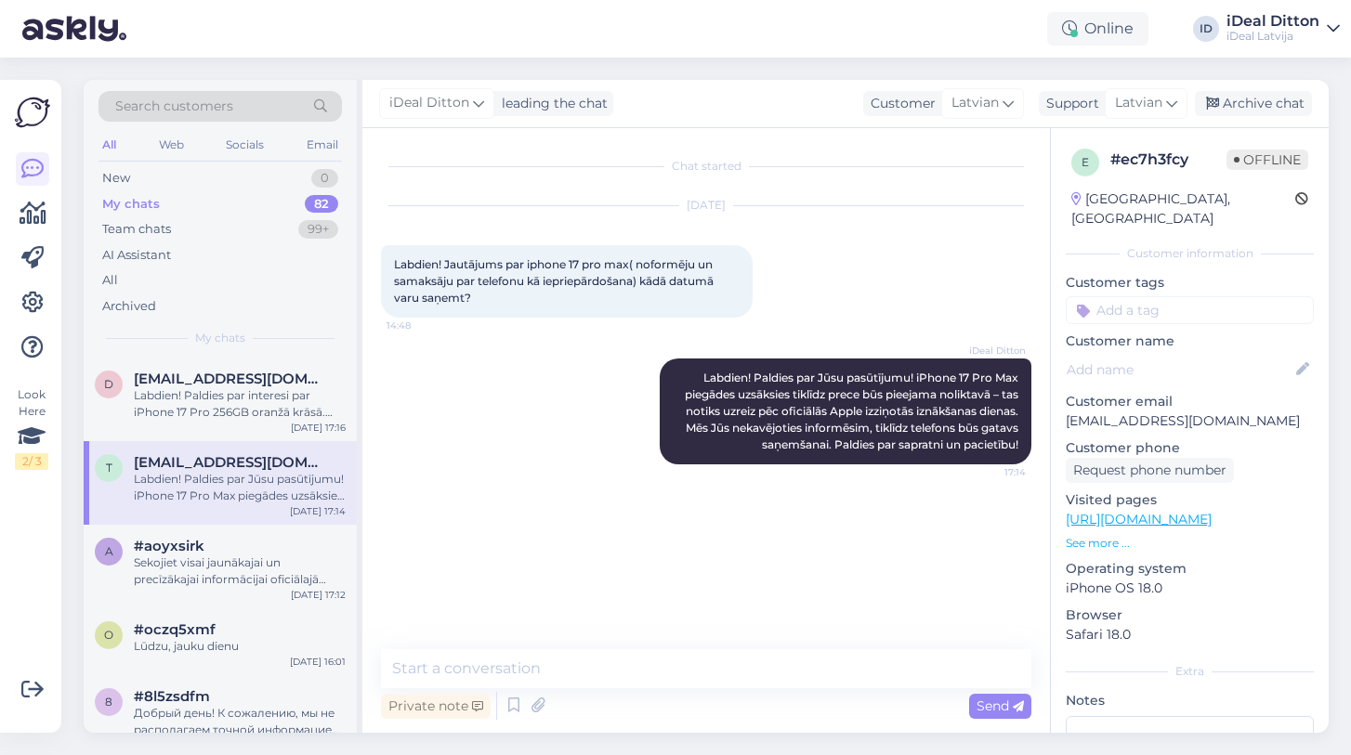
scroll to position [0, 0]
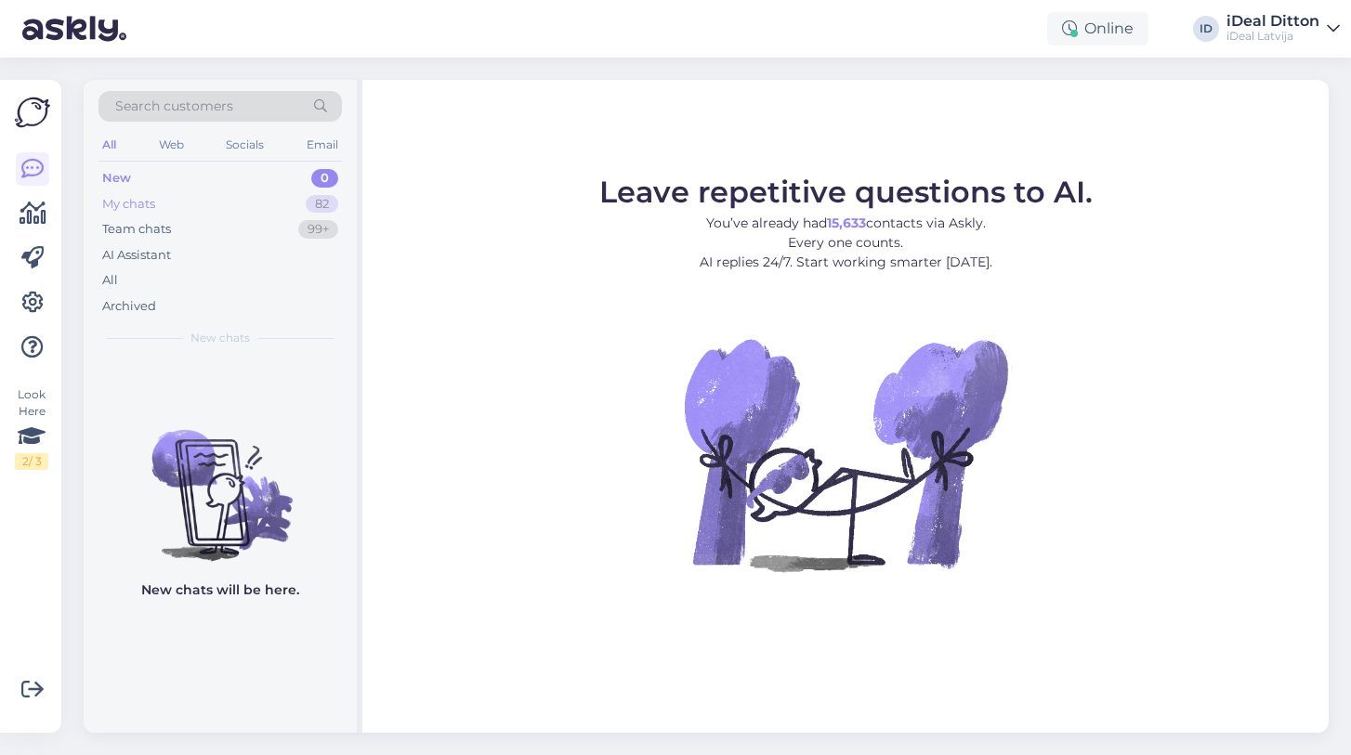
click at [147, 206] on div "My chats" at bounding box center [128, 204] width 53 height 19
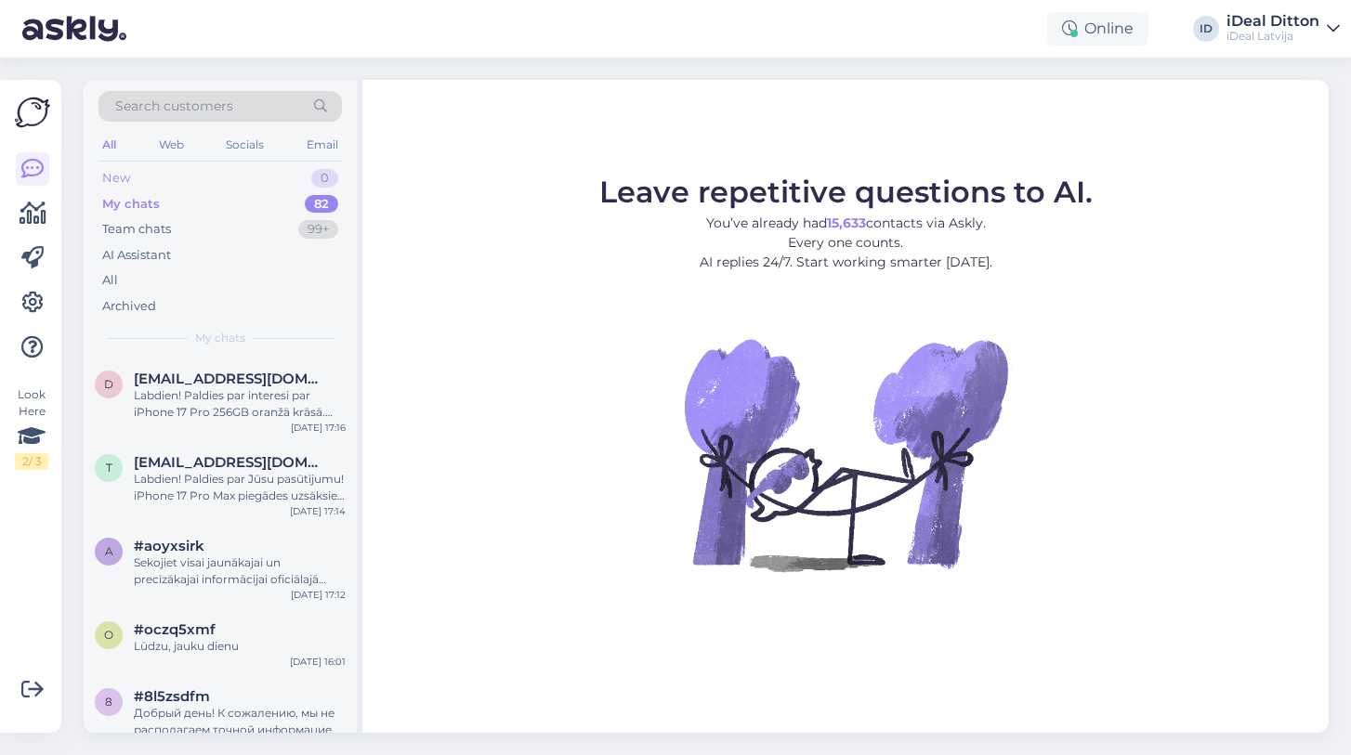
click at [130, 181] on div "New 0" at bounding box center [219, 178] width 243 height 26
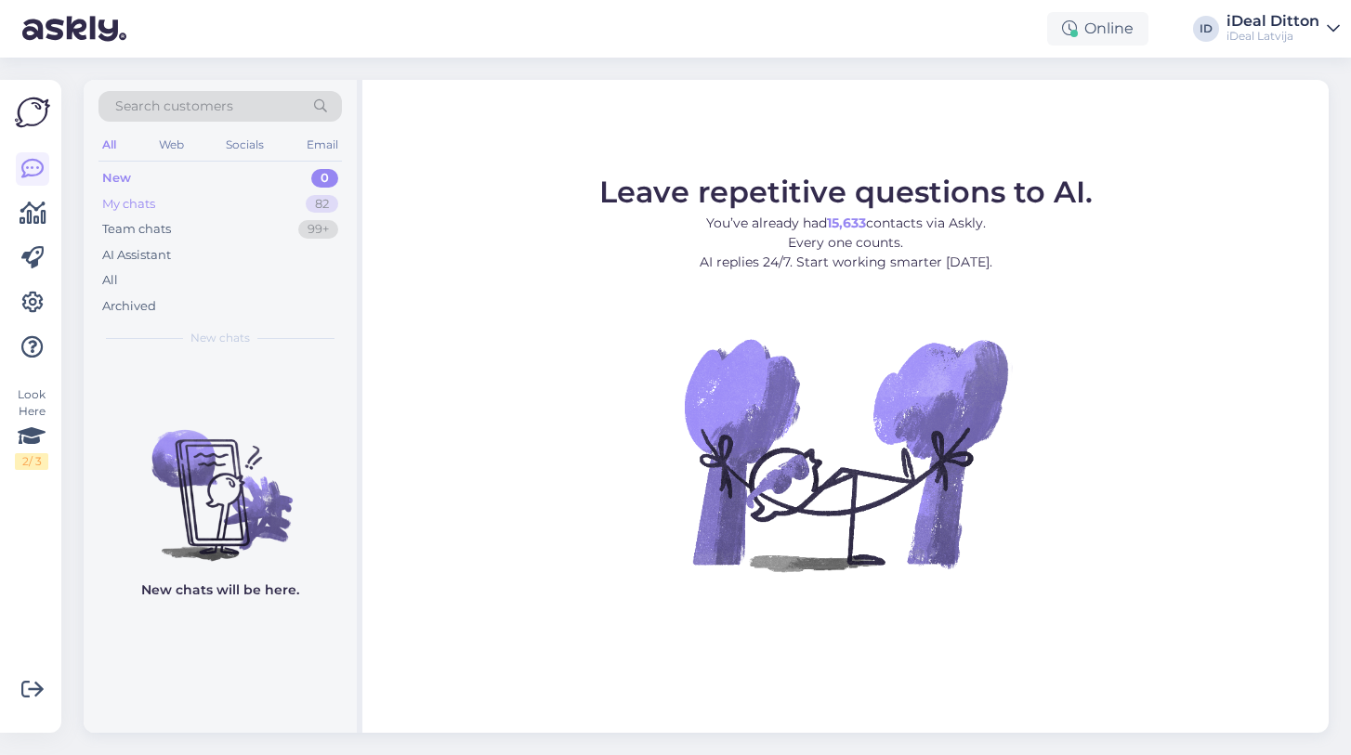
click at [135, 209] on div "My chats" at bounding box center [128, 204] width 53 height 19
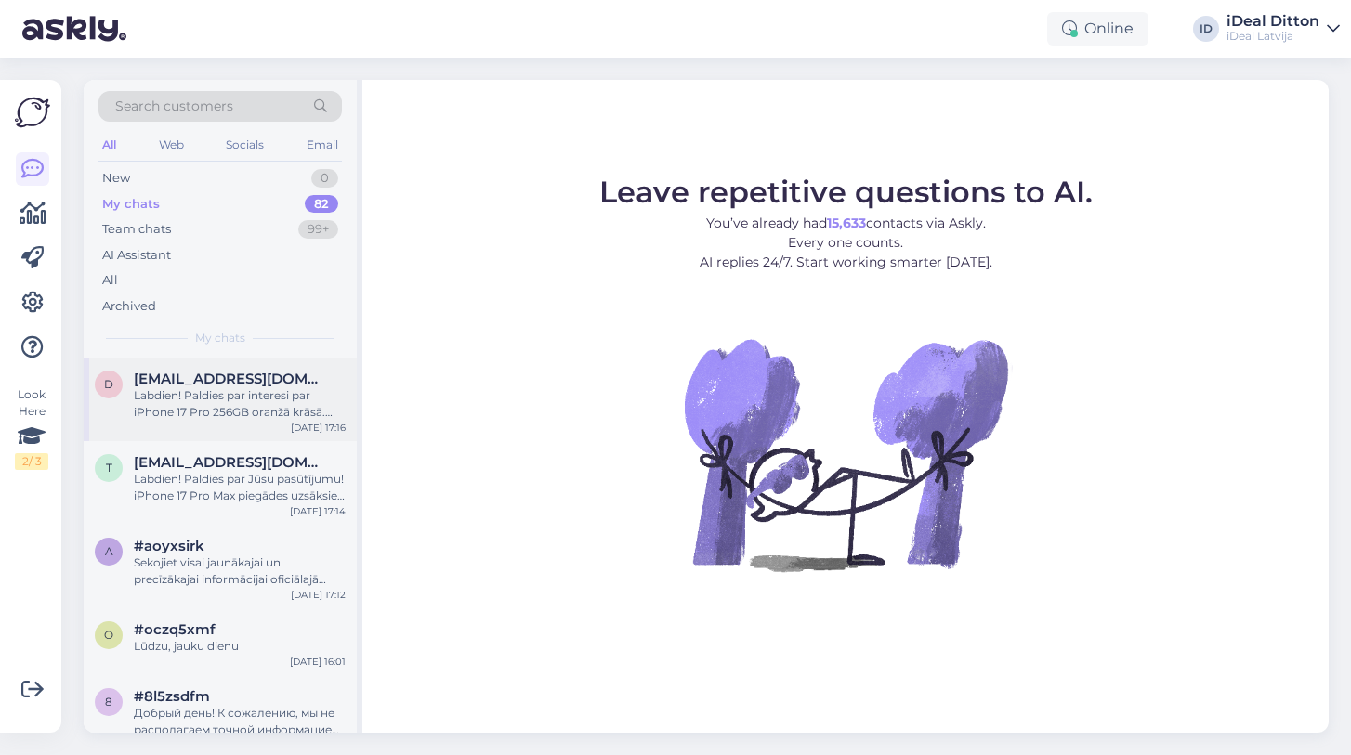
click at [261, 399] on div "Labdien! Paldies par interesi par iPhone 17 Pro 256GB oranžā krāsā. Piegādes ti…" at bounding box center [240, 403] width 212 height 33
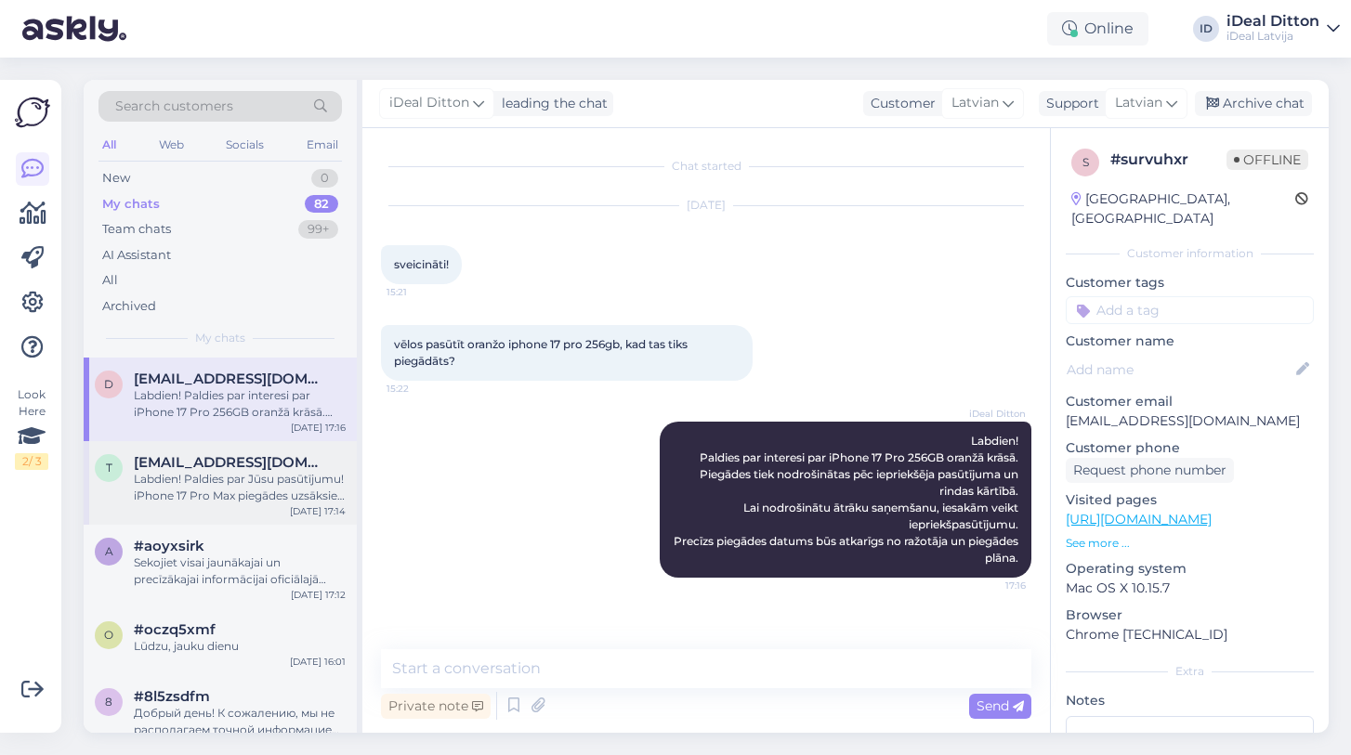
click at [195, 491] on div "Labdien! Paldies par Jūsu pasūtījumu! iPhone 17 Pro Max piegādes uzsāksies tikl…" at bounding box center [240, 487] width 212 height 33
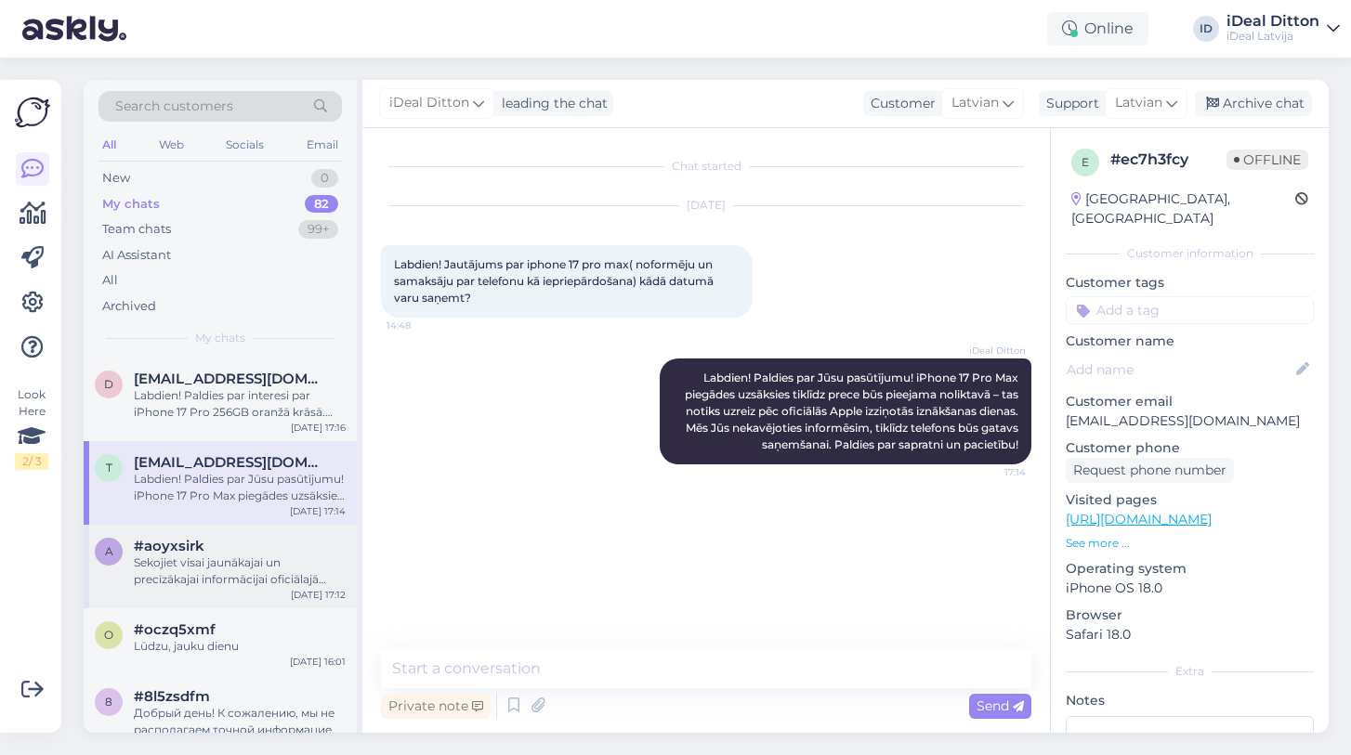
click at [203, 565] on div "Sekojiet visai jaunākajai un precīzākajai informācijai oficiālajā Apple mājasla…" at bounding box center [240, 571] width 212 height 33
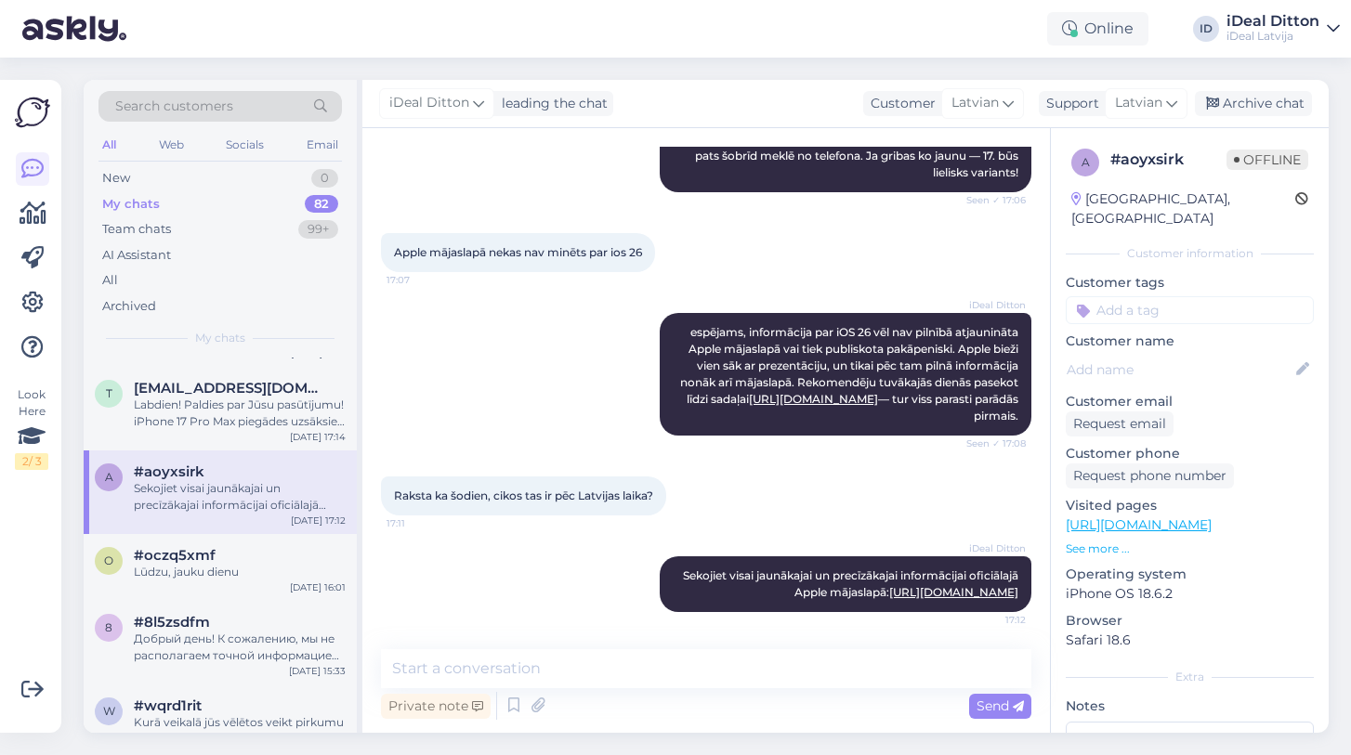
scroll to position [85, 0]
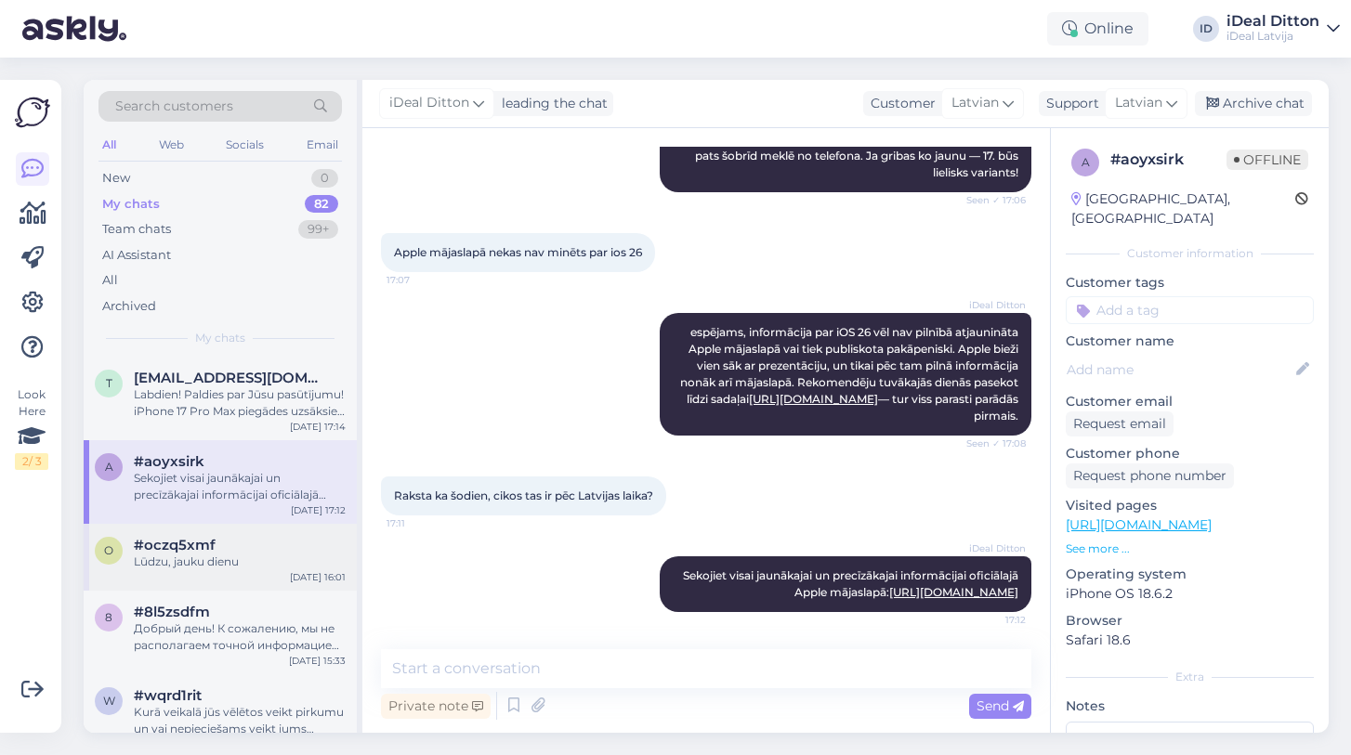
click at [201, 556] on div "Lūdzu, jauku dienu" at bounding box center [240, 562] width 212 height 17
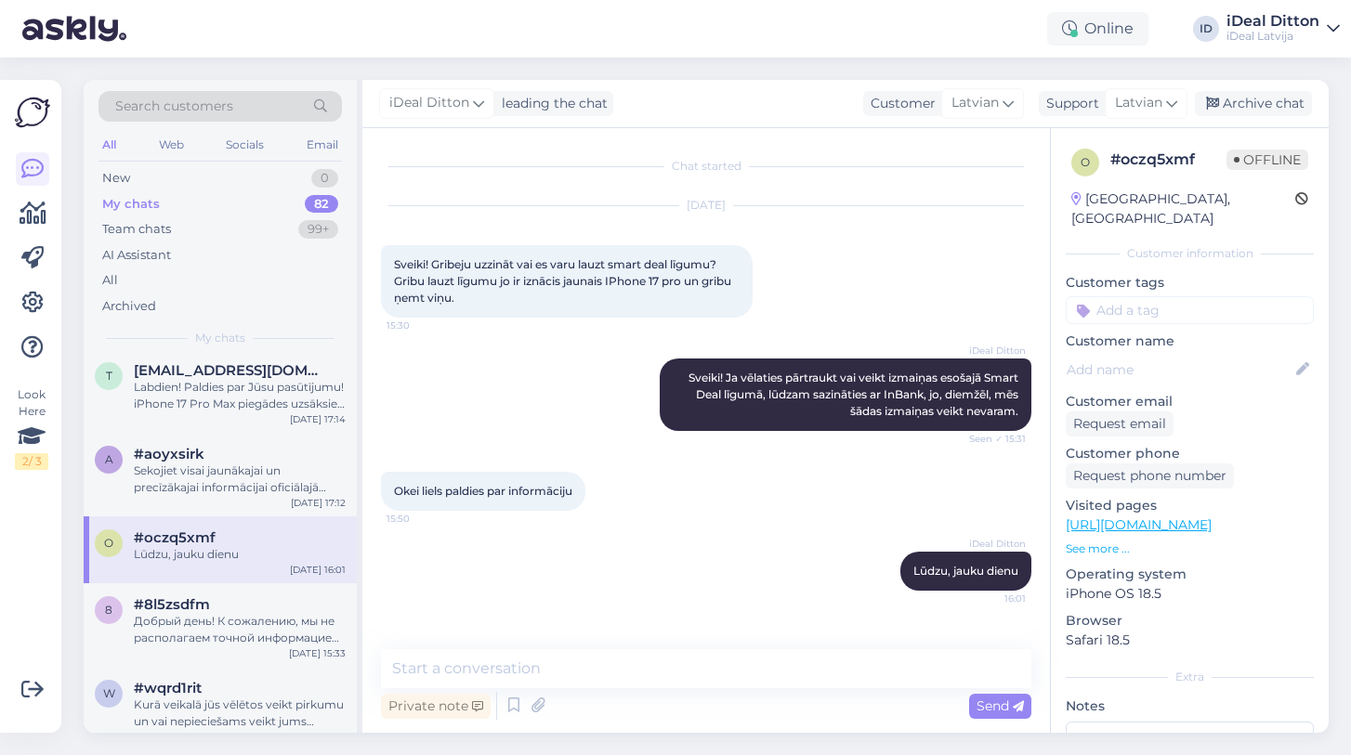
scroll to position [96, 0]
click at [172, 595] on span "#8l5zsdfm" at bounding box center [172, 601] width 76 height 17
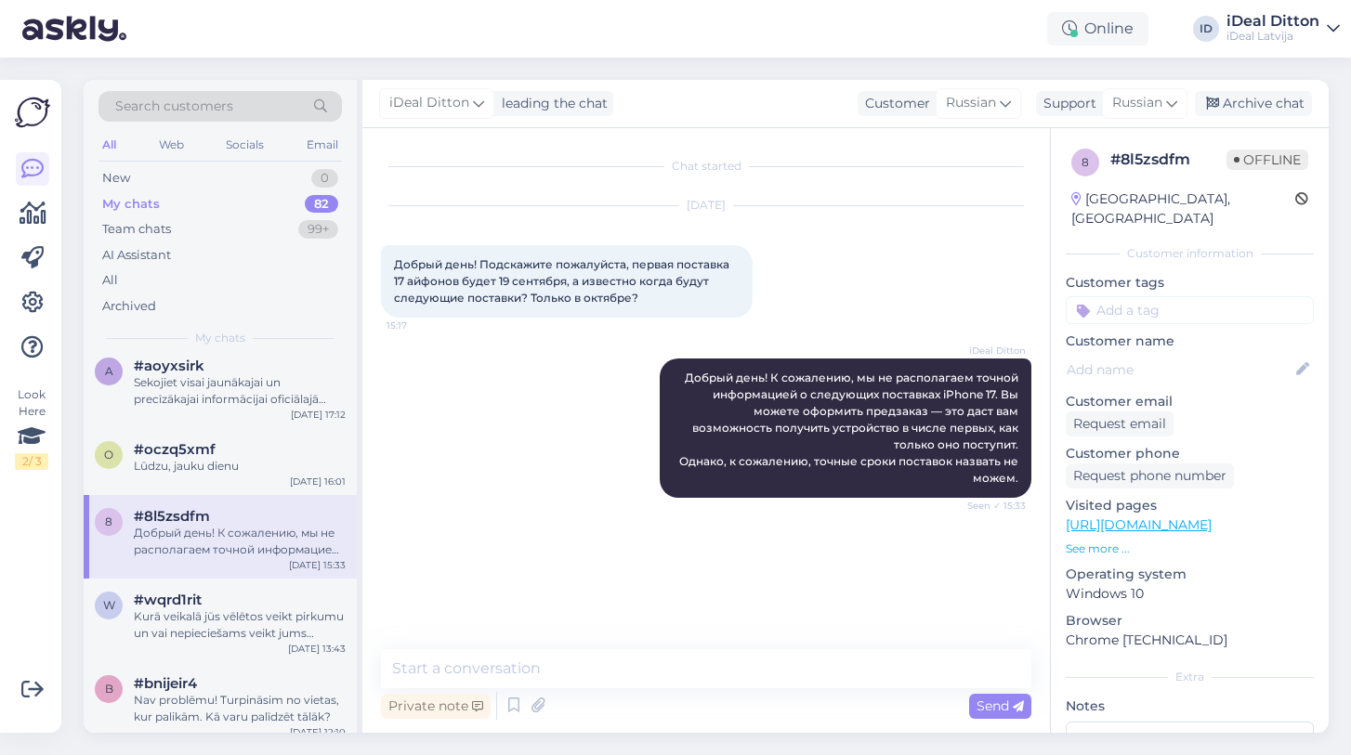
scroll to position [185, 0]
click at [171, 594] on span "#wqrd1rit" at bounding box center [168, 595] width 68 height 17
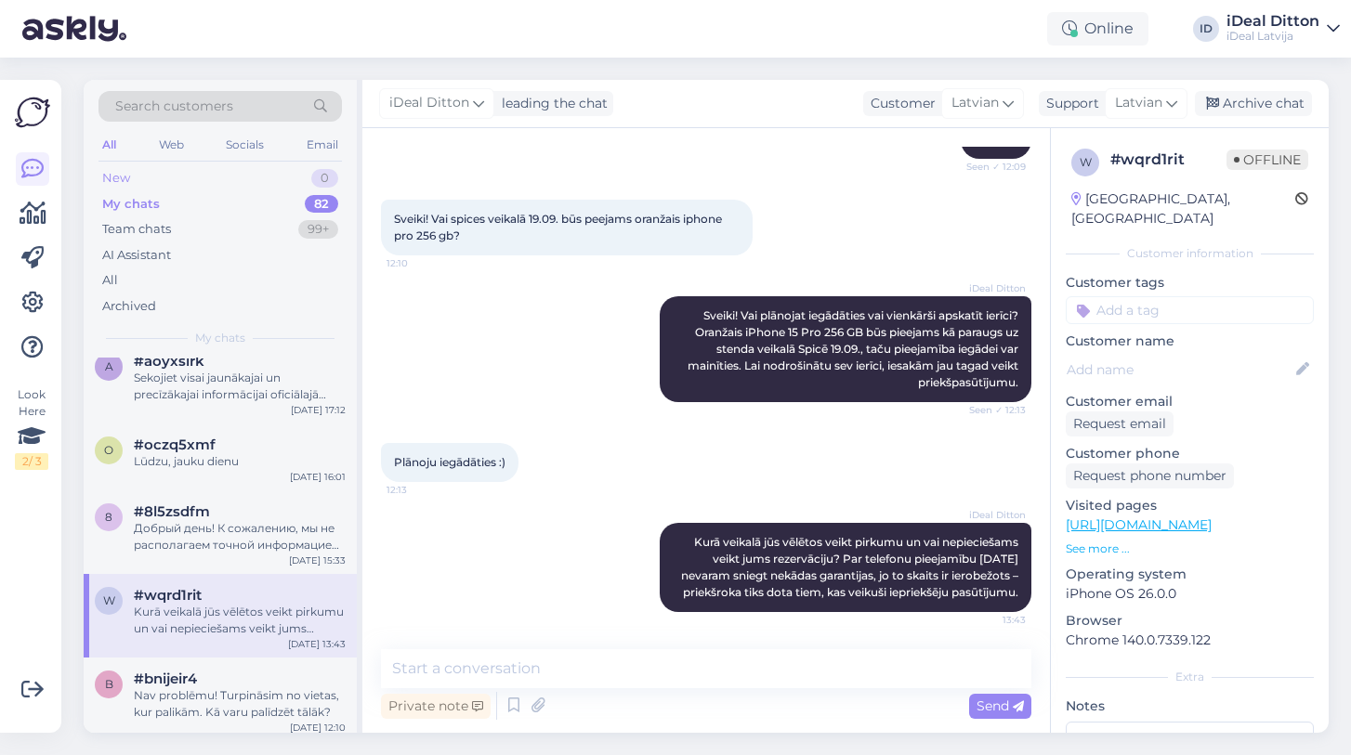
click at [111, 174] on div "New" at bounding box center [116, 178] width 28 height 19
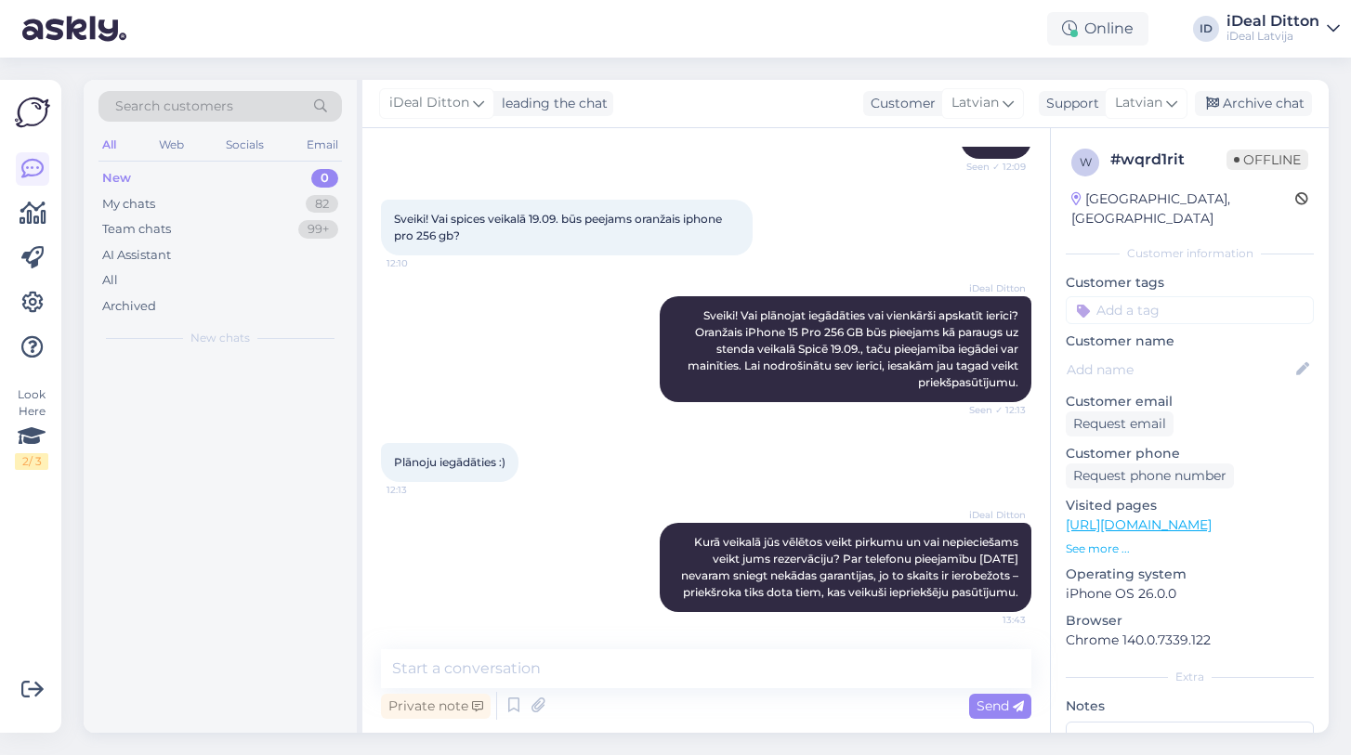
scroll to position [0, 0]
